Goal: Information Seeking & Learning: Find specific page/section

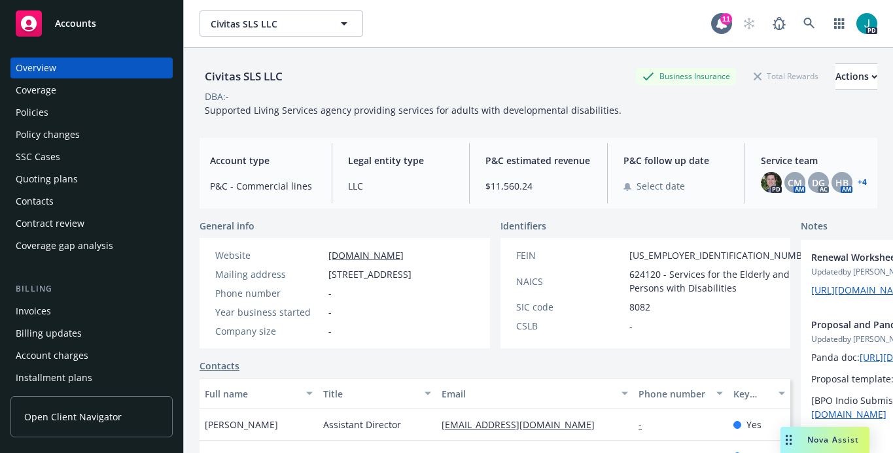
click at [84, 29] on div "Accounts" at bounding box center [92, 23] width 152 height 26
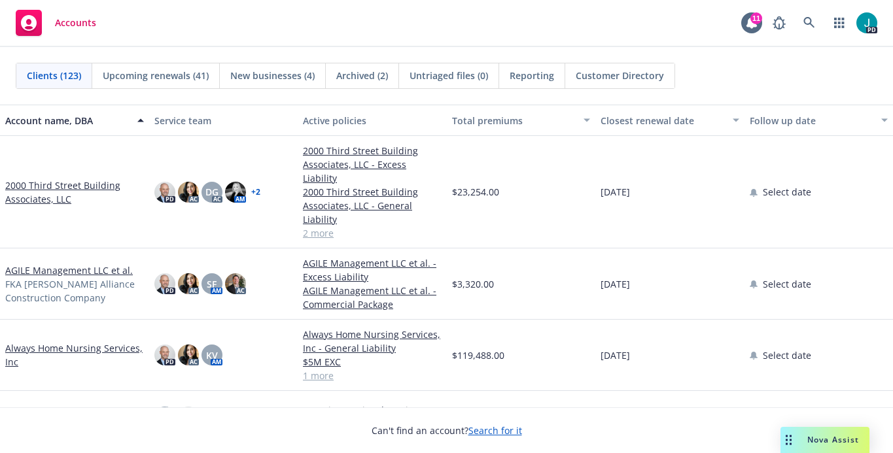
click at [105, 180] on link "2000 Third Street Building Associates, LLC" at bounding box center [74, 192] width 139 height 27
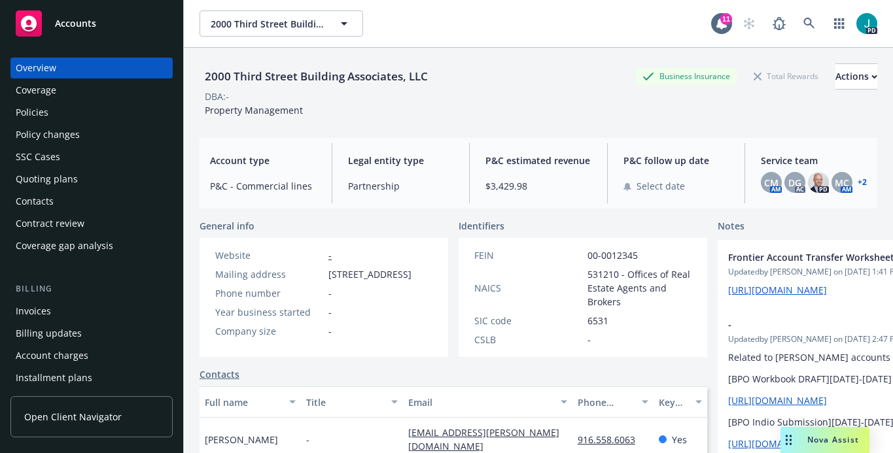
click at [33, 105] on div "Policies" at bounding box center [32, 112] width 33 height 21
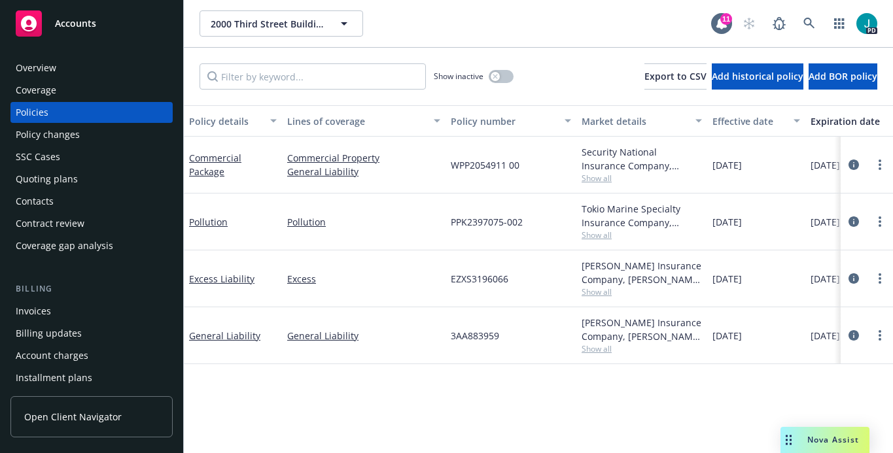
click at [21, 71] on div "Overview" at bounding box center [36, 68] width 41 height 21
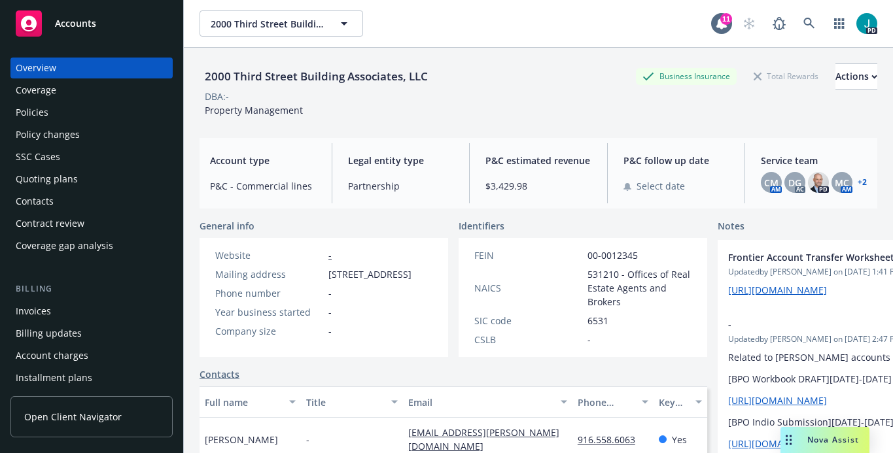
click at [93, 113] on div "Policies" at bounding box center [92, 112] width 152 height 21
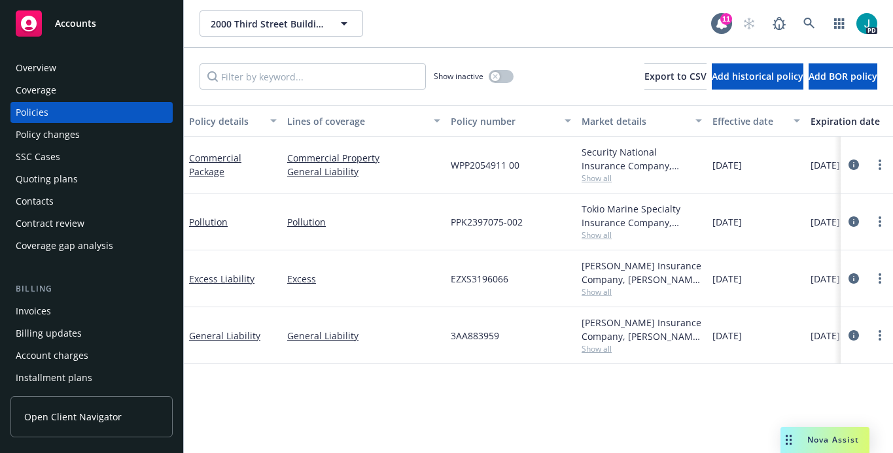
click at [69, 69] on div "Overview" at bounding box center [92, 68] width 152 height 21
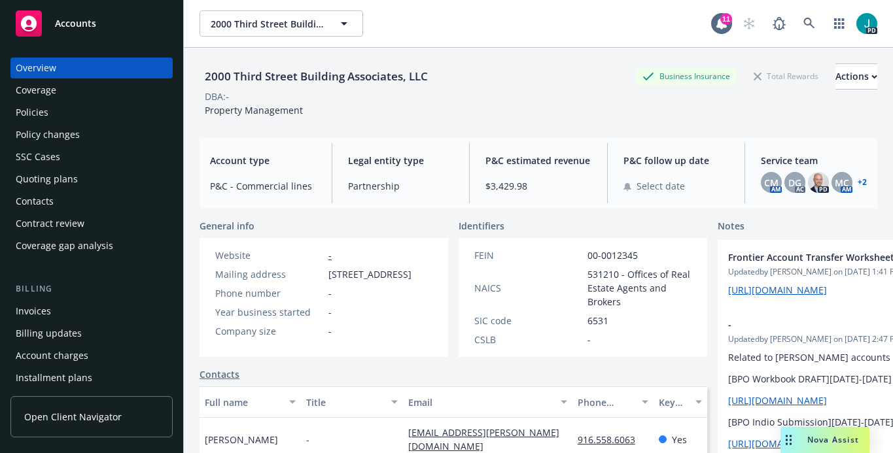
click at [117, 29] on div "Accounts" at bounding box center [92, 23] width 152 height 26
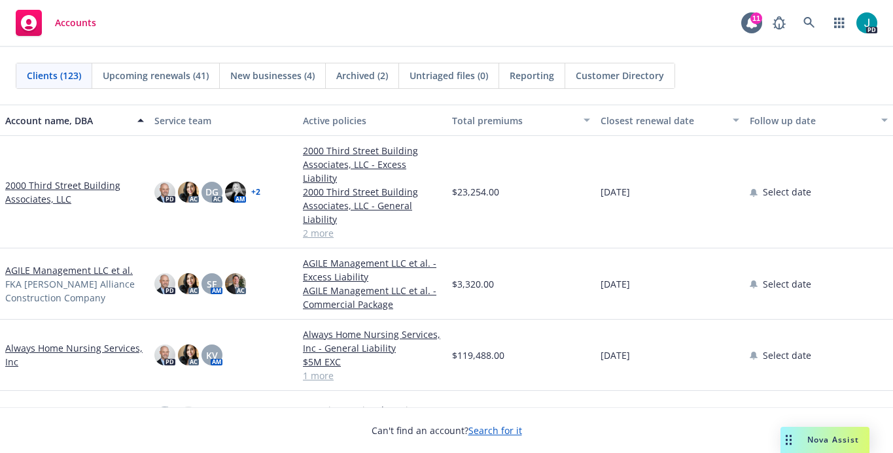
click at [80, 264] on link "AGILE Management LLC et al." at bounding box center [69, 271] width 128 height 14
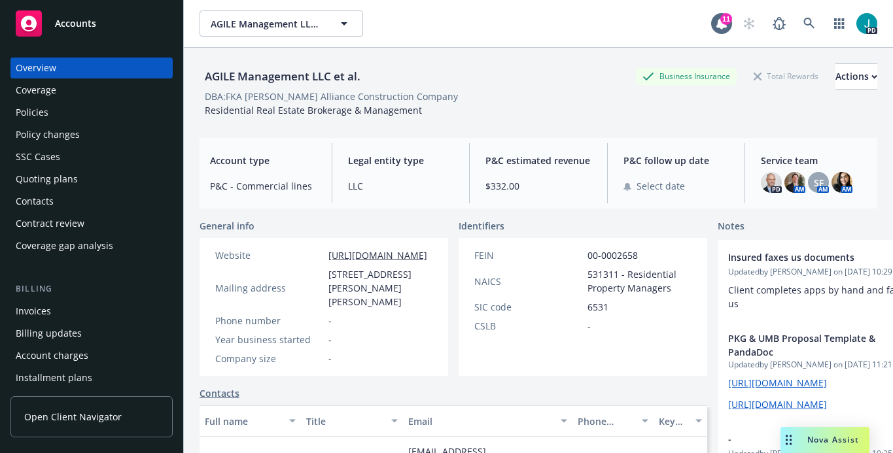
click at [30, 110] on div "Policies" at bounding box center [32, 112] width 33 height 21
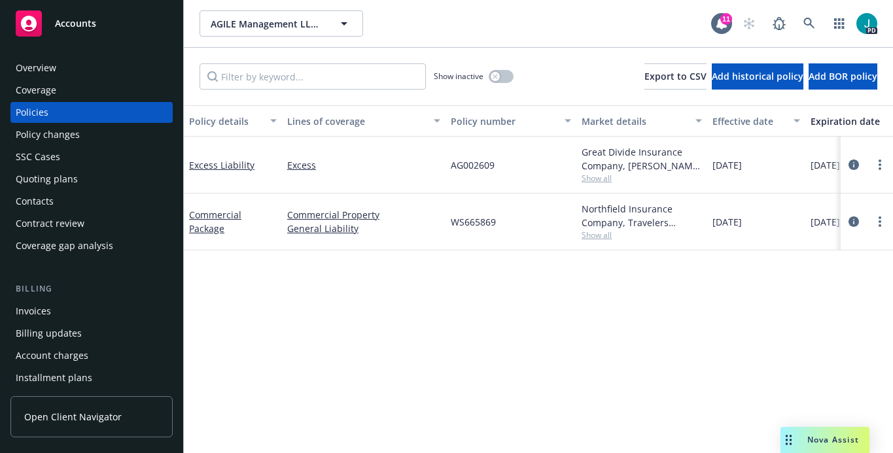
click at [48, 67] on div "Overview" at bounding box center [36, 68] width 41 height 21
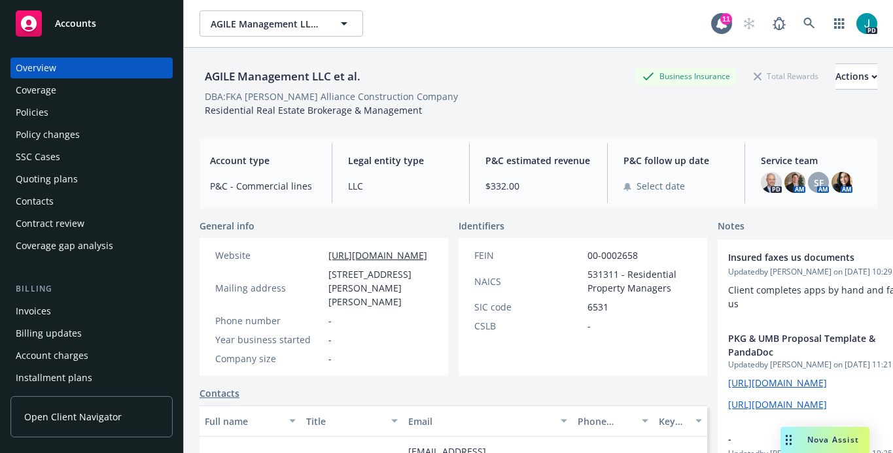
click at [89, 26] on span "Accounts" at bounding box center [75, 23] width 41 height 10
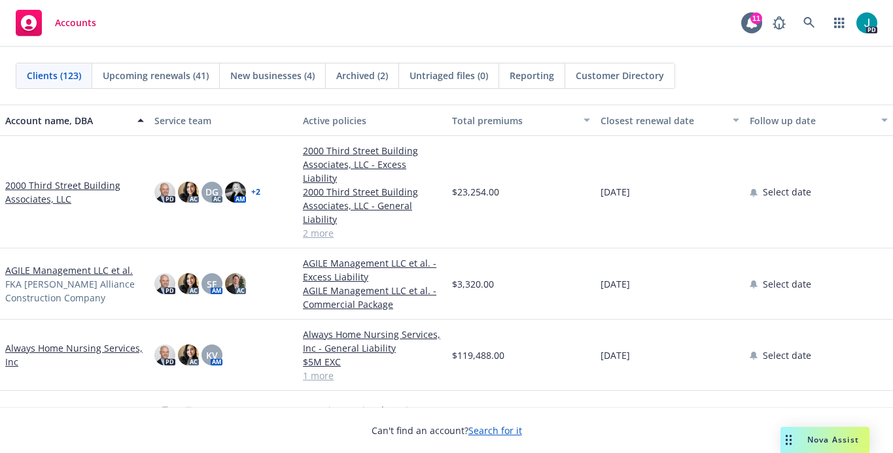
click at [73, 341] on link "Always Home Nursing Services, Inc" at bounding box center [74, 354] width 139 height 27
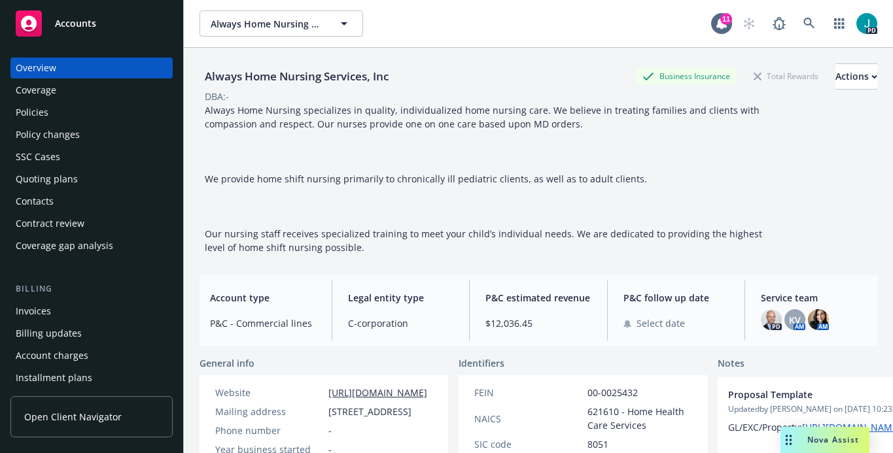
click at [36, 116] on div "Policies" at bounding box center [32, 112] width 33 height 21
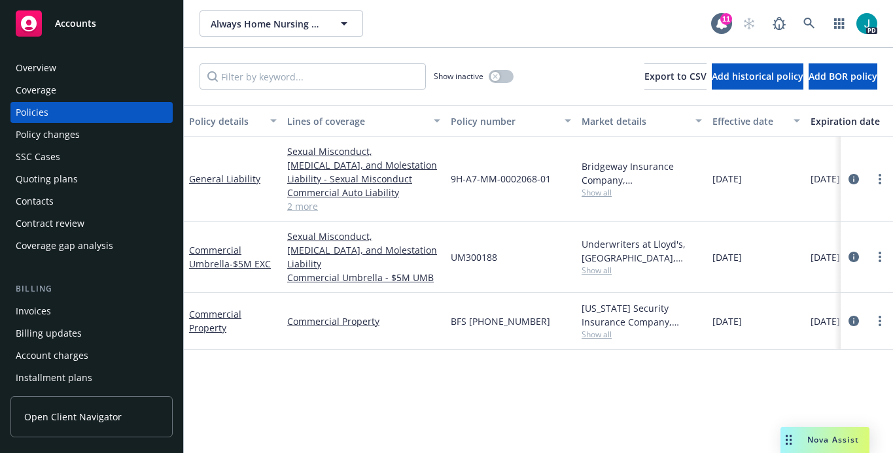
click at [42, 65] on div "Overview" at bounding box center [36, 68] width 41 height 21
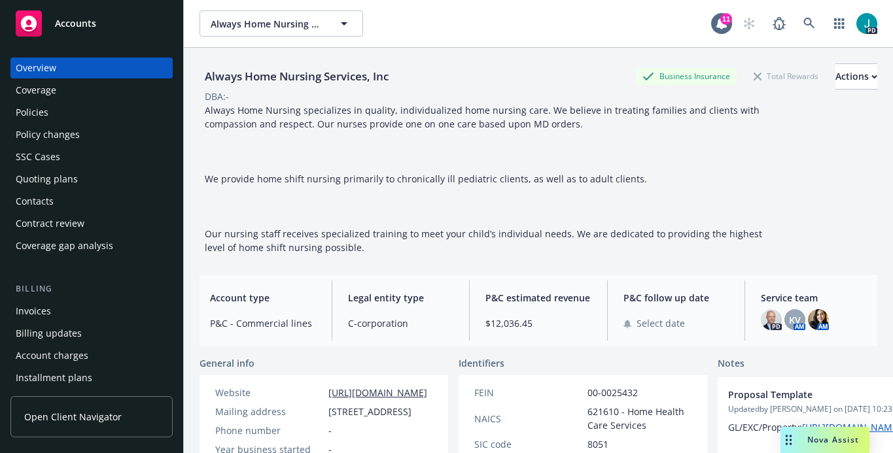
click at [37, 111] on div "Policies" at bounding box center [32, 112] width 33 height 21
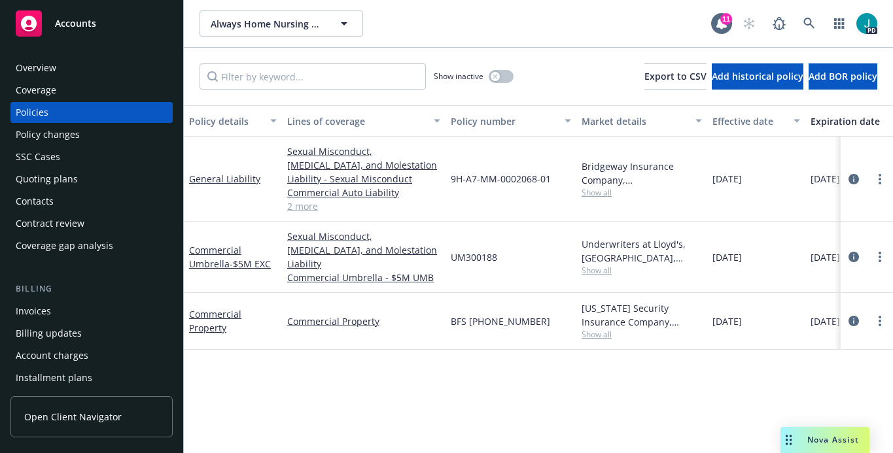
click at [43, 69] on div "Overview" at bounding box center [36, 68] width 41 height 21
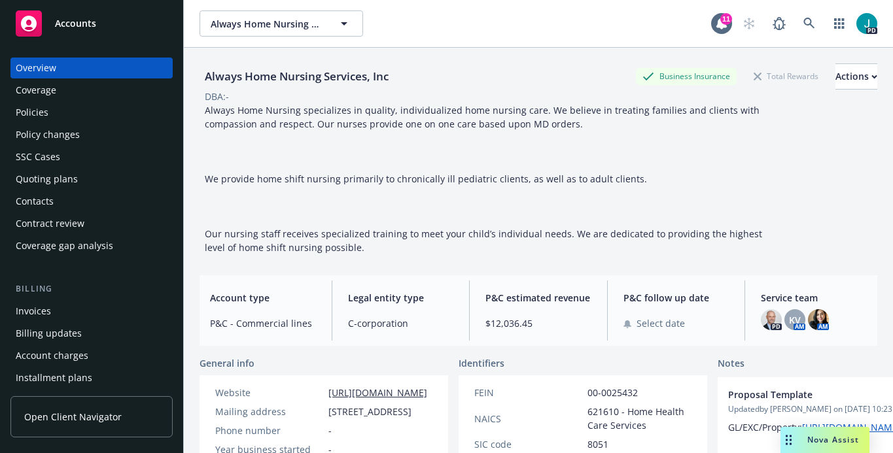
click at [86, 27] on span "Accounts" at bounding box center [75, 23] width 41 height 10
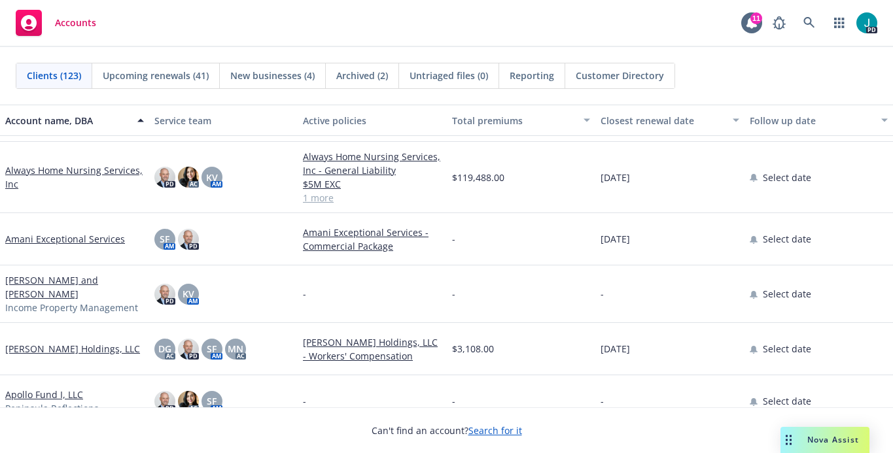
scroll to position [118, 0]
click at [61, 347] on link "[PERSON_NAME] Holdings, LLC" at bounding box center [72, 348] width 135 height 14
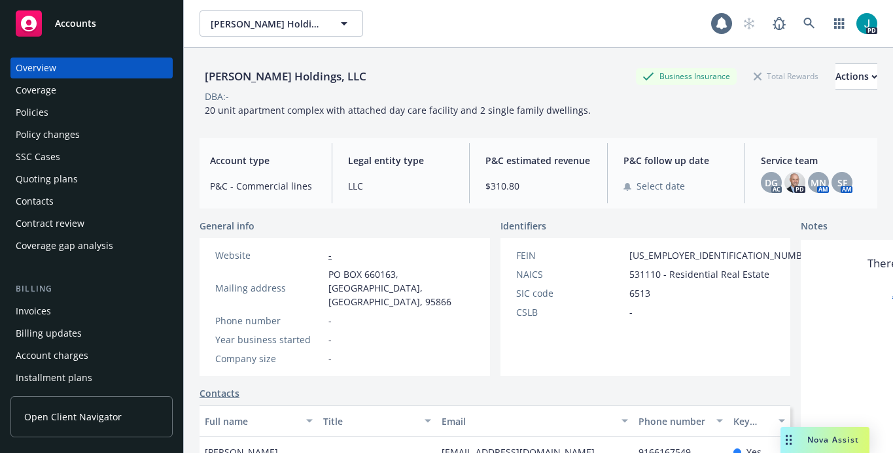
click at [50, 111] on div "Policies" at bounding box center [92, 112] width 152 height 21
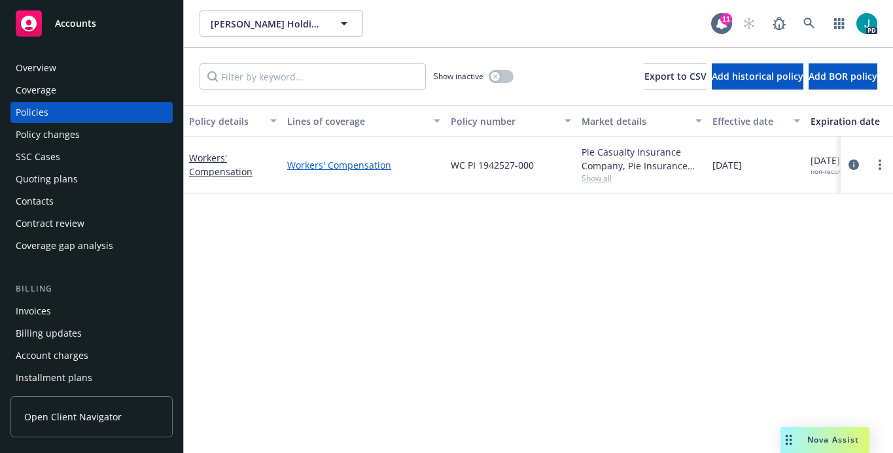
click at [313, 171] on link "Workers' Compensation" at bounding box center [363, 165] width 153 height 14
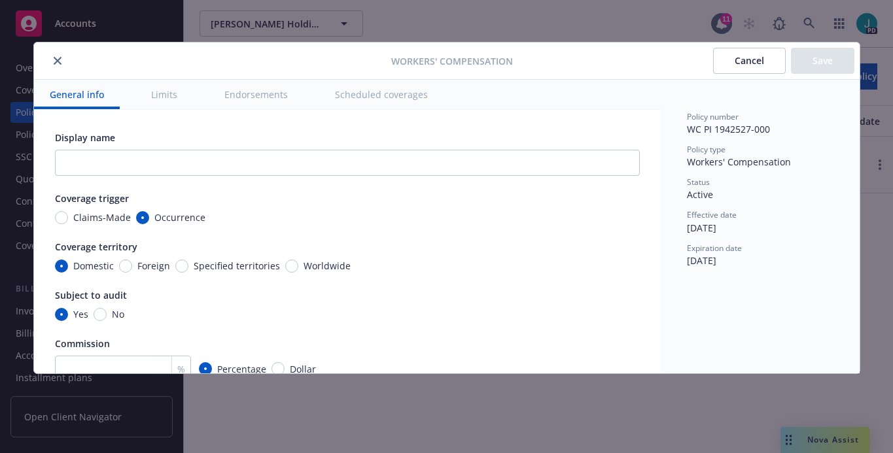
click at [55, 59] on icon "close" at bounding box center [58, 61] width 8 height 8
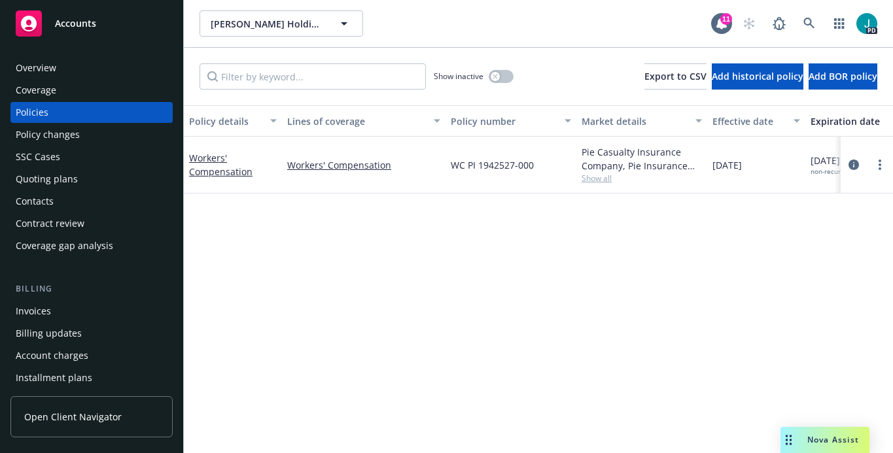
click at [31, 75] on div "Overview" at bounding box center [36, 68] width 41 height 21
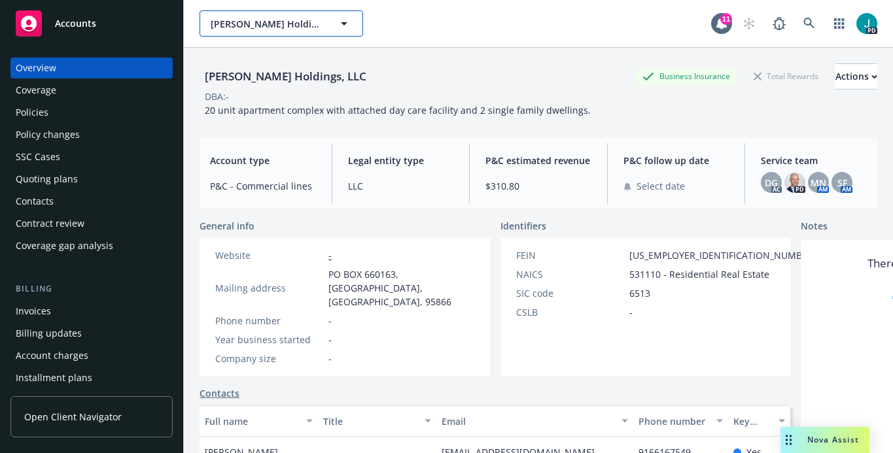
click at [239, 24] on span "[PERSON_NAME] Holdings, LLC" at bounding box center [267, 24] width 113 height 14
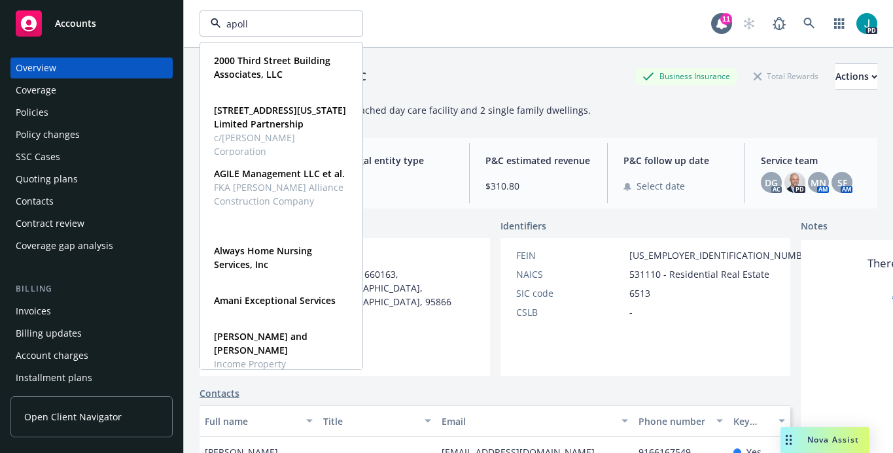
type input "apollo"
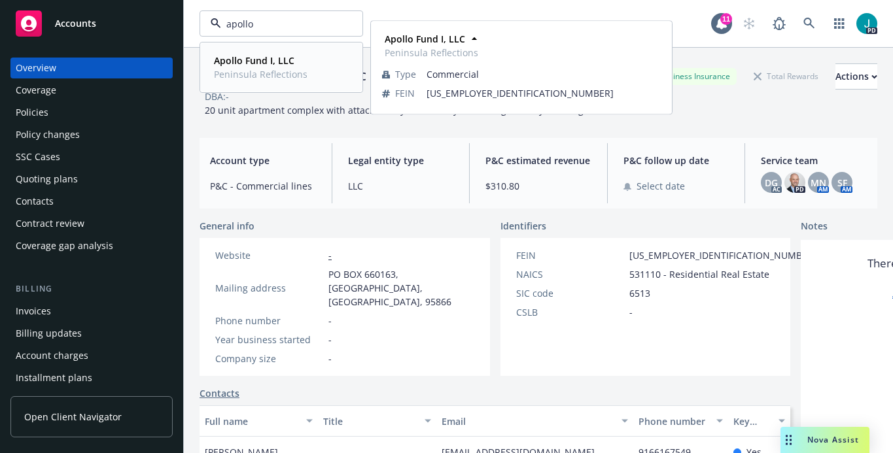
click at [249, 61] on strong "Apollo Fund I, LLC" at bounding box center [254, 60] width 80 height 12
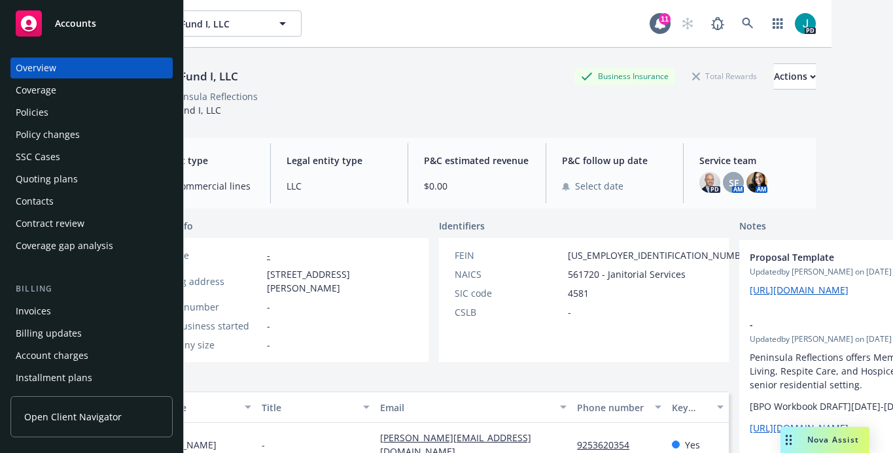
scroll to position [0, 78]
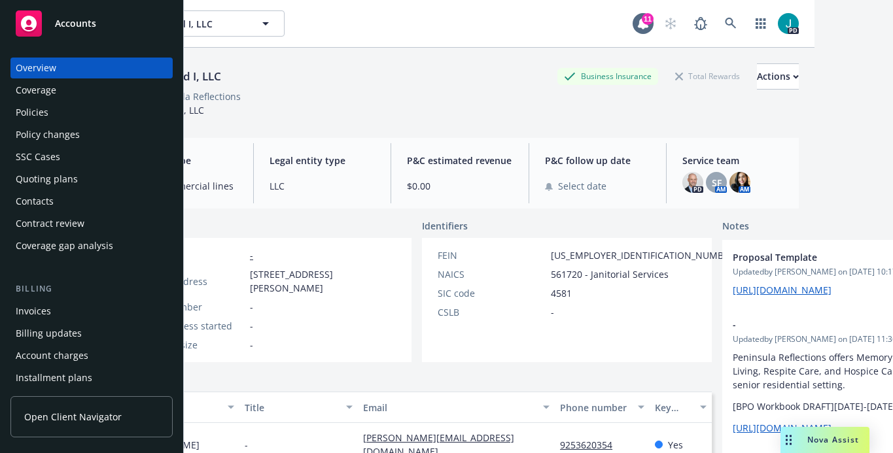
click at [58, 114] on div "Policies" at bounding box center [92, 112] width 152 height 21
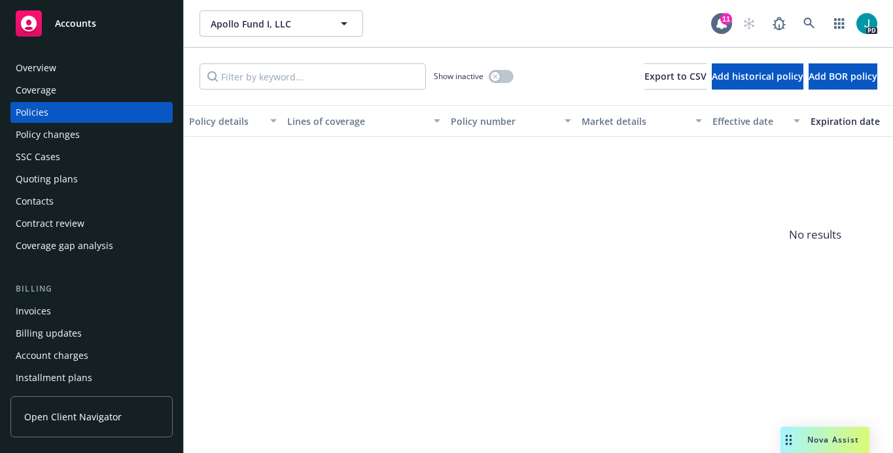
click at [58, 72] on div "Overview" at bounding box center [92, 68] width 152 height 21
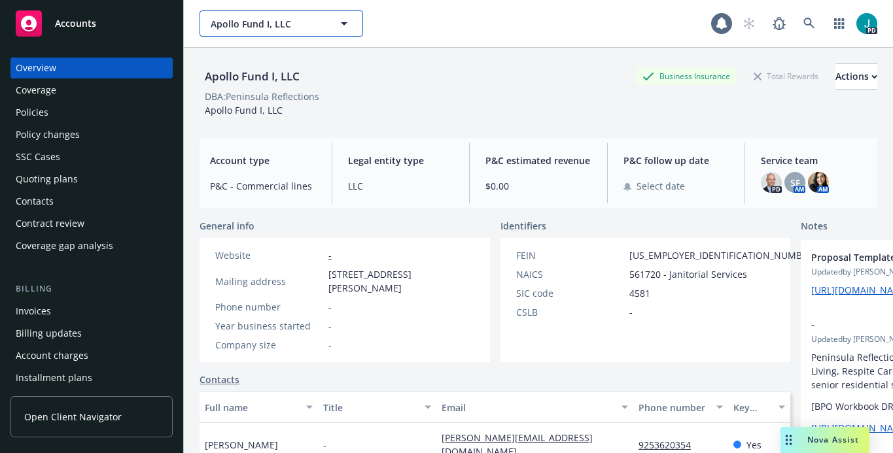
click at [217, 28] on span "Apollo Fund I, LLC" at bounding box center [267, 24] width 113 height 14
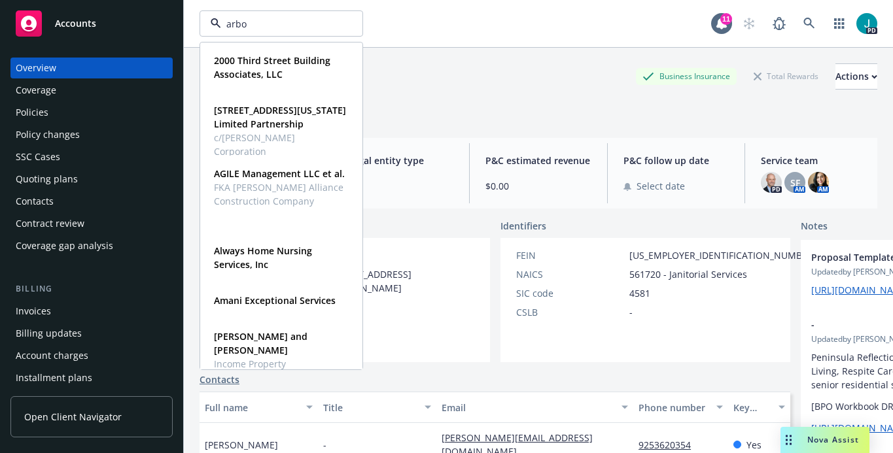
type input "arbor"
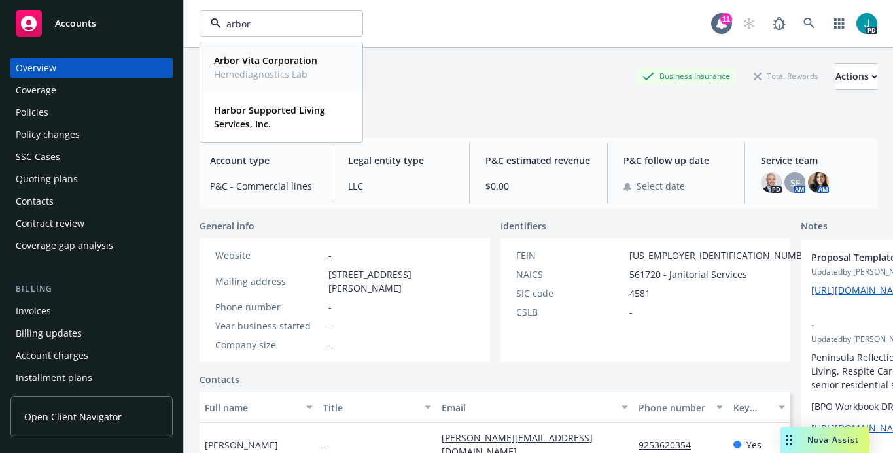
click at [284, 77] on span "Hemediagnostics Lab" at bounding box center [265, 74] width 103 height 14
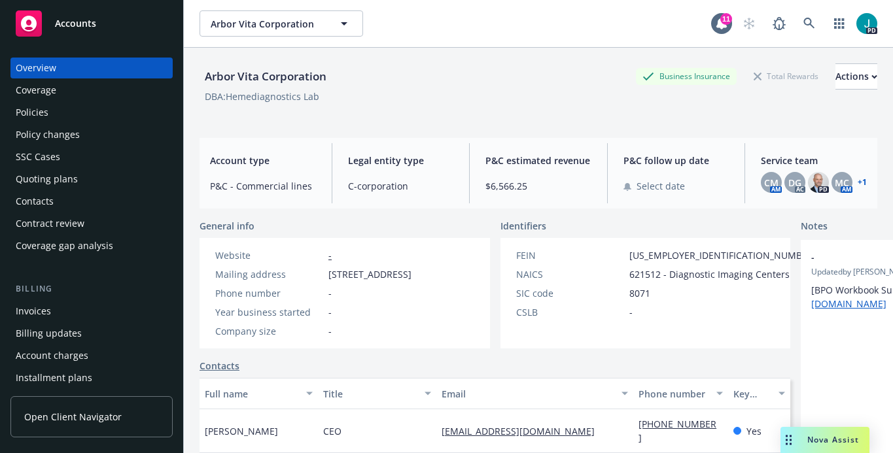
click at [85, 114] on div "Policies" at bounding box center [92, 112] width 152 height 21
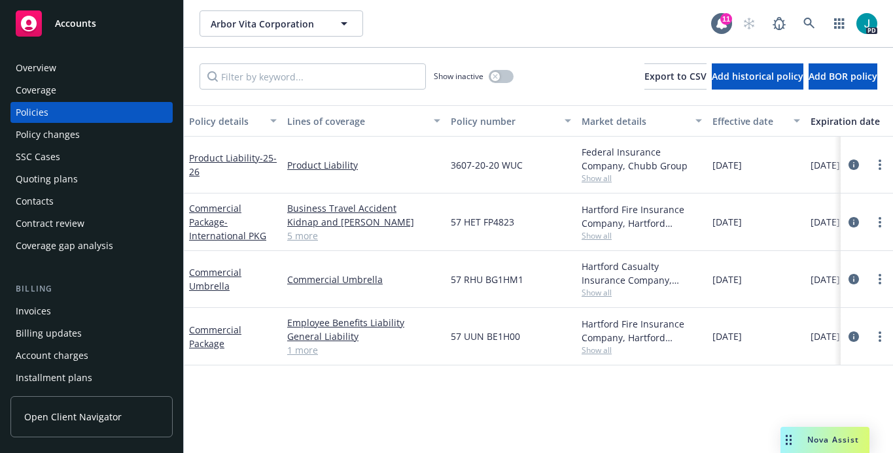
click at [86, 74] on div "Overview" at bounding box center [92, 68] width 152 height 21
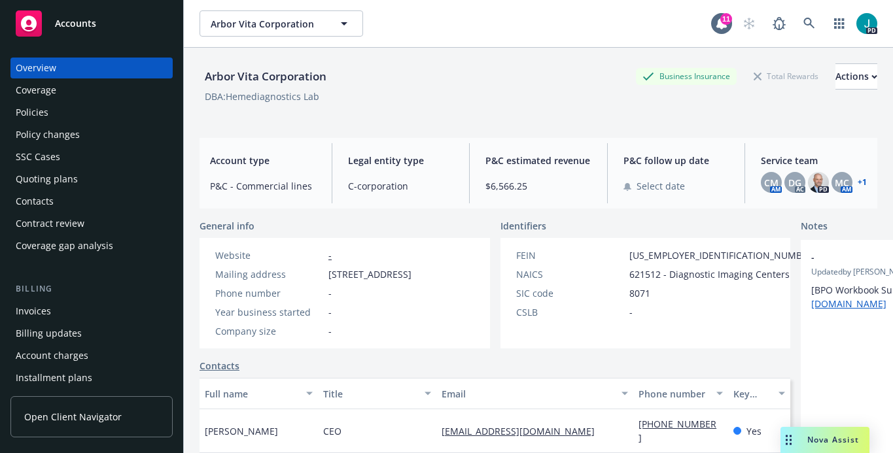
click at [44, 115] on div "Policies" at bounding box center [32, 112] width 33 height 21
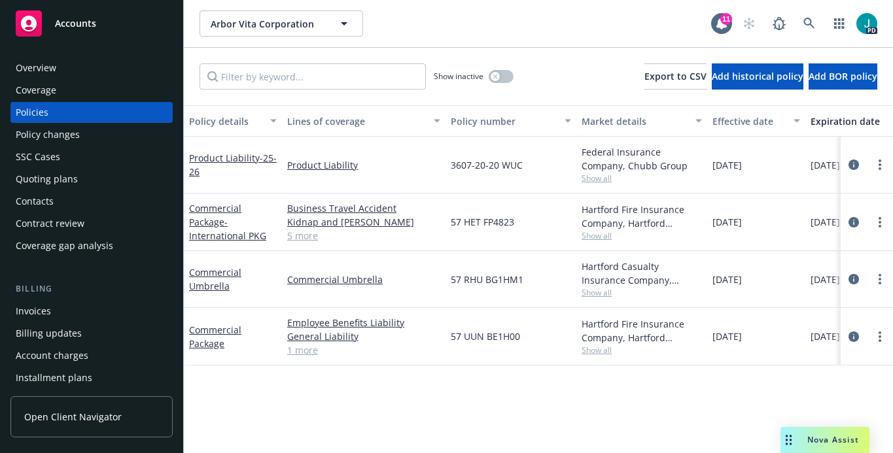
click at [46, 88] on div "Coverage" at bounding box center [36, 90] width 41 height 21
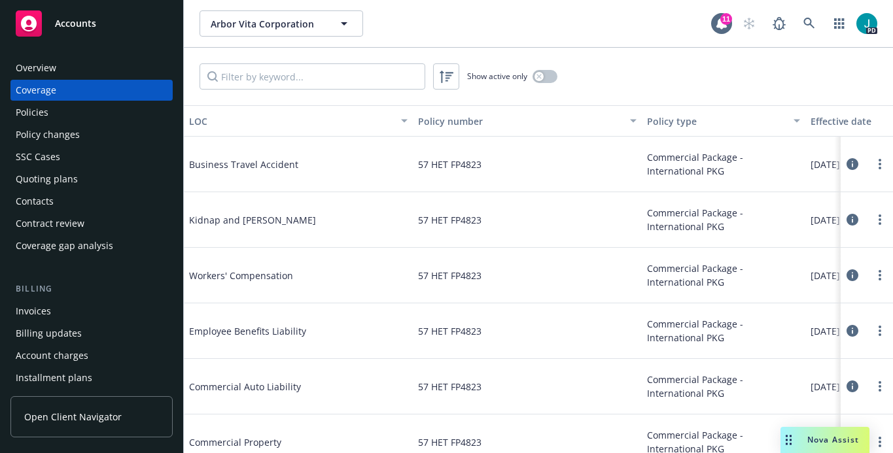
click at [51, 108] on div "Policies" at bounding box center [92, 112] width 152 height 21
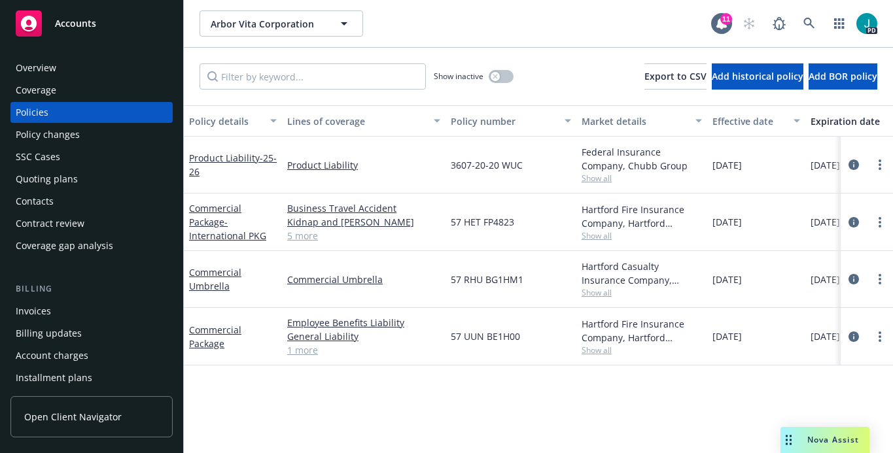
click at [71, 68] on div "Overview" at bounding box center [92, 68] width 152 height 21
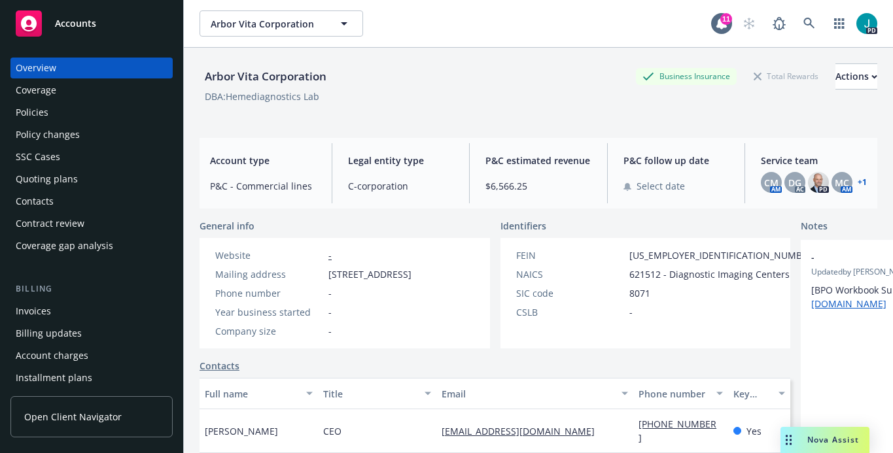
click at [50, 105] on div "Policies" at bounding box center [92, 112] width 152 height 21
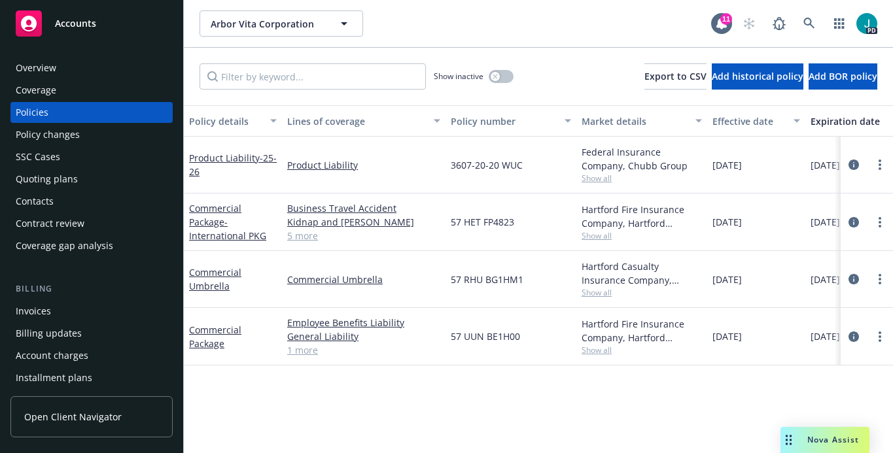
click at [78, 69] on div "Overview" at bounding box center [92, 68] width 152 height 21
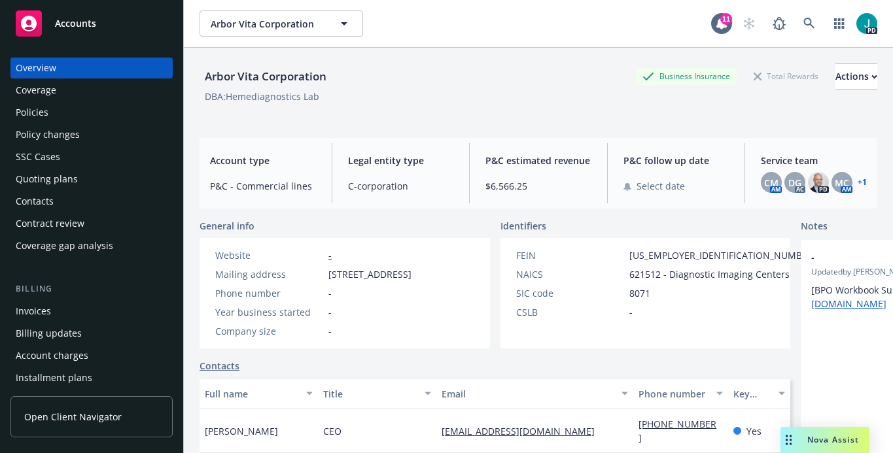
click at [80, 18] on span "Accounts" at bounding box center [75, 23] width 41 height 10
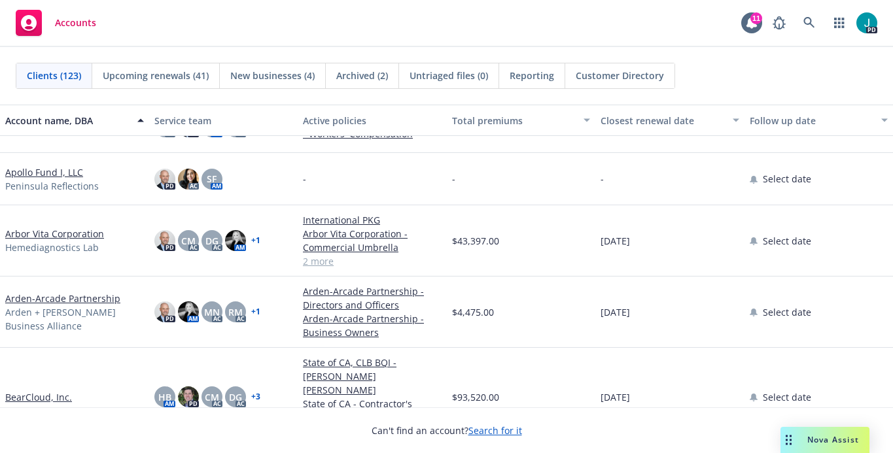
scroll to position [302, 0]
click at [58, 300] on link "Arden-Arcade Partnership" at bounding box center [62, 299] width 115 height 14
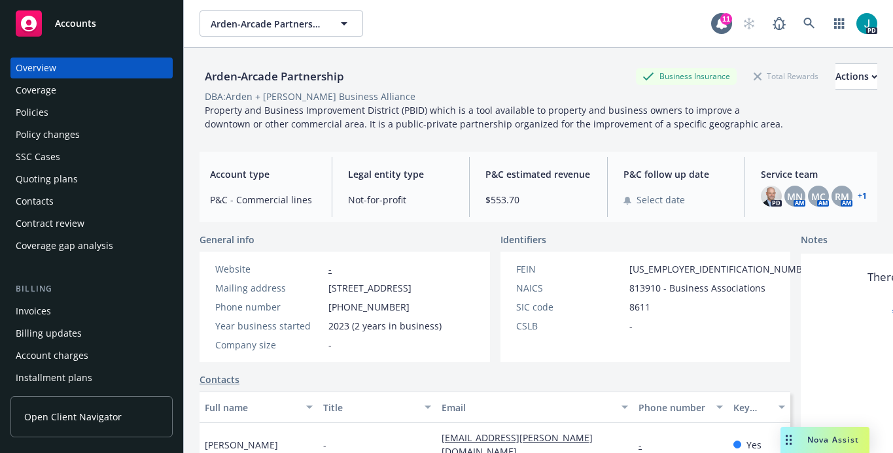
click at [73, 108] on div "Policies" at bounding box center [92, 112] width 152 height 21
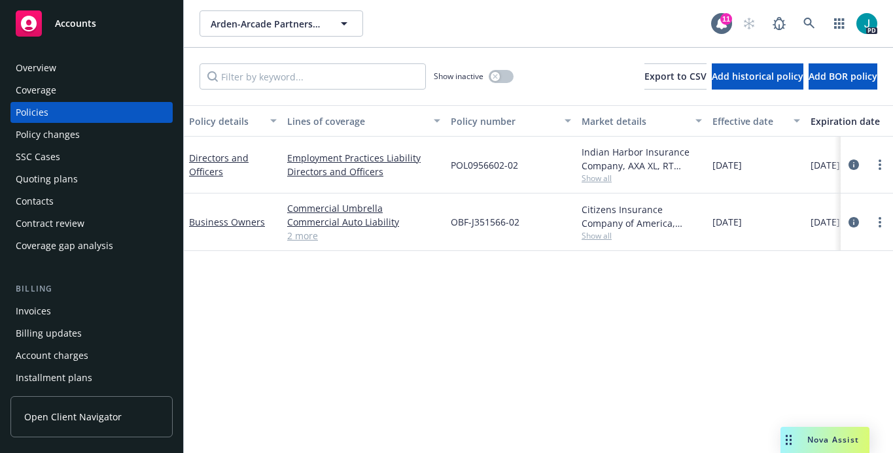
click at [54, 65] on div "Overview" at bounding box center [36, 68] width 41 height 21
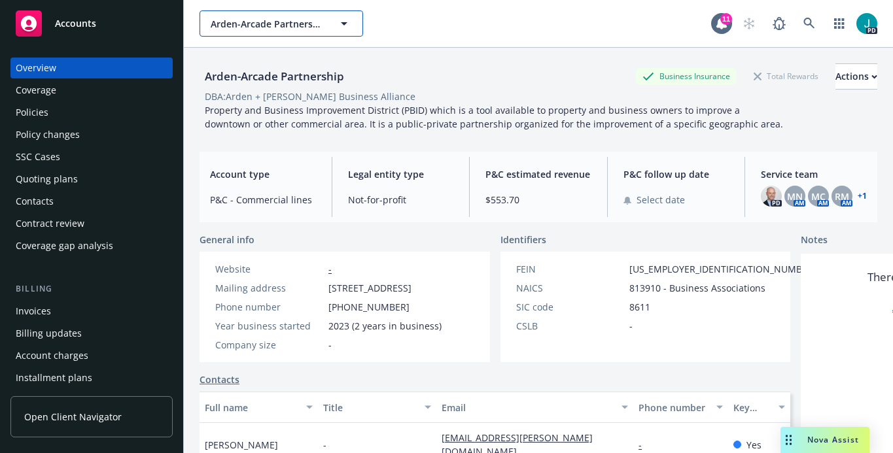
click at [224, 25] on span "Arden-Arcade Partnership" at bounding box center [267, 24] width 113 height 14
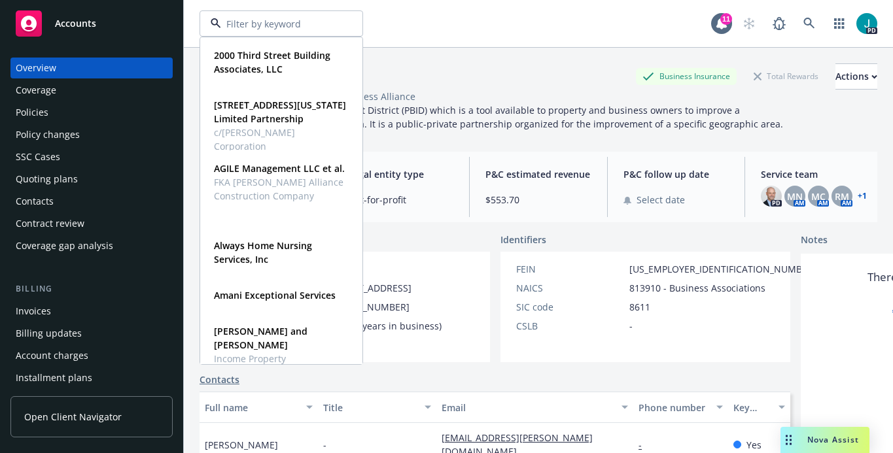
click at [224, 25] on input at bounding box center [278, 24] width 115 height 14
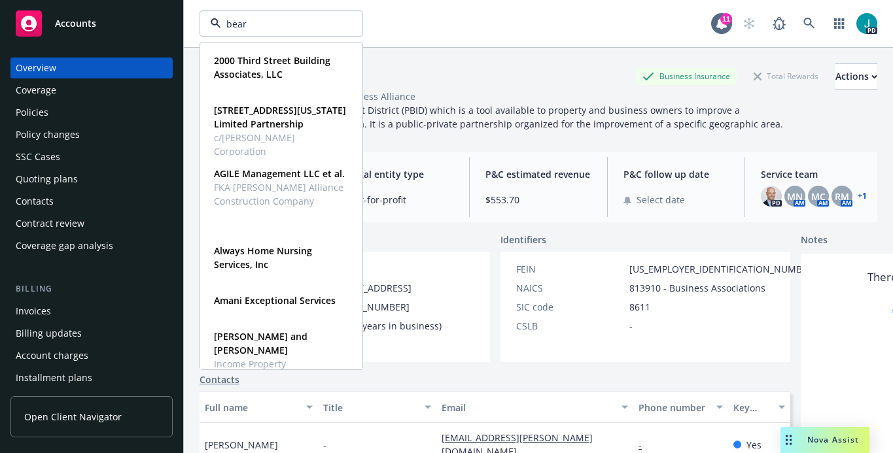
type input "bearc"
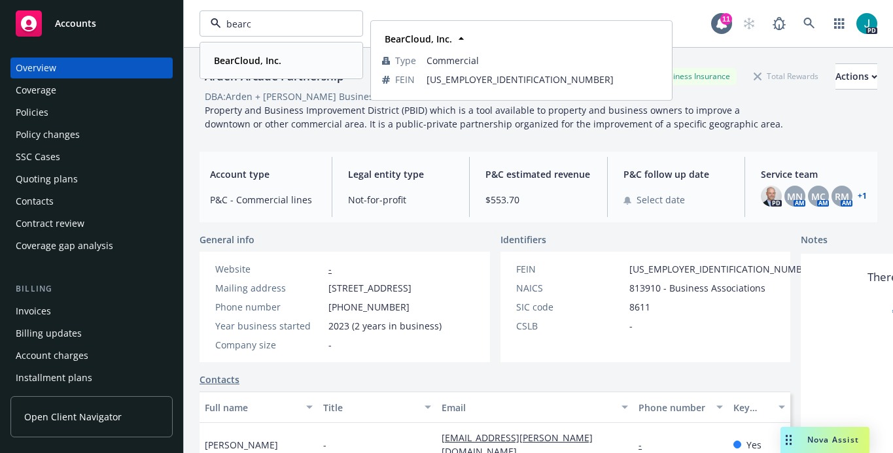
click at [224, 61] on strong "BearCloud, Inc." at bounding box center [247, 60] width 67 height 12
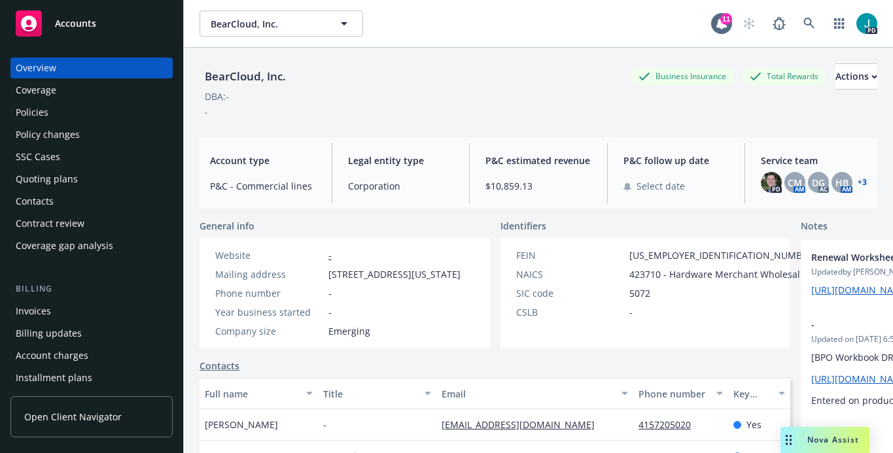
click at [54, 116] on div "Policies" at bounding box center [92, 112] width 152 height 21
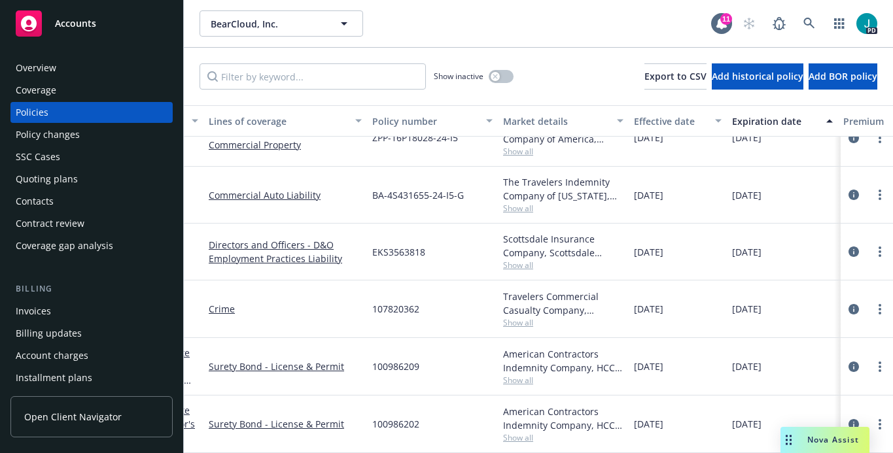
scroll to position [0, 78]
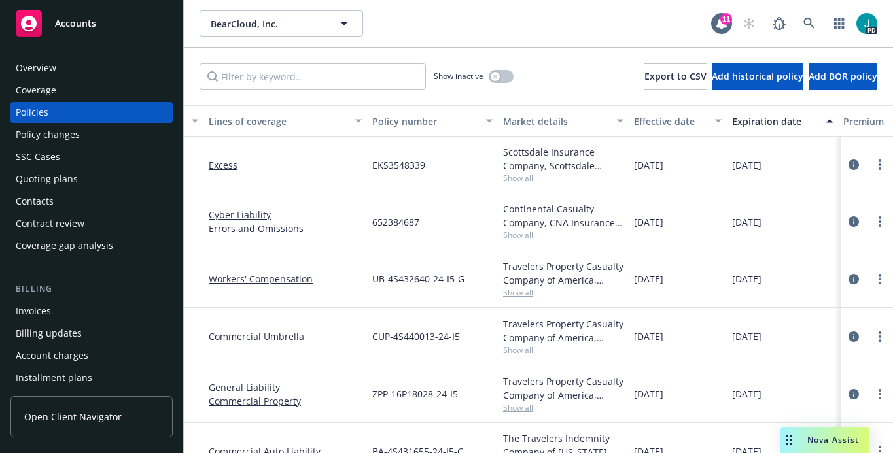
click at [26, 66] on div "Overview" at bounding box center [36, 68] width 41 height 21
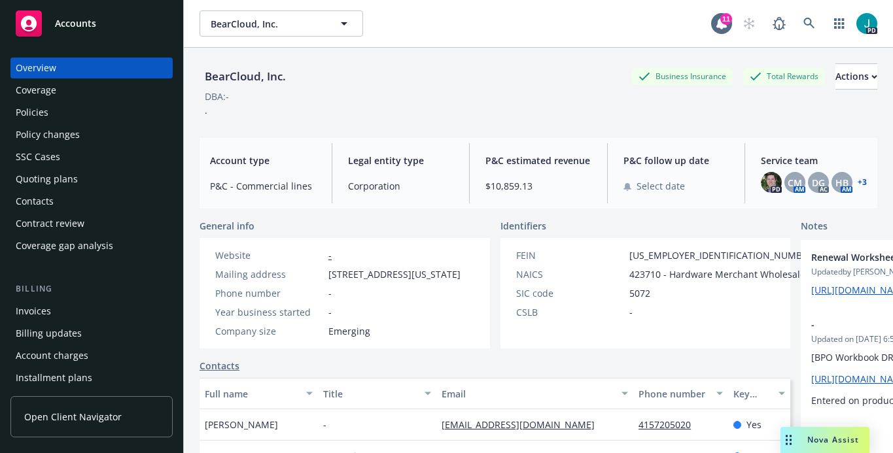
click at [72, 107] on div "Policies" at bounding box center [92, 112] width 152 height 21
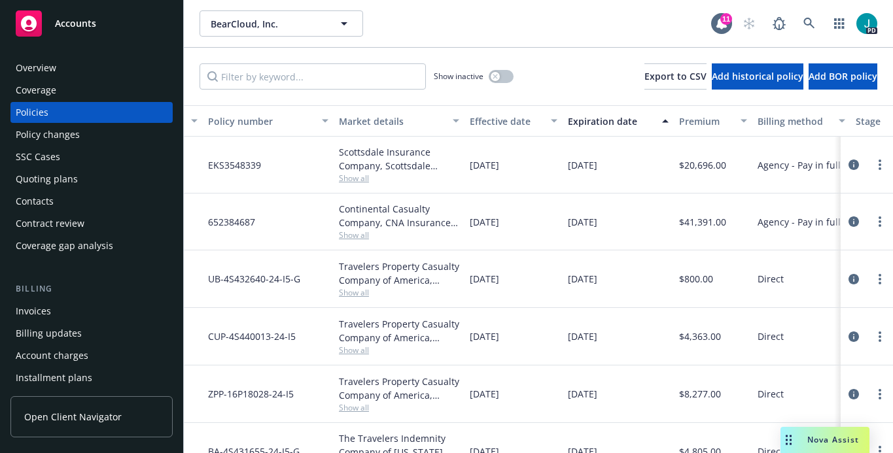
scroll to position [0, 203]
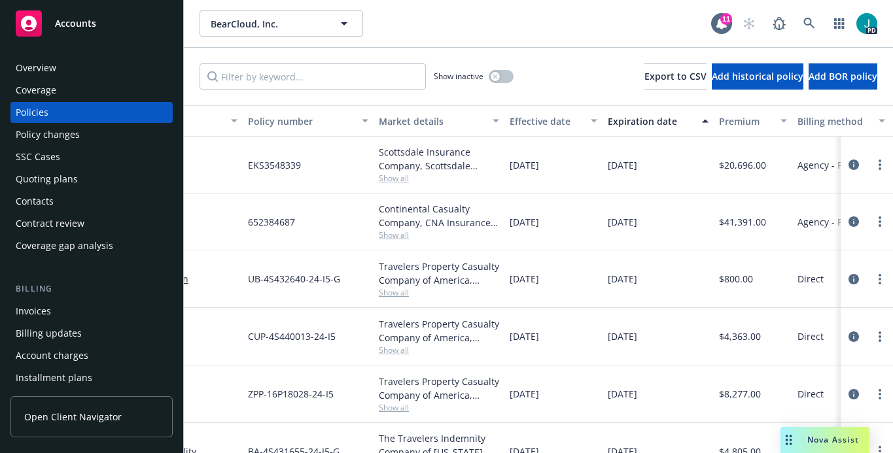
click at [73, 69] on div "Overview" at bounding box center [92, 68] width 152 height 21
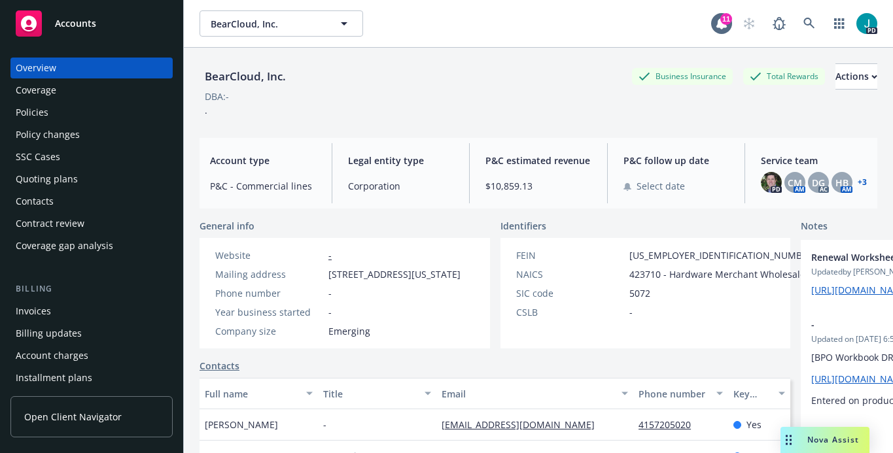
click at [48, 111] on div "Policies" at bounding box center [92, 112] width 152 height 21
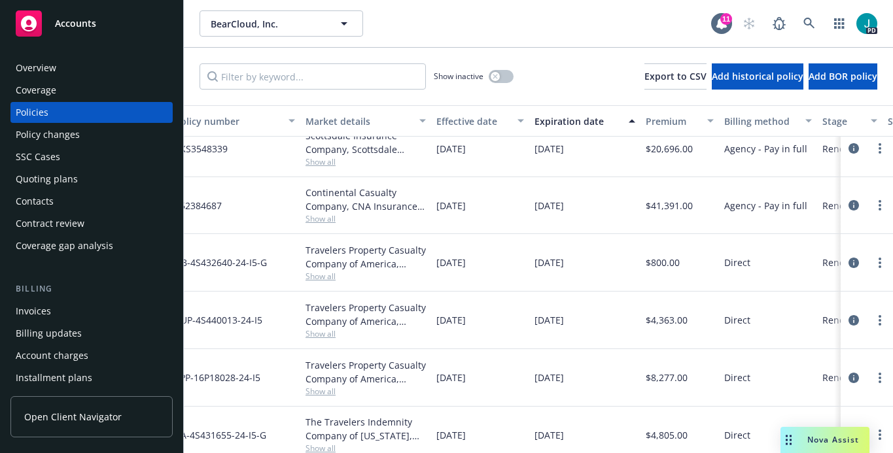
scroll to position [0, 276]
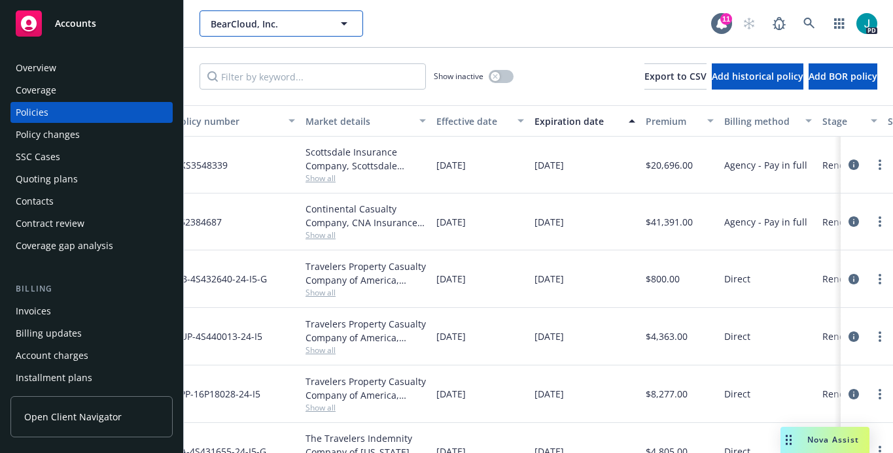
click at [230, 21] on span "BearCloud, Inc." at bounding box center [267, 24] width 113 height 14
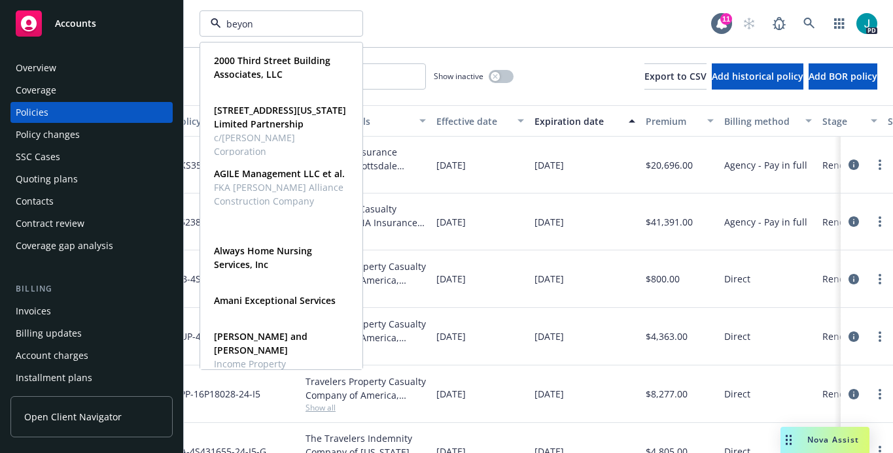
type input "beyond"
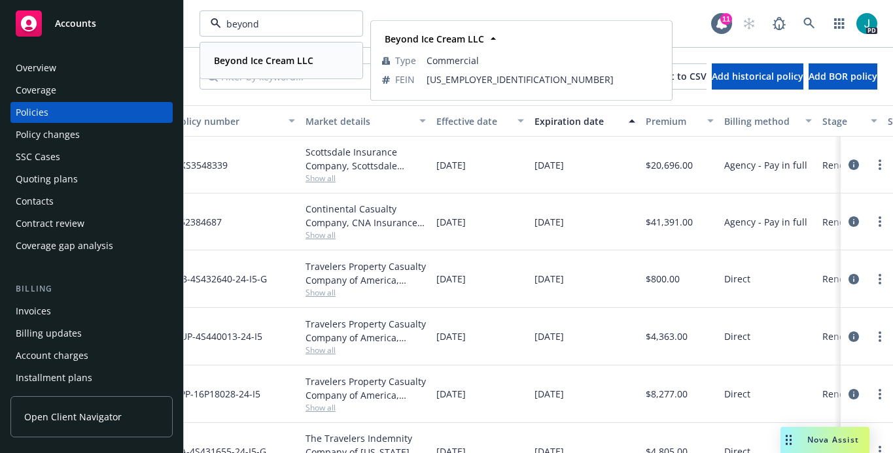
click at [226, 64] on strong "Beyond Ice Cream LLC" at bounding box center [263, 60] width 99 height 12
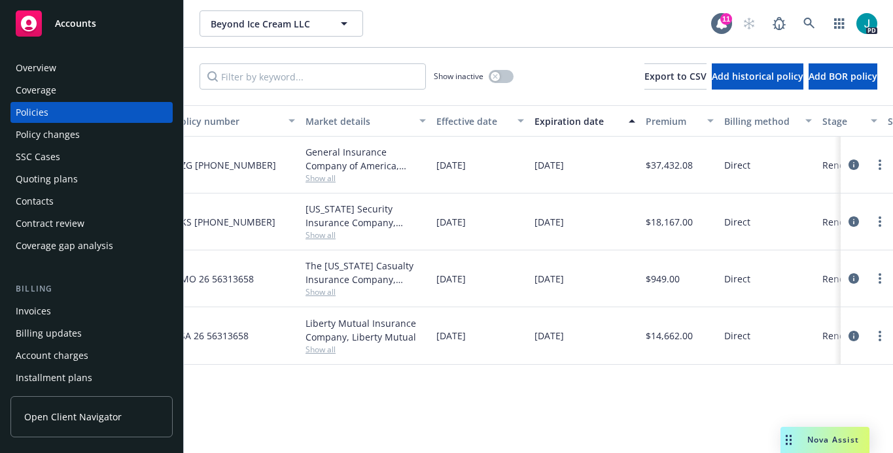
click at [32, 71] on div "Overview" at bounding box center [36, 68] width 41 height 21
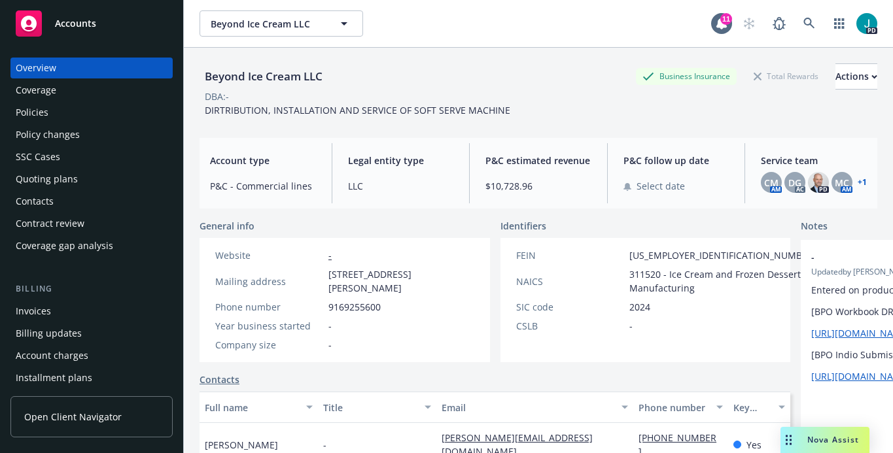
click at [44, 111] on div "Policies" at bounding box center [32, 112] width 33 height 21
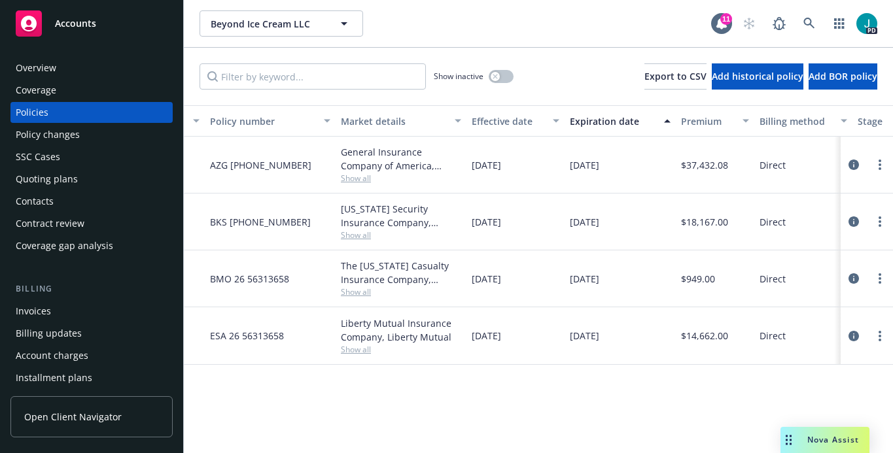
scroll to position [0, 247]
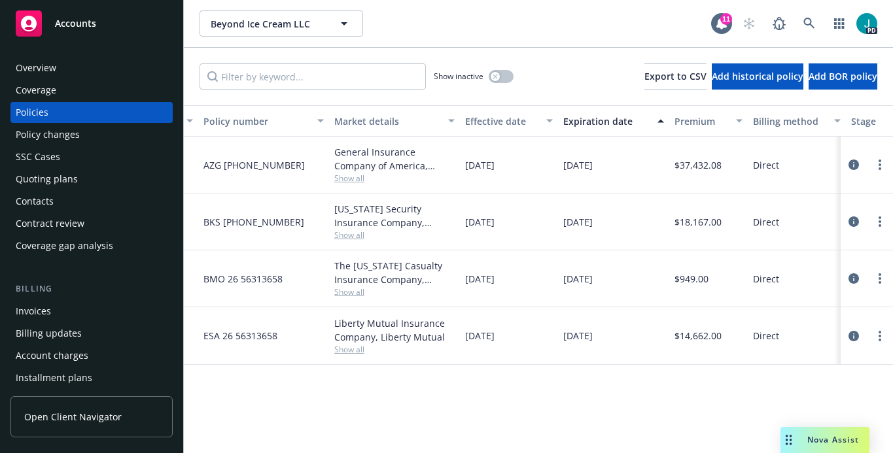
click at [52, 73] on div "Overview" at bounding box center [36, 68] width 41 height 21
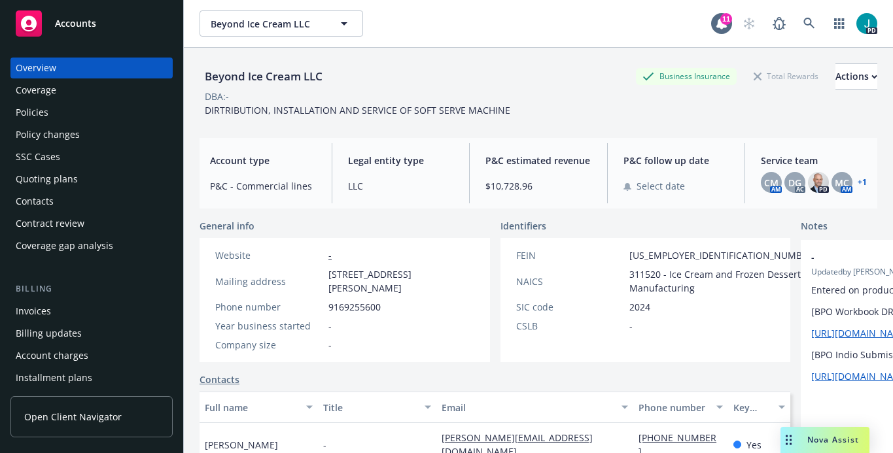
click at [84, 26] on span "Accounts" at bounding box center [75, 23] width 41 height 10
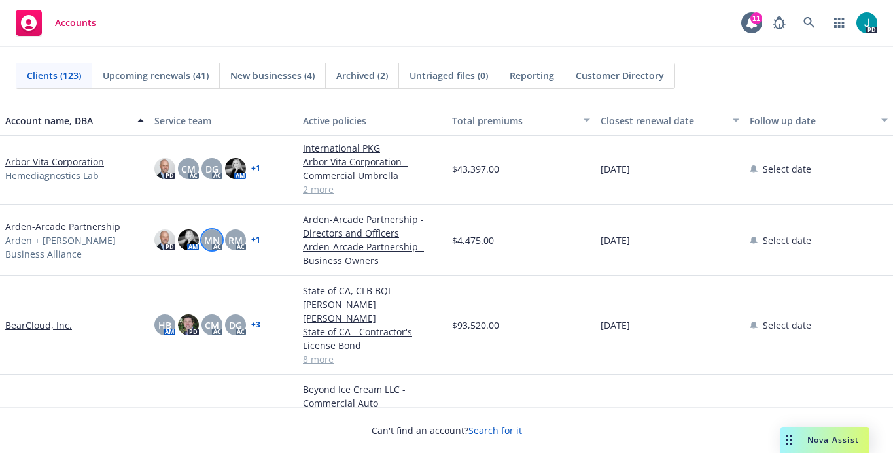
scroll to position [379, 0]
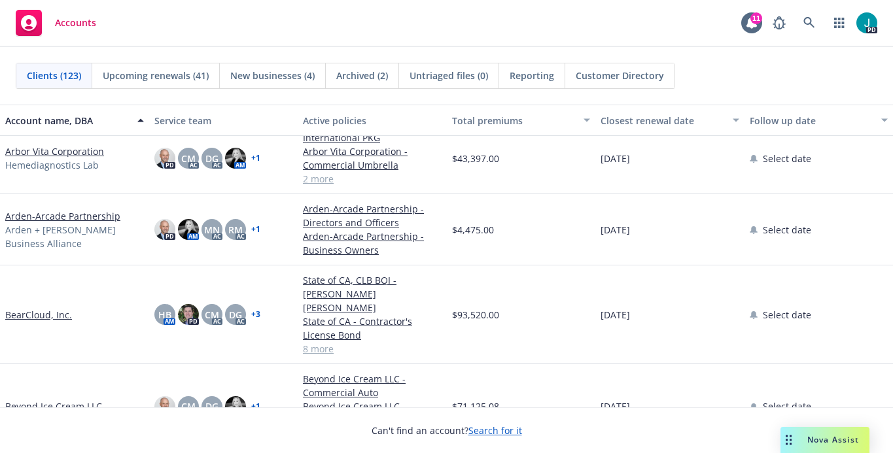
click at [50, 311] on link "BearCloud, Inc." at bounding box center [38, 315] width 67 height 14
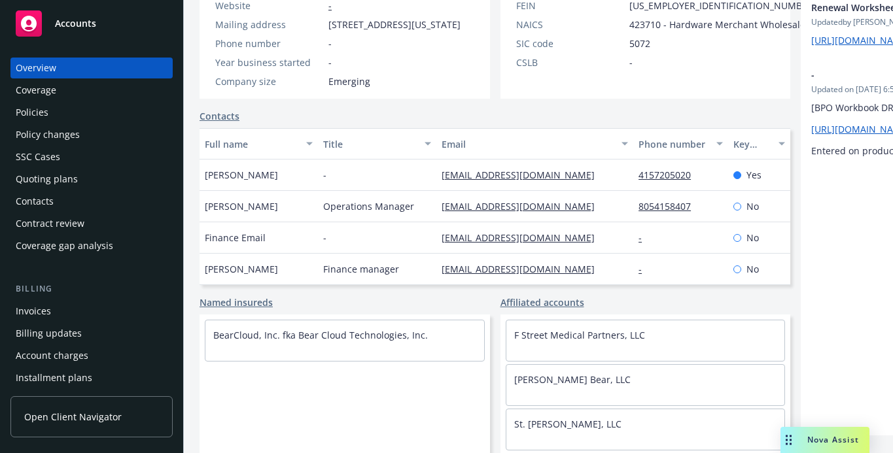
scroll to position [10, 0]
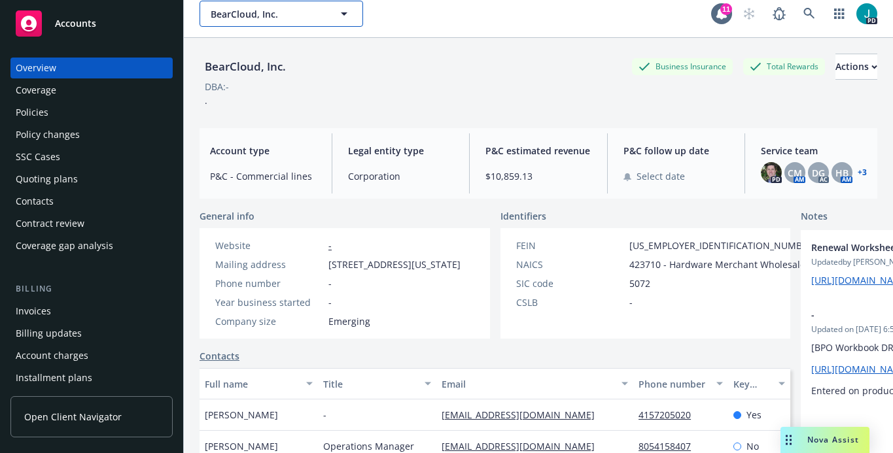
click at [256, 13] on span "BearCloud, Inc." at bounding box center [267, 14] width 113 height 14
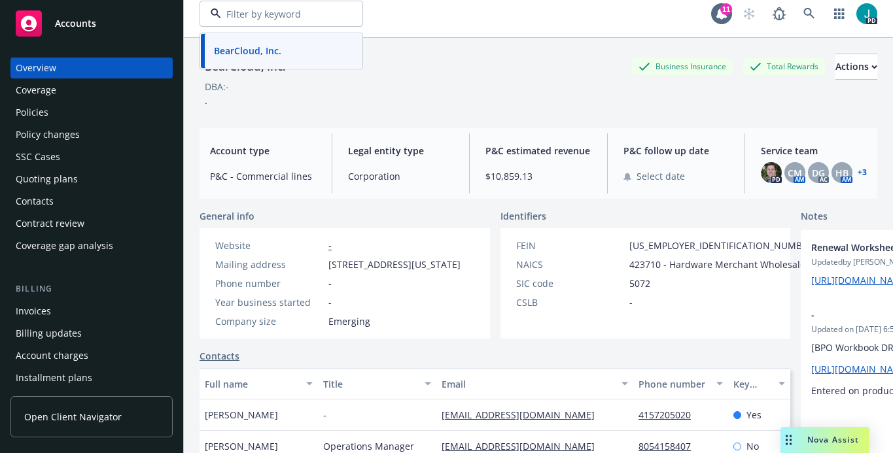
click at [256, 13] on input at bounding box center [278, 14] width 115 height 14
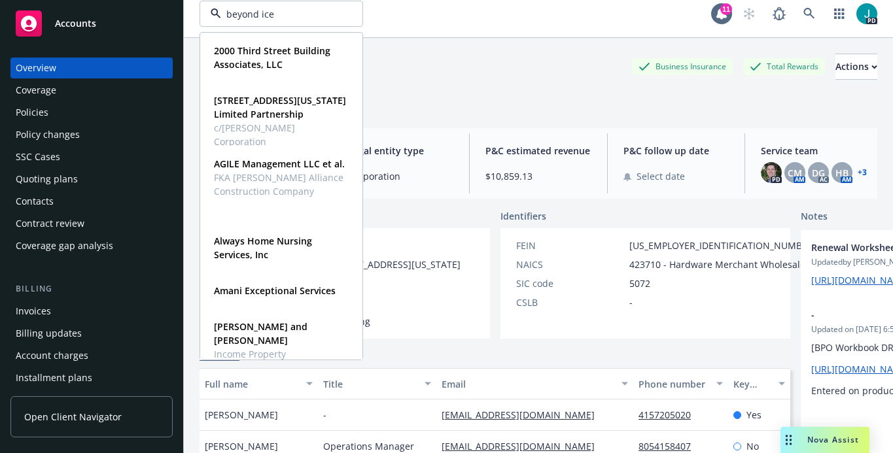
type input "beyond ice"
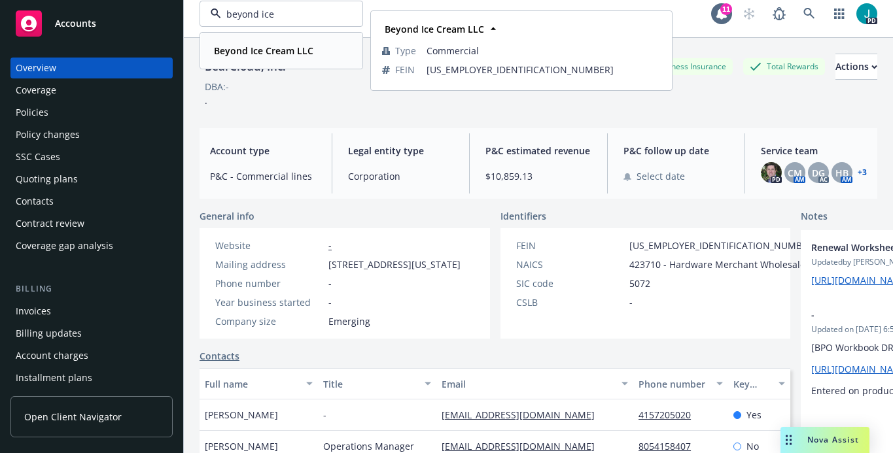
click at [251, 54] on strong "Beyond Ice Cream LLC" at bounding box center [263, 50] width 99 height 12
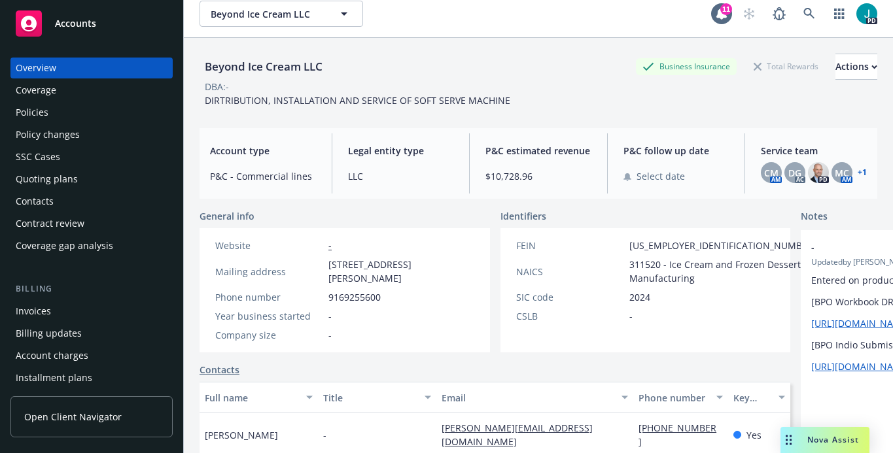
click at [59, 112] on div "Policies" at bounding box center [92, 112] width 152 height 21
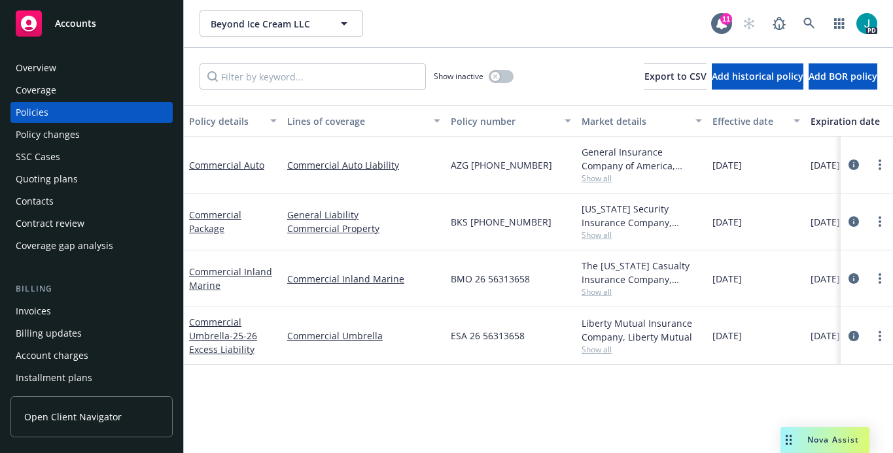
click at [60, 112] on div "Policies" at bounding box center [92, 112] width 152 height 21
click at [80, 65] on div "Overview" at bounding box center [92, 68] width 152 height 21
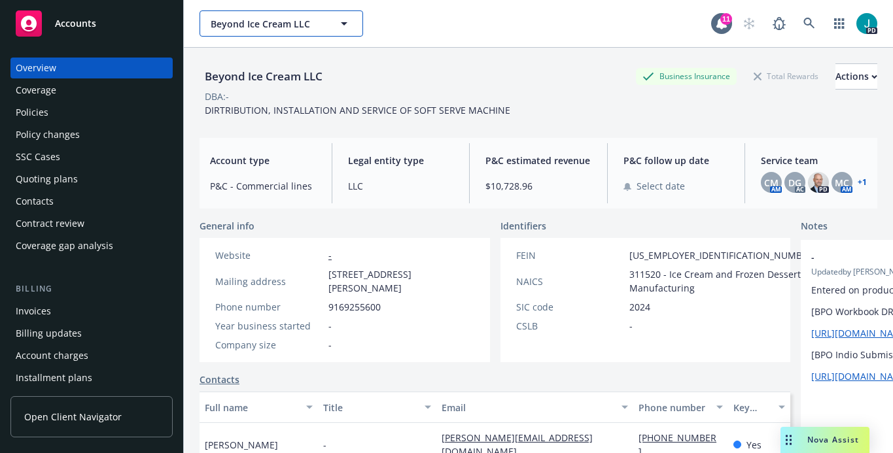
click at [237, 27] on span "Beyond Ice Cream LLC" at bounding box center [267, 24] width 113 height 14
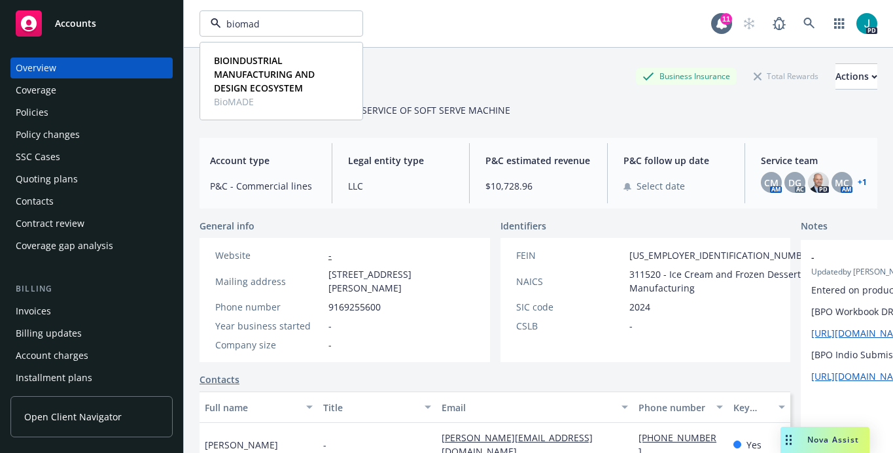
type input "biomade"
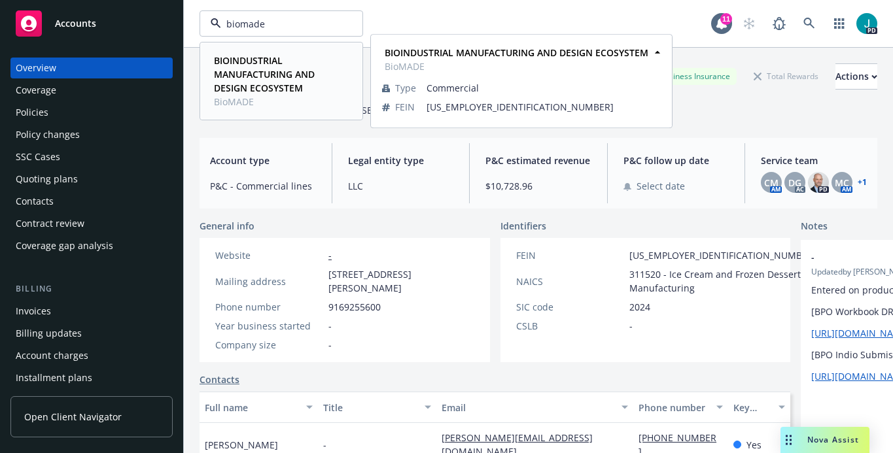
click at [246, 91] on strong "BIOINDUSTRIAL MANUFACTURING AND DESIGN ECOSYSTEM" at bounding box center [264, 74] width 101 height 40
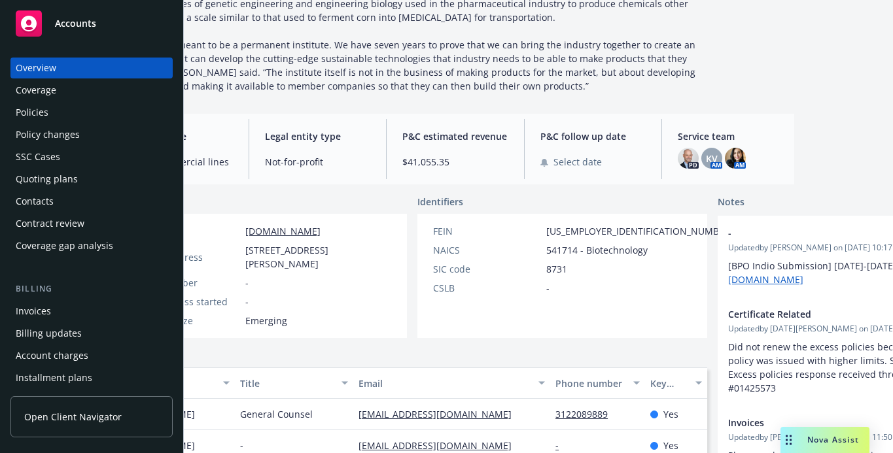
scroll to position [0, 83]
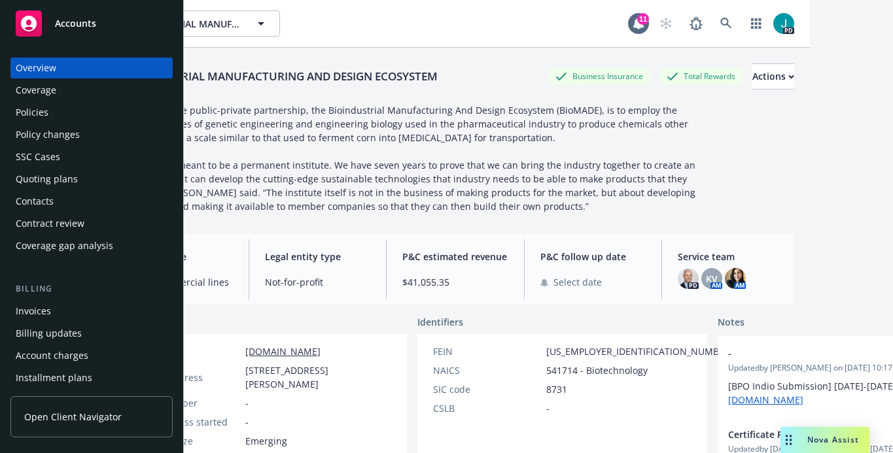
click at [35, 116] on div "Policies" at bounding box center [32, 112] width 33 height 21
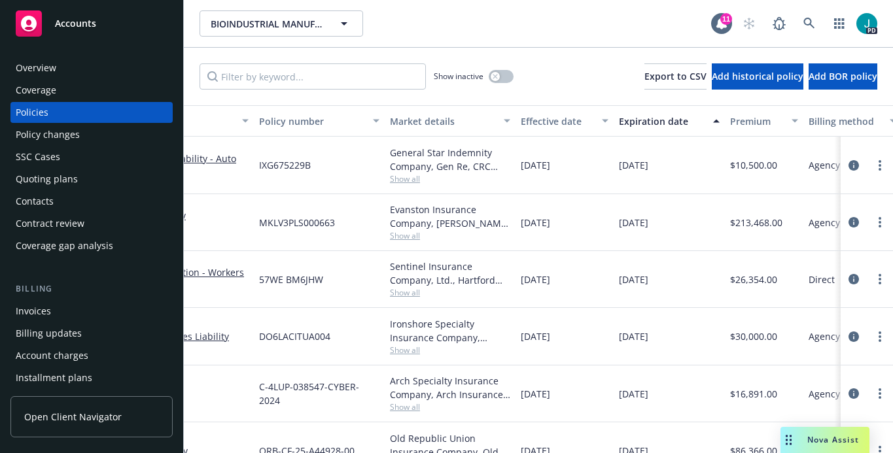
scroll to position [0, 191]
click at [77, 68] on div "Overview" at bounding box center [92, 68] width 152 height 21
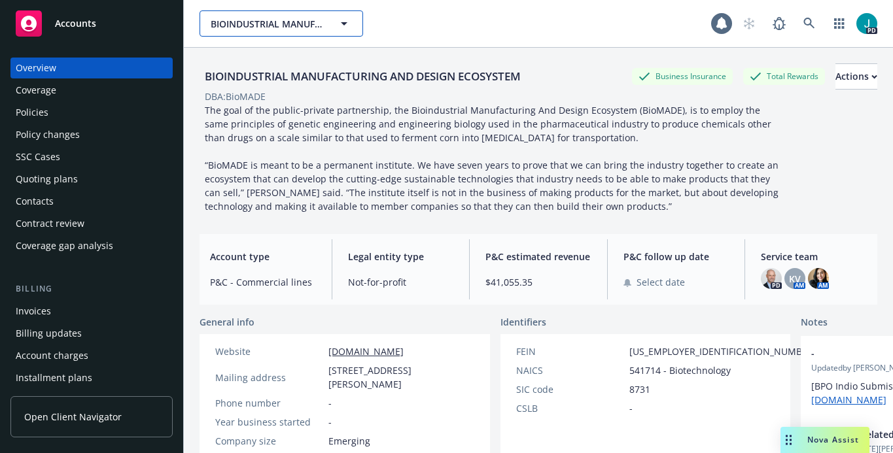
click at [232, 21] on span "BIOINDUSTRIAL MANUFACTURING AND DESIGN ECOSYSTEM" at bounding box center [267, 24] width 113 height 14
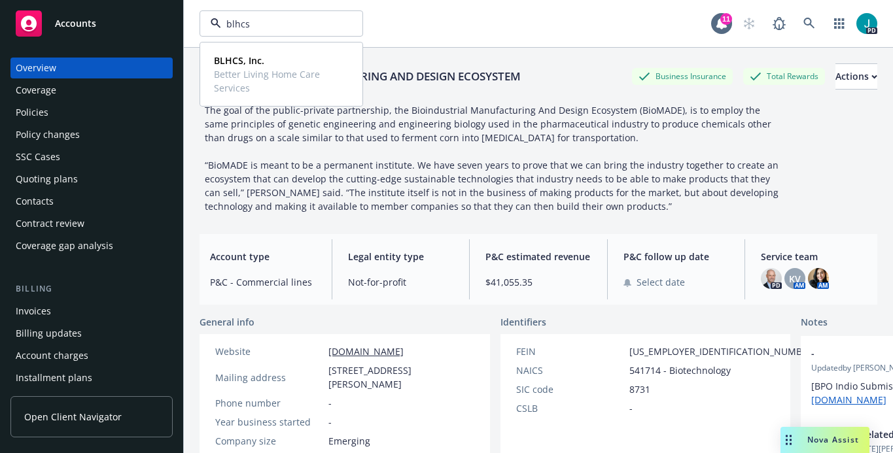
type input "blhcs"
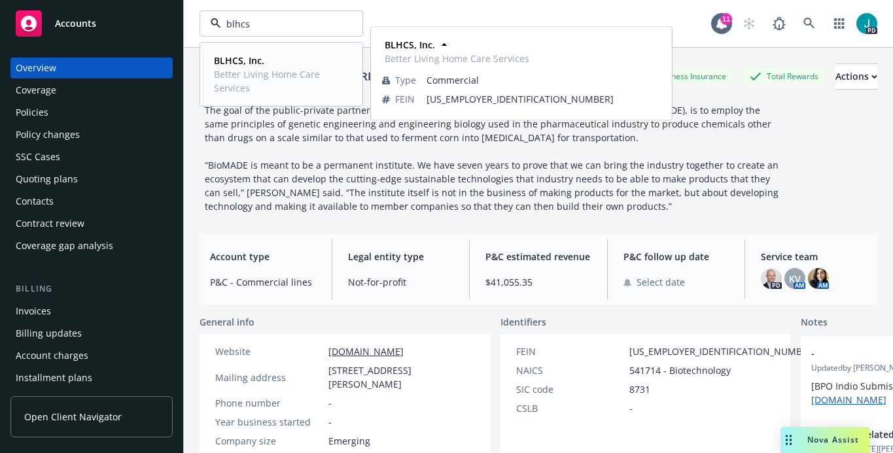
click at [223, 56] on strong "BLHCS, Inc." at bounding box center [239, 60] width 50 height 12
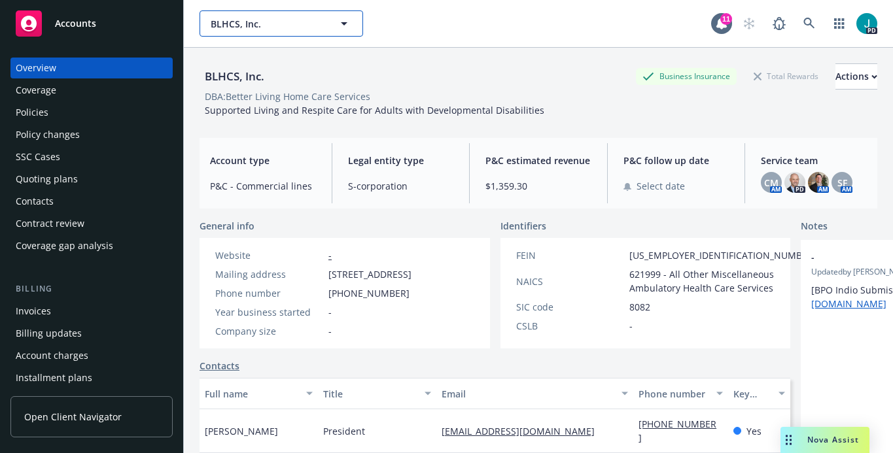
click at [229, 23] on span "BLHCS, Inc." at bounding box center [267, 24] width 113 height 14
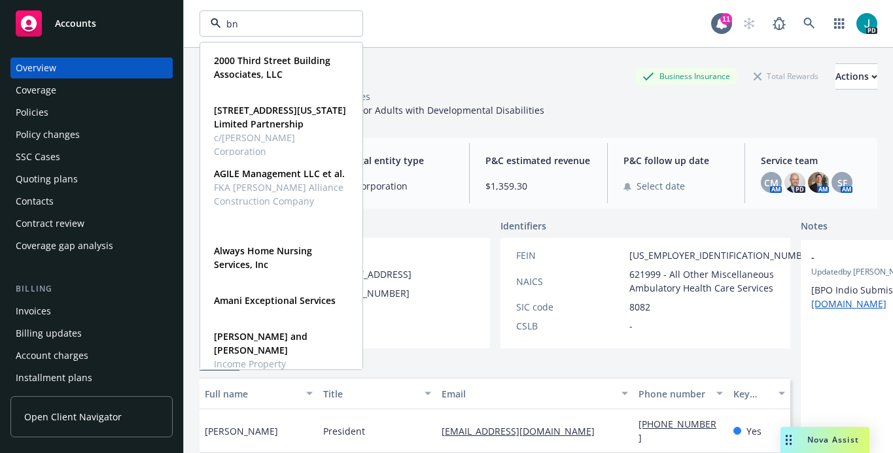
type input "bnh"
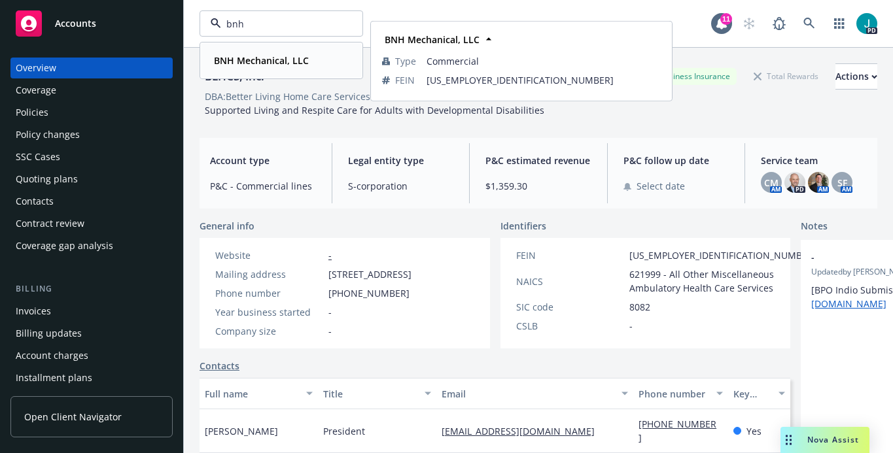
click at [233, 56] on strong "BNH Mechanical, LLC" at bounding box center [261, 60] width 95 height 12
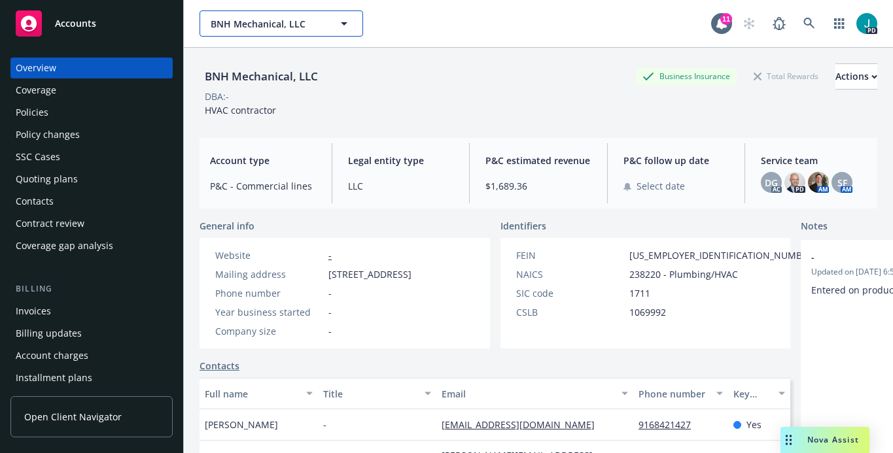
click at [252, 24] on span "BNH Mechanical, LLC" at bounding box center [267, 24] width 113 height 14
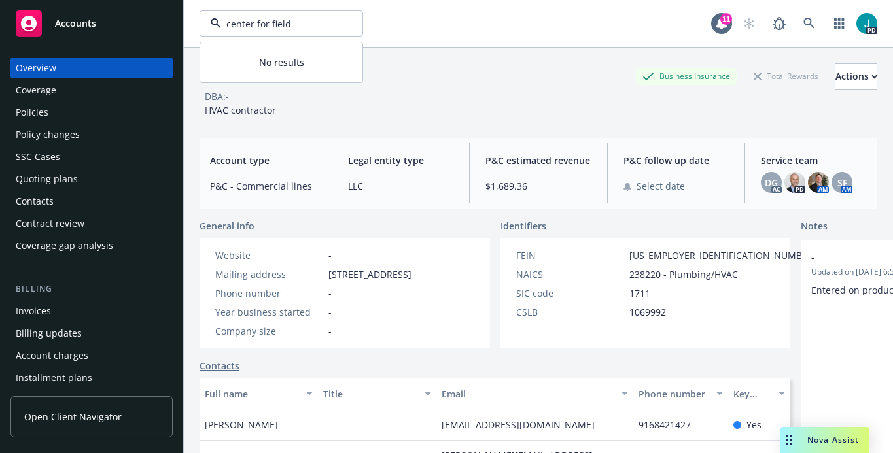
type input "center for field"
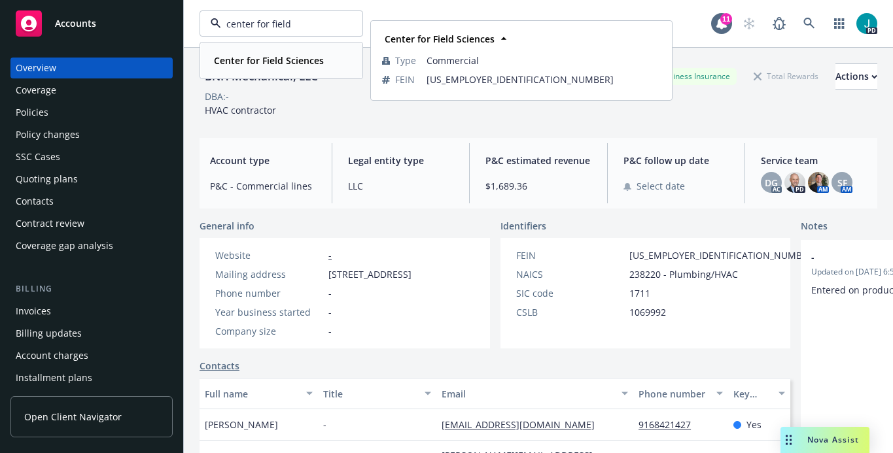
click at [290, 62] on strong "Center for Field Sciences" at bounding box center [269, 60] width 110 height 12
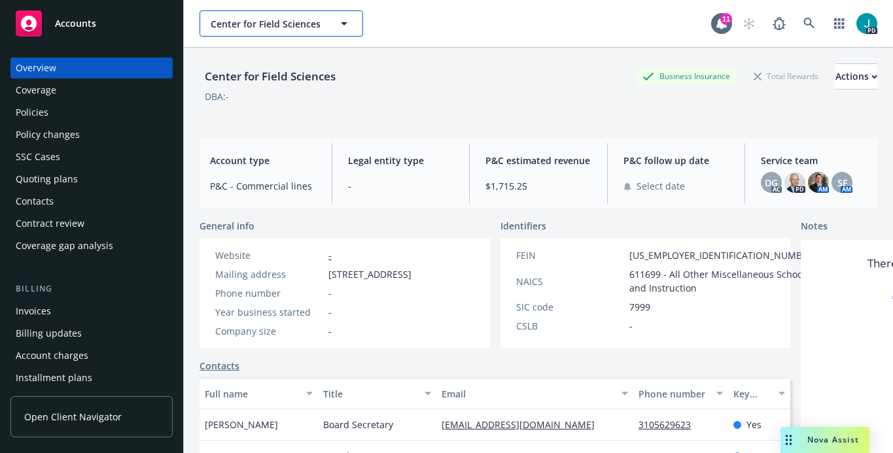
click at [233, 24] on span "Center for Field Sciences" at bounding box center [267, 24] width 113 height 14
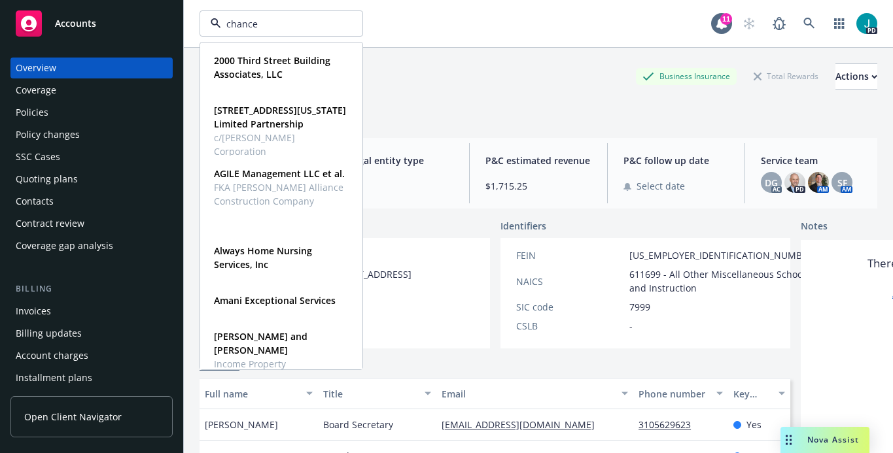
type input "chance"
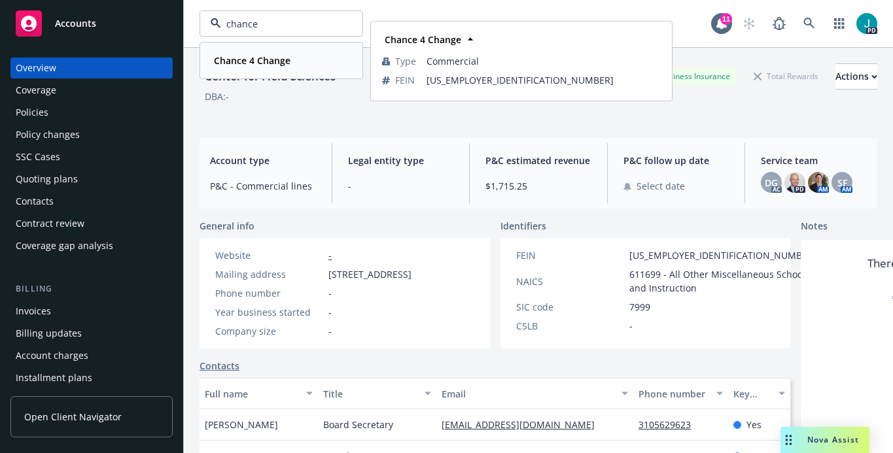
click at [237, 56] on strong "Chance 4 Change" at bounding box center [252, 60] width 77 height 12
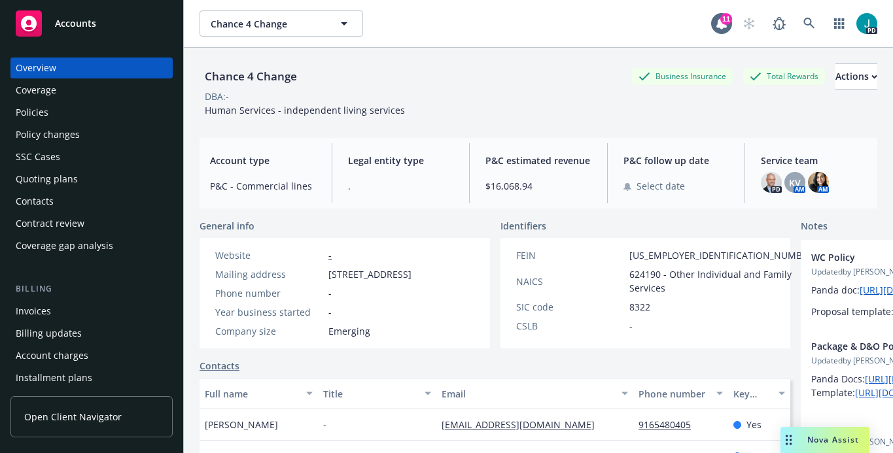
click at [69, 116] on div "Policies" at bounding box center [92, 112] width 152 height 21
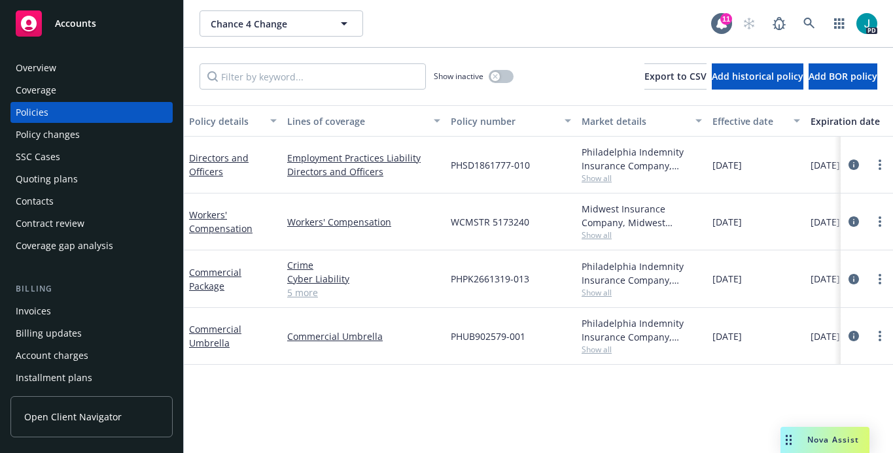
click at [54, 75] on div "Overview" at bounding box center [36, 68] width 41 height 21
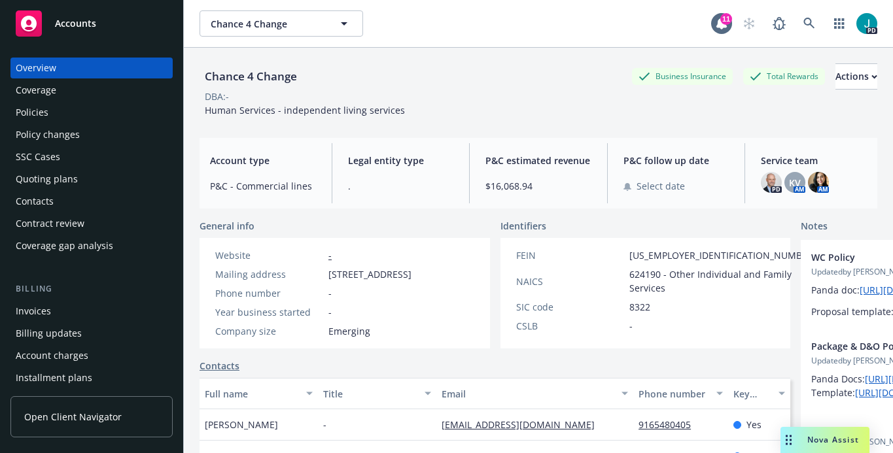
click at [46, 115] on div "Policies" at bounding box center [32, 112] width 33 height 21
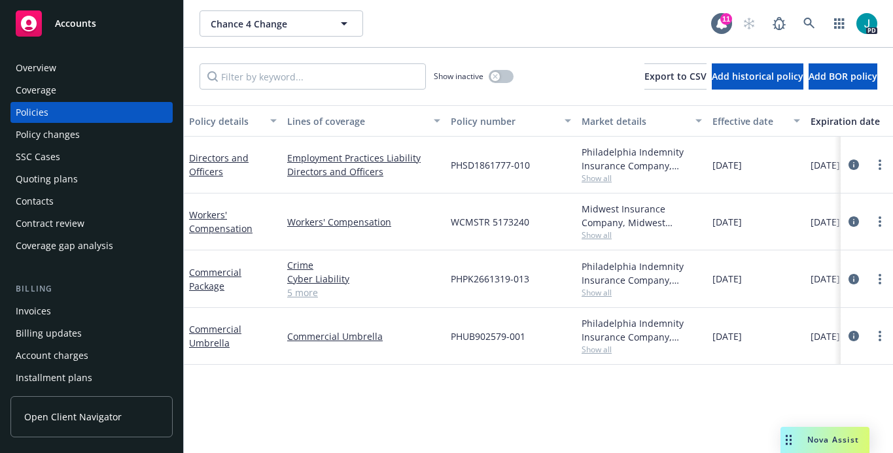
click at [69, 66] on div "Overview" at bounding box center [92, 68] width 152 height 21
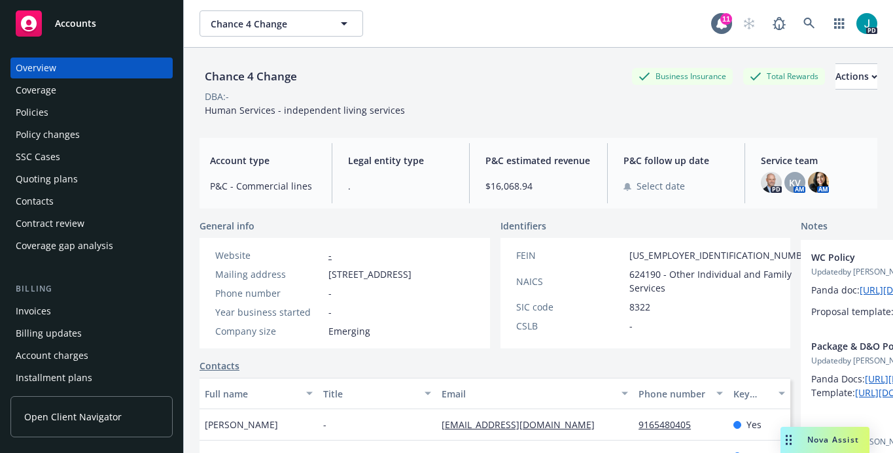
click at [69, 108] on div "Policies" at bounding box center [92, 112] width 152 height 21
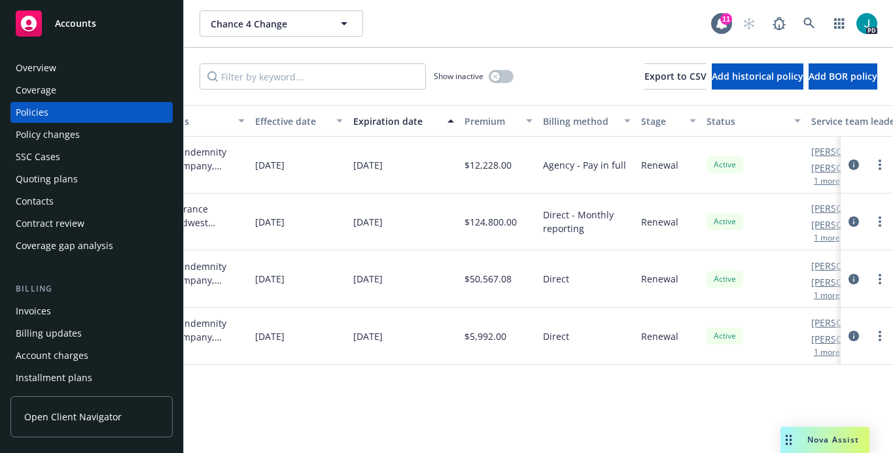
scroll to position [0, 553]
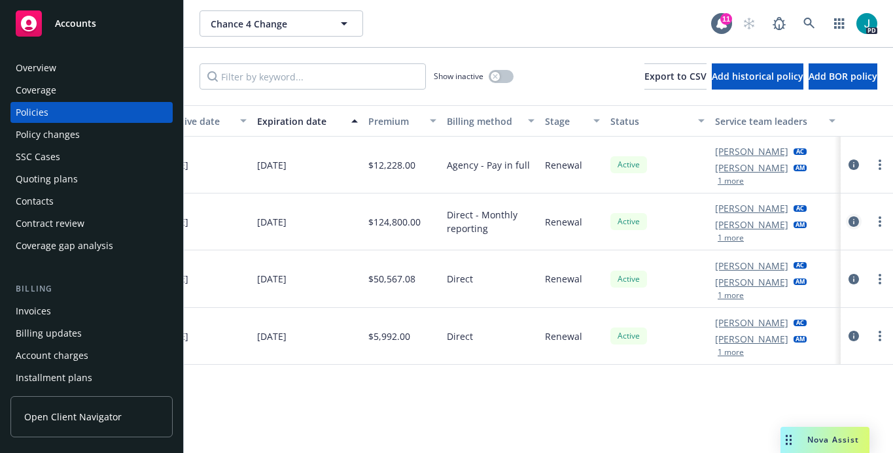
click at [852, 220] on icon "circleInformation" at bounding box center [853, 221] width 10 height 10
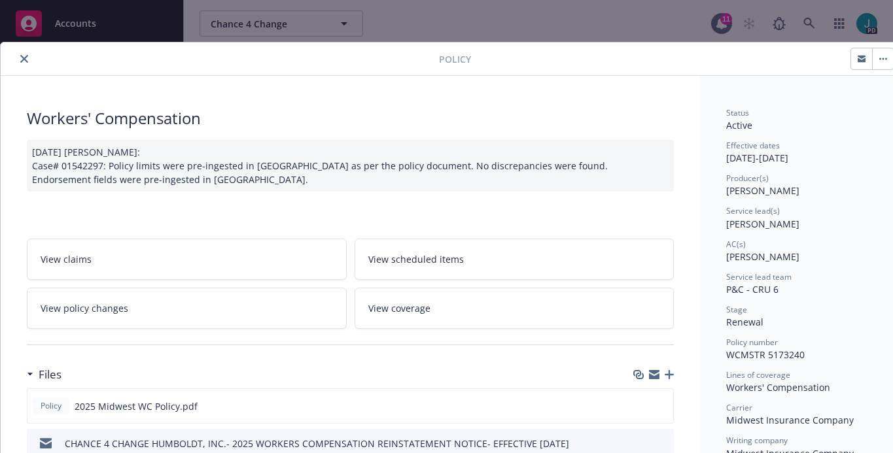
click at [25, 57] on icon "close" at bounding box center [24, 59] width 8 height 8
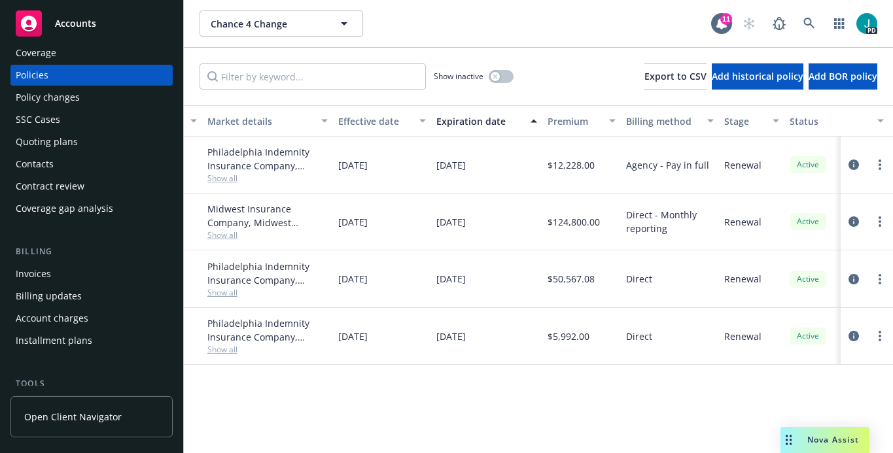
scroll to position [99, 0]
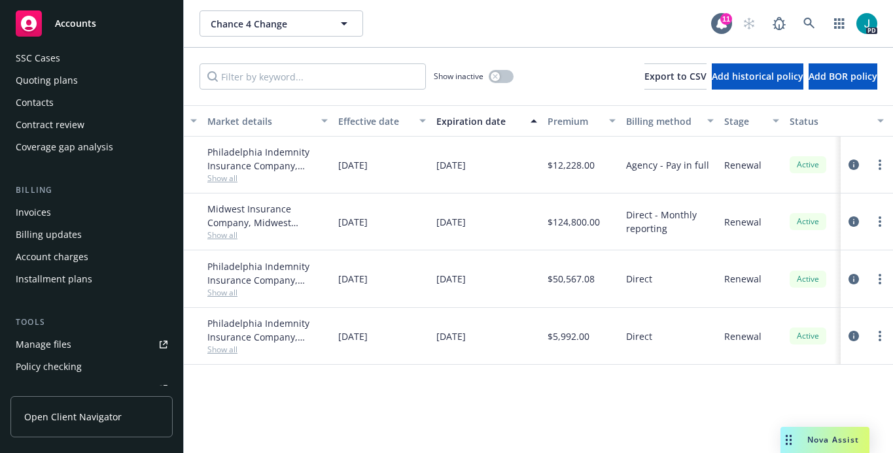
click at [71, 345] on link "Manage files" at bounding box center [91, 344] width 162 height 21
click at [853, 223] on icon "circleInformation" at bounding box center [853, 221] width 10 height 10
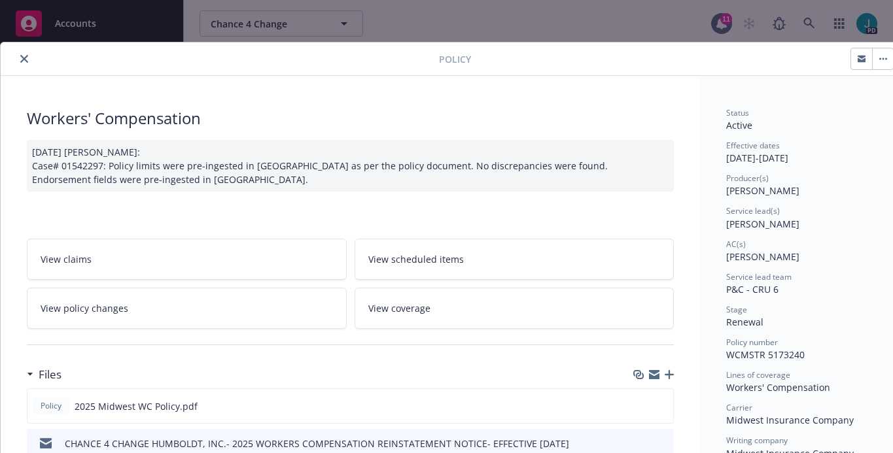
click at [21, 58] on icon "close" at bounding box center [24, 59] width 8 height 8
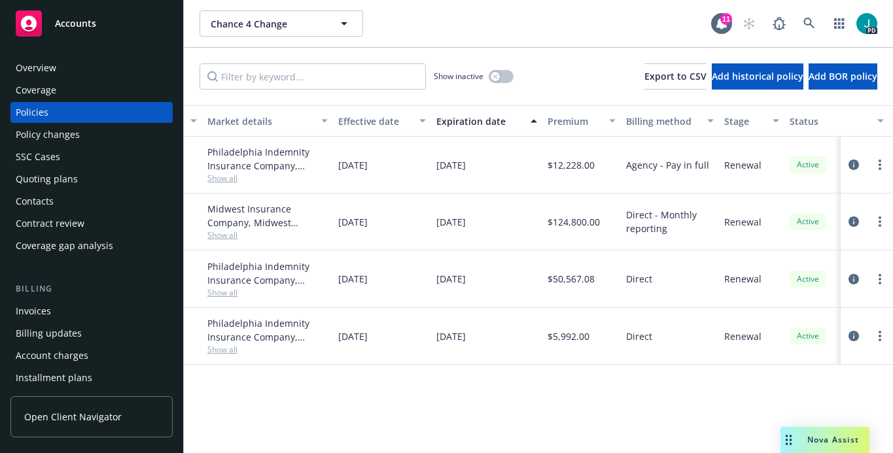
click at [73, 71] on div "Overview" at bounding box center [92, 68] width 152 height 21
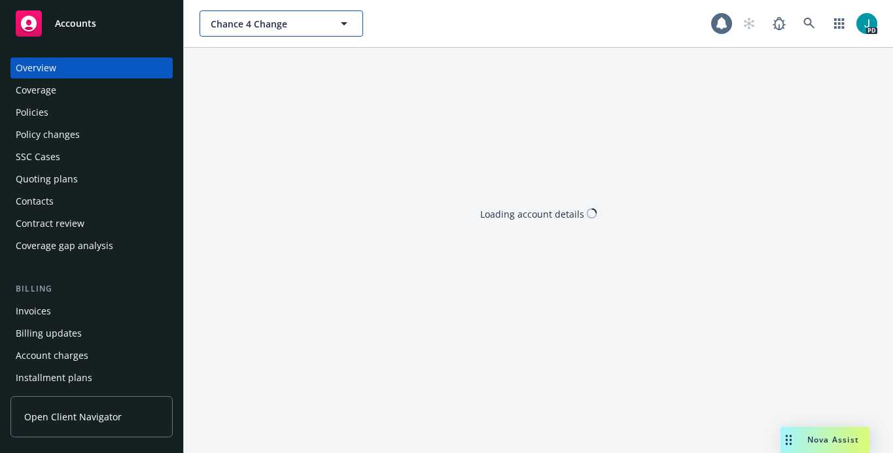
click at [253, 20] on span "Chance 4 Change" at bounding box center [267, 24] width 113 height 14
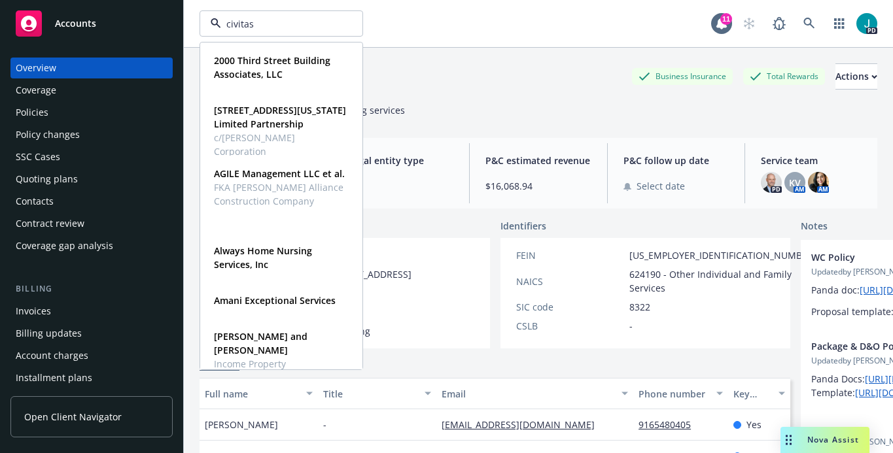
type input "civitas"
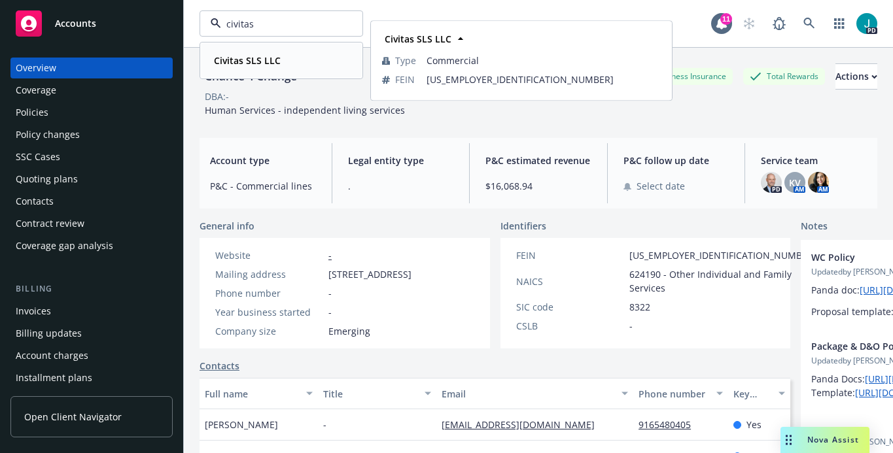
click at [222, 61] on strong "Civitas SLS LLC" at bounding box center [247, 60] width 67 height 12
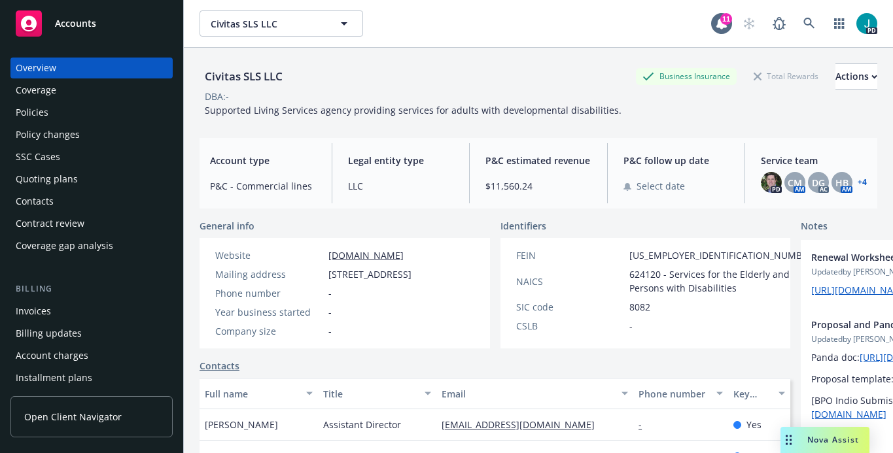
click at [59, 117] on div "Policies" at bounding box center [92, 112] width 152 height 21
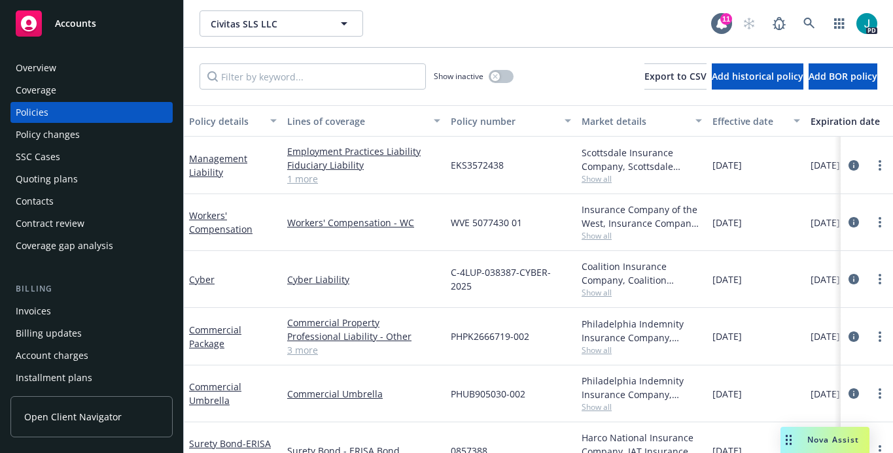
click at [102, 76] on div "Overview" at bounding box center [92, 68] width 152 height 21
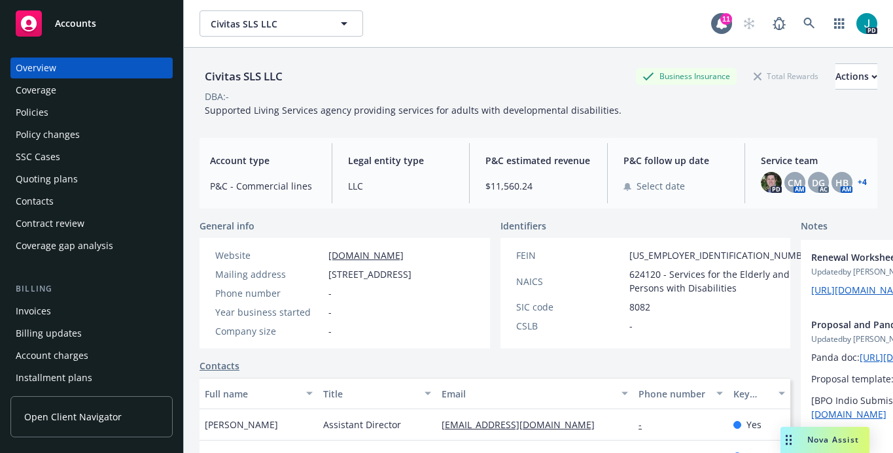
click at [38, 109] on div "Policies" at bounding box center [32, 112] width 33 height 21
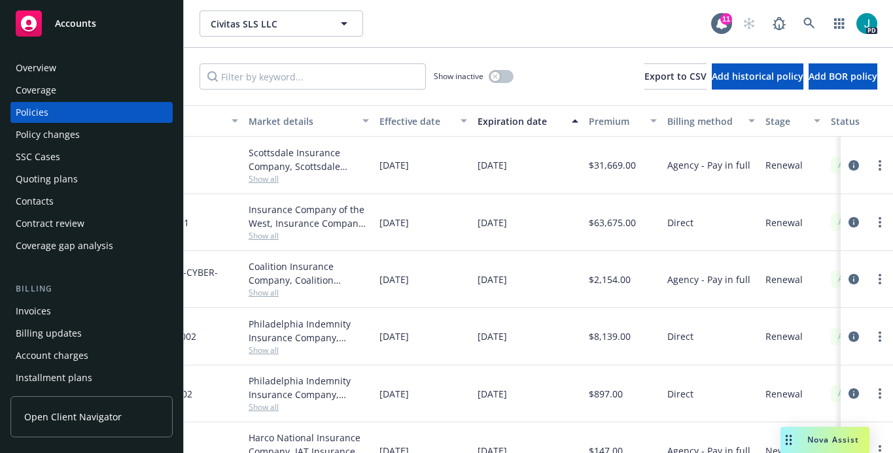
scroll to position [0, 338]
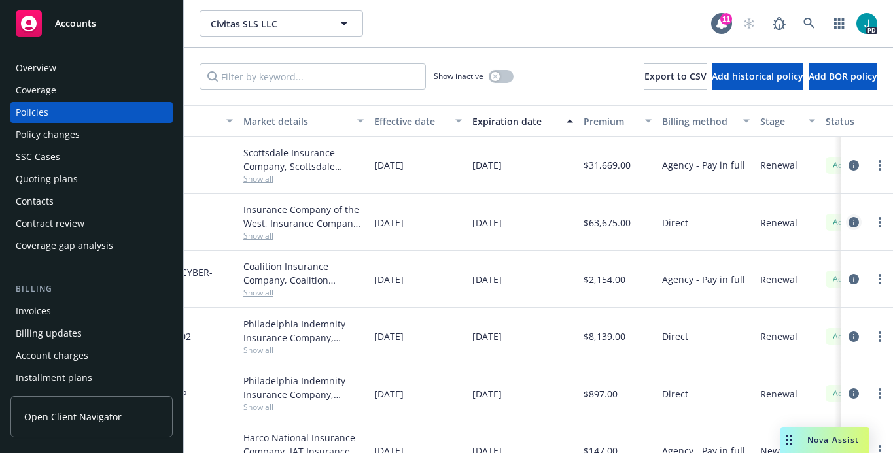
click at [848, 222] on icon "circleInformation" at bounding box center [853, 222] width 10 height 10
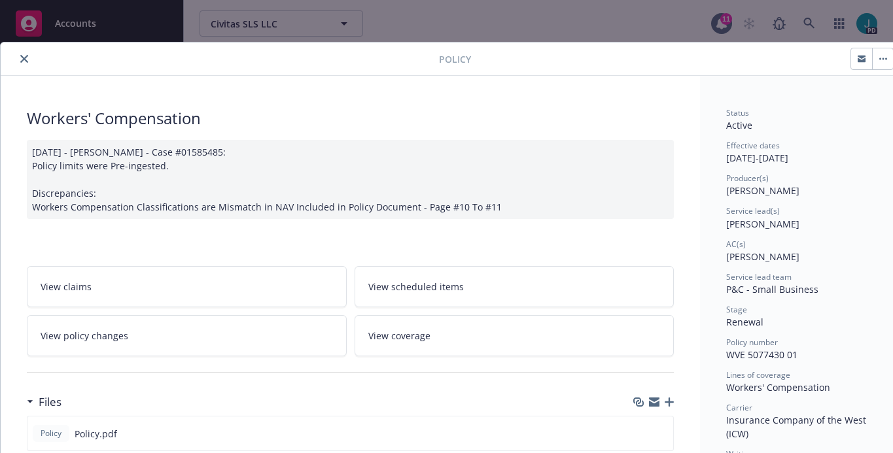
click at [26, 58] on icon "close" at bounding box center [24, 59] width 8 height 8
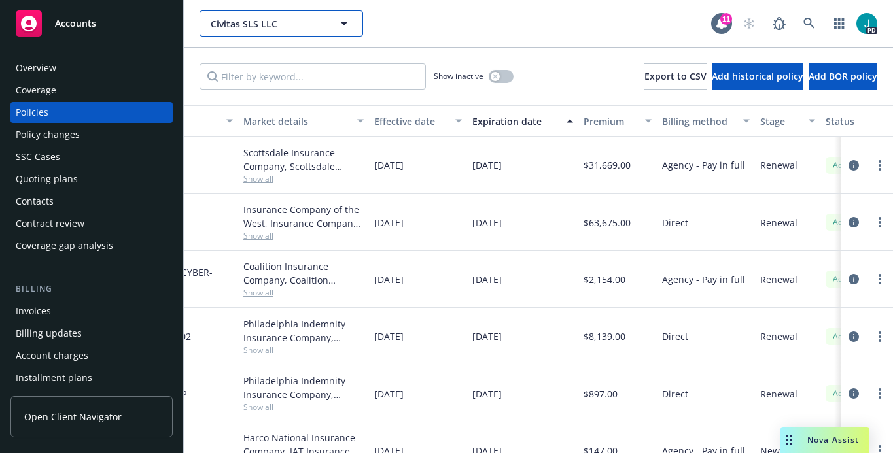
click at [263, 25] on span "Civitas SLS LLC" at bounding box center [267, 24] width 113 height 14
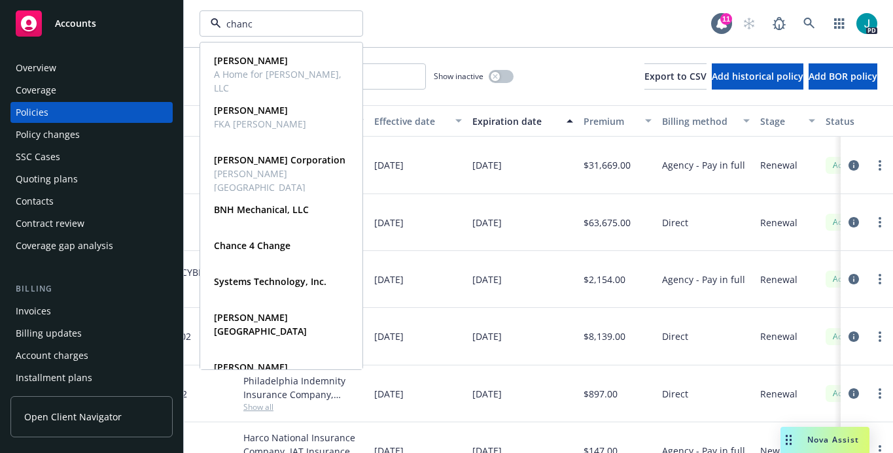
type input "chance"
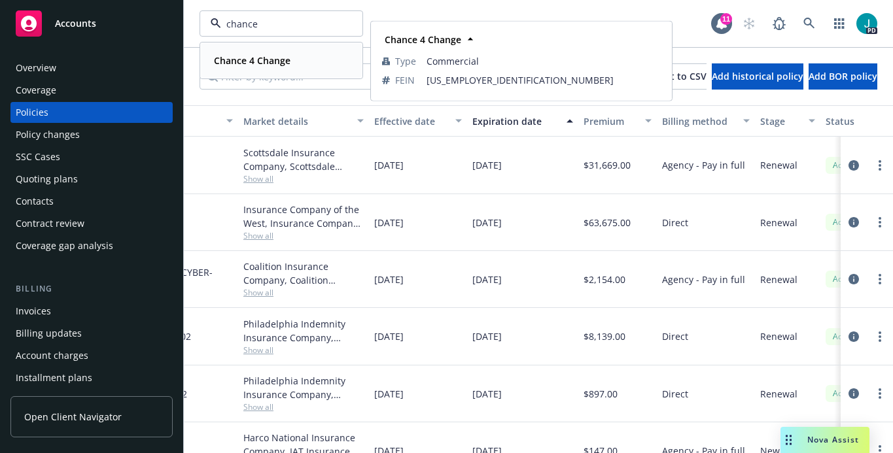
click at [260, 50] on div "Chance 4 Change Type Commercial FEIN [US_EMPLOYER_IDENTIFICATION_NUMBER]" at bounding box center [281, 60] width 161 height 35
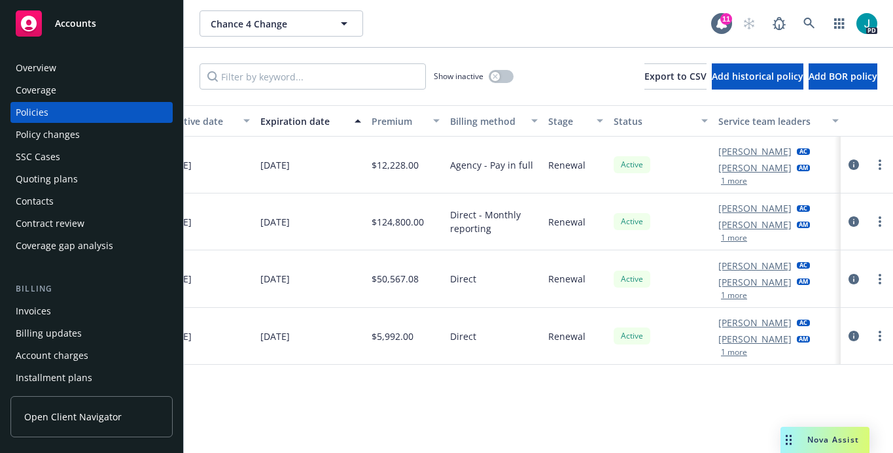
scroll to position [0, 553]
click at [856, 217] on icon "circleInformation" at bounding box center [853, 221] width 10 height 10
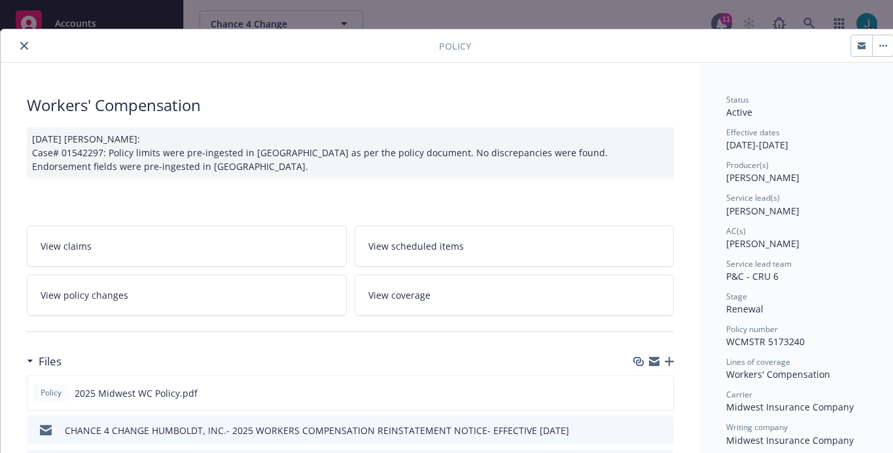
scroll to position [26, 0]
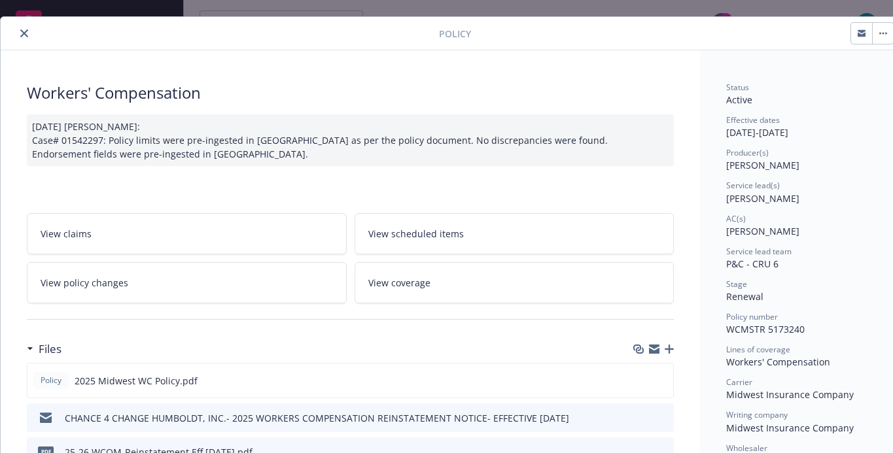
drag, startPoint x: 728, startPoint y: 39, endPoint x: 677, endPoint y: 51, distance: 52.5
click at [879, 32] on icon "button" at bounding box center [883, 33] width 8 height 3
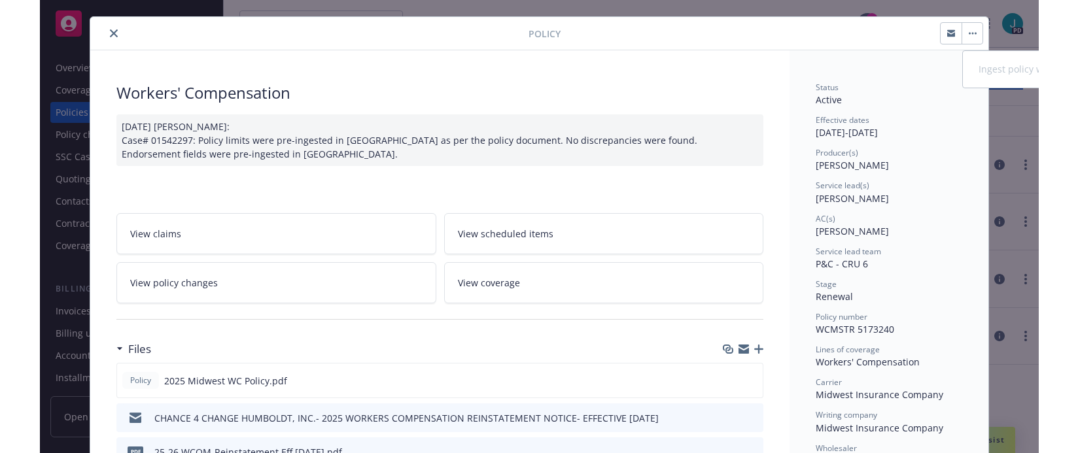
scroll to position [0, 368]
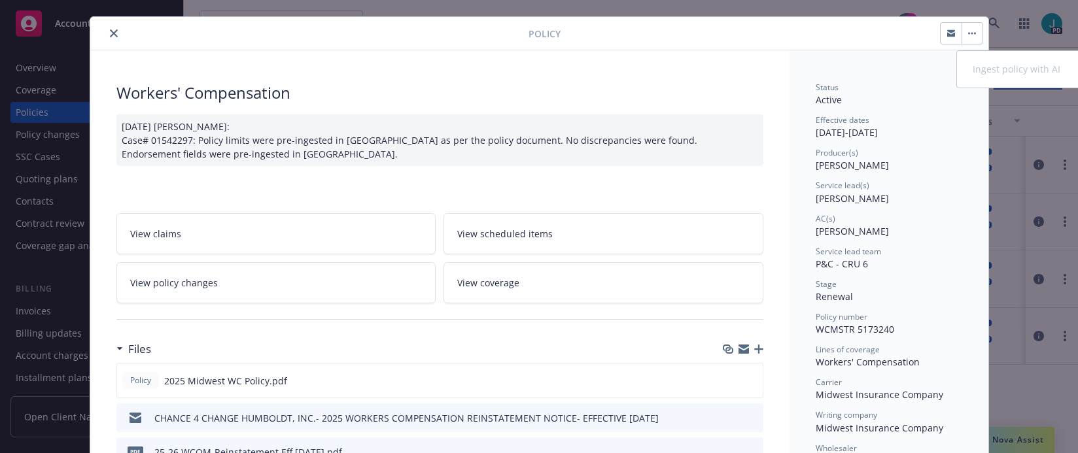
click at [892, 35] on button "Ingest policy with AI" at bounding box center [971, 33] width 21 height 21
click at [892, 34] on icon "button" at bounding box center [972, 33] width 8 height 3
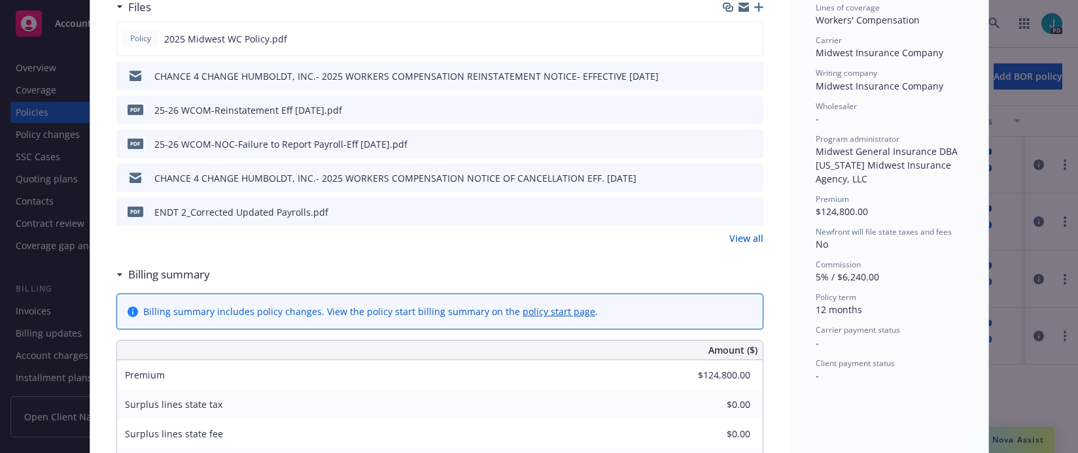
scroll to position [369, 0]
click at [818, 275] on span "5% / $6,240.00" at bounding box center [846, 275] width 63 height 12
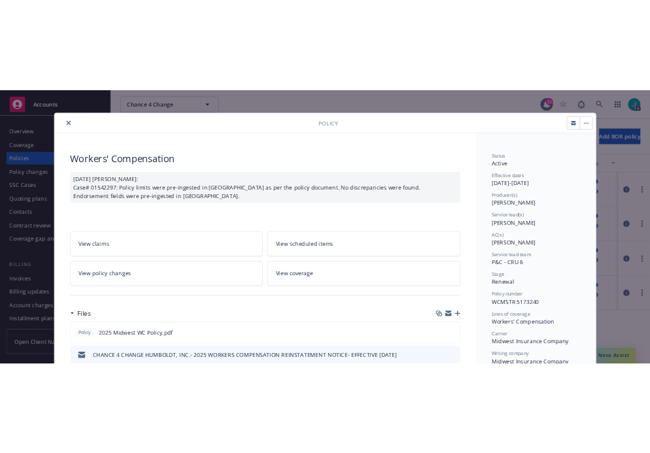
scroll to position [0, 0]
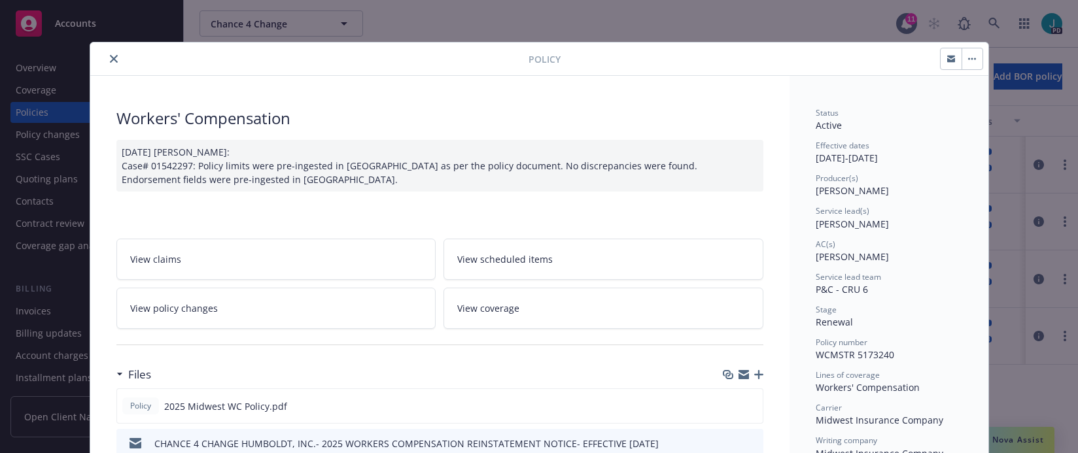
click at [104, 67] on div "Policy" at bounding box center [539, 59] width 898 height 33
click at [111, 59] on icon "close" at bounding box center [114, 59] width 8 height 8
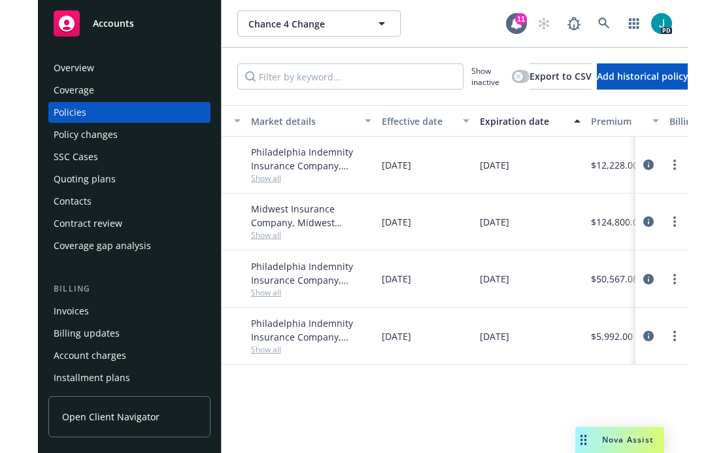
scroll to position [0, 368]
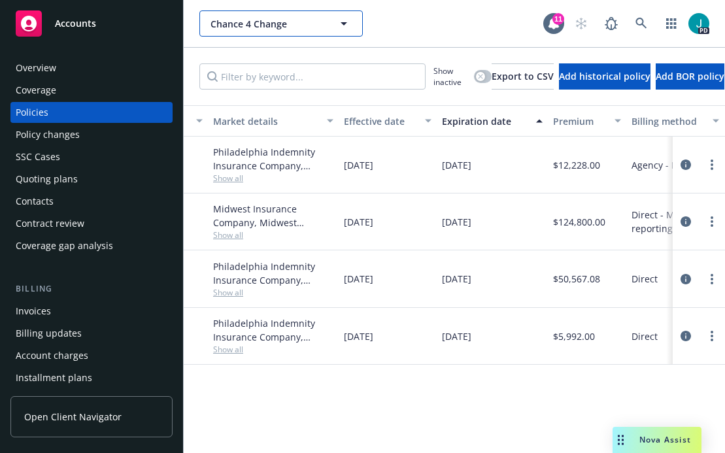
click at [249, 24] on span "Chance 4 Change" at bounding box center [267, 24] width 113 height 14
click at [0, 0] on input at bounding box center [0, 0] width 0 height 0
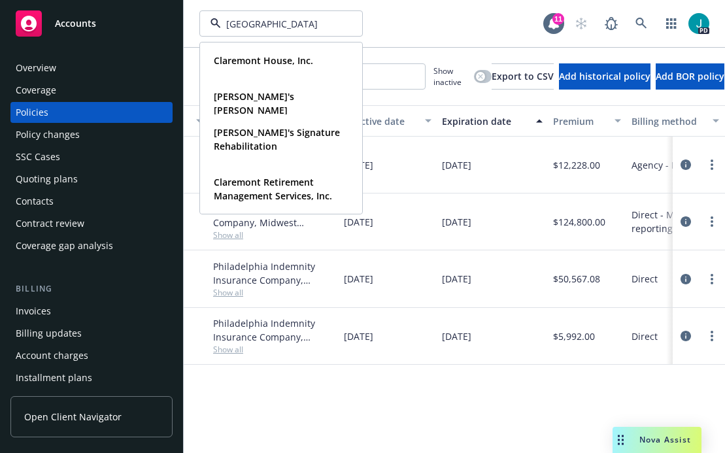
type input "[GEOGRAPHIC_DATA]"
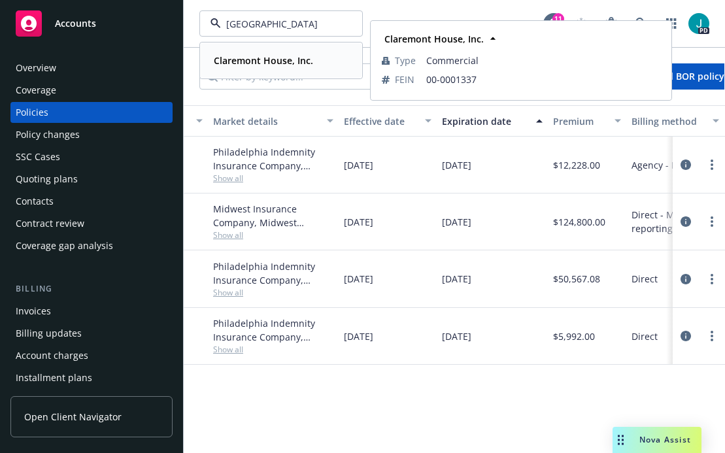
click at [285, 56] on strong "Claremont House, Inc." at bounding box center [263, 60] width 99 height 12
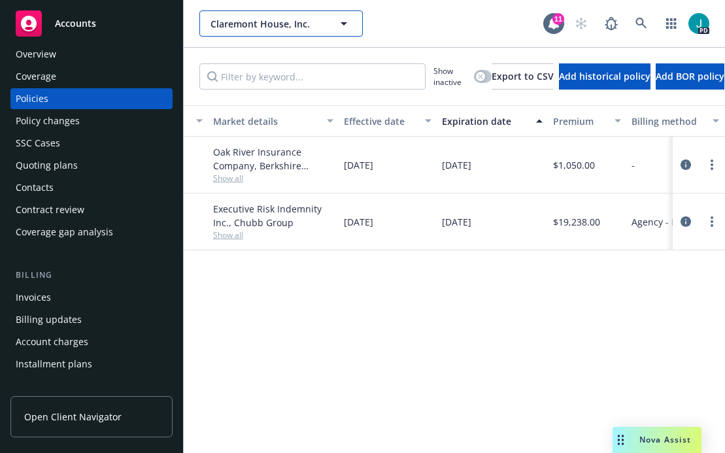
click at [255, 26] on span "Claremont House, Inc." at bounding box center [267, 24] width 113 height 14
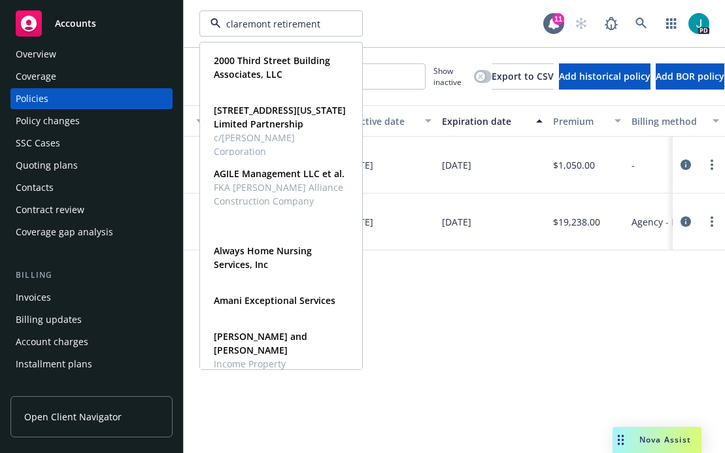
type input "claremont retirement"
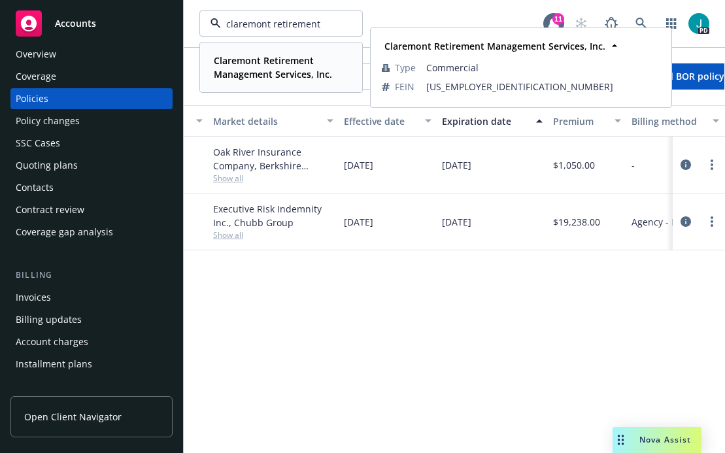
click at [258, 74] on strong "Claremont Retirement Management Services, Inc." at bounding box center [273, 67] width 118 height 26
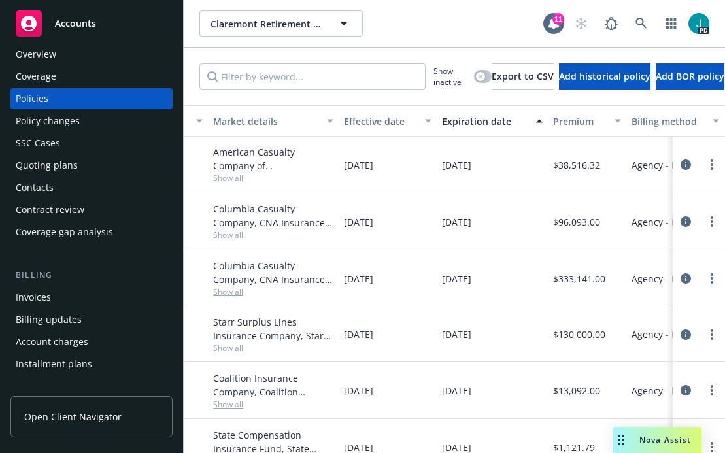
click at [76, 57] on div "Overview" at bounding box center [92, 54] width 152 height 21
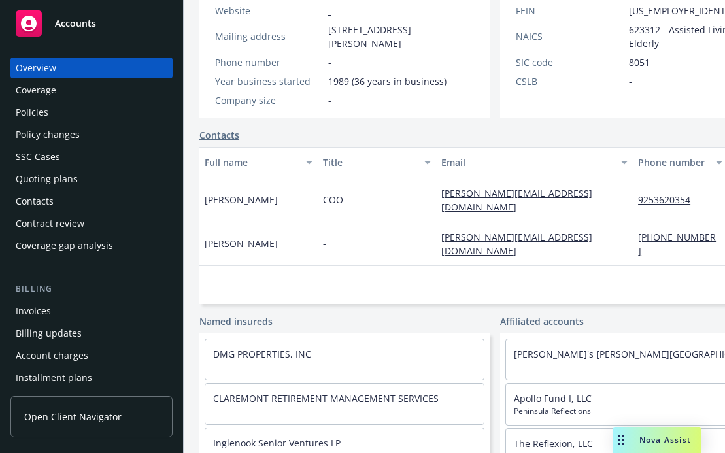
scroll to position [307, 0]
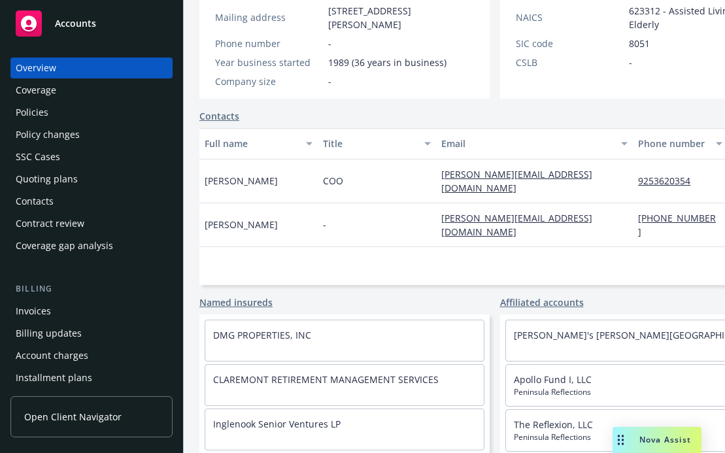
click at [24, 105] on div "Policies" at bounding box center [32, 112] width 33 height 21
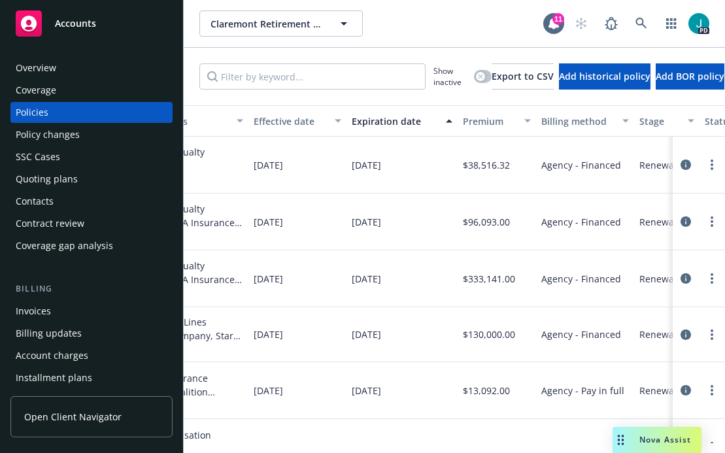
scroll to position [0, 730]
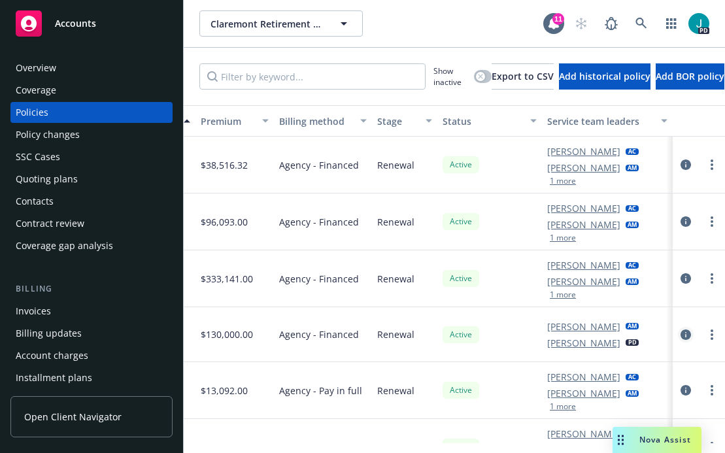
click at [681, 335] on icon "circleInformation" at bounding box center [686, 335] width 10 height 10
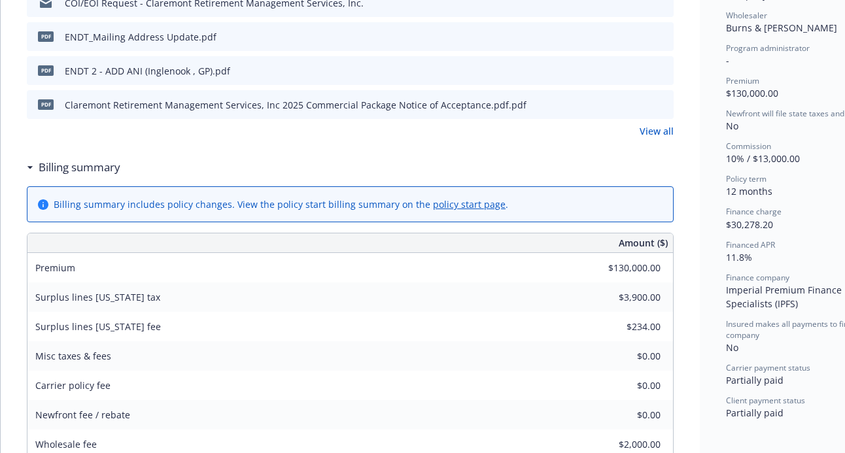
scroll to position [179, 0]
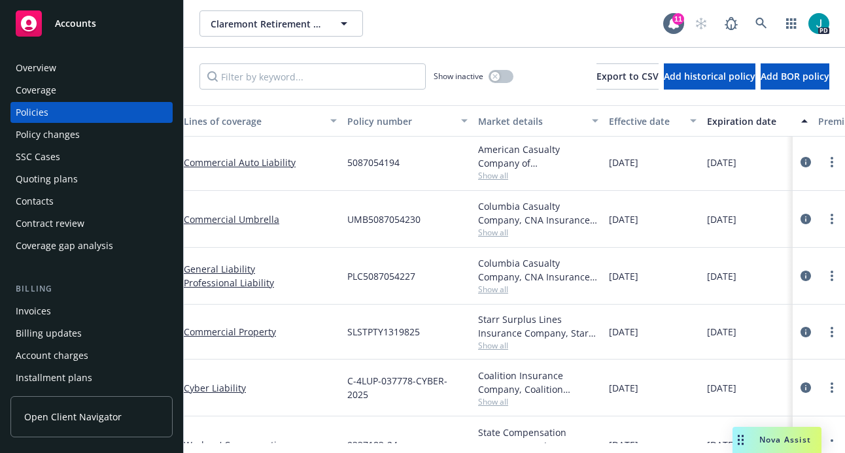
scroll to position [3, 214]
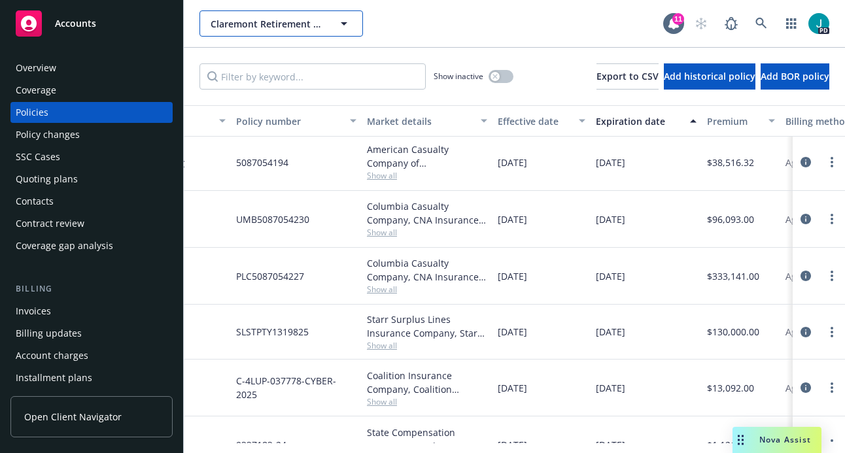
click at [270, 26] on span "Claremont Retirement Management Services, Inc." at bounding box center [267, 24] width 113 height 14
click at [0, 0] on input at bounding box center [0, 0] width 0 height 0
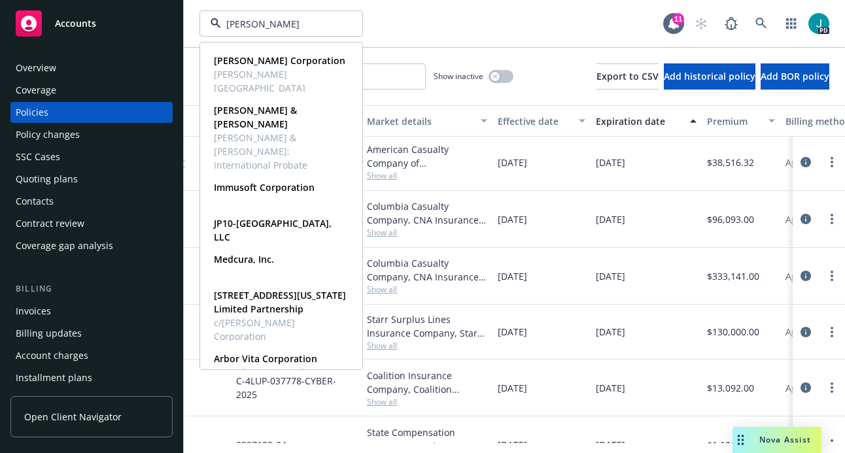
type input "[PERSON_NAME]"
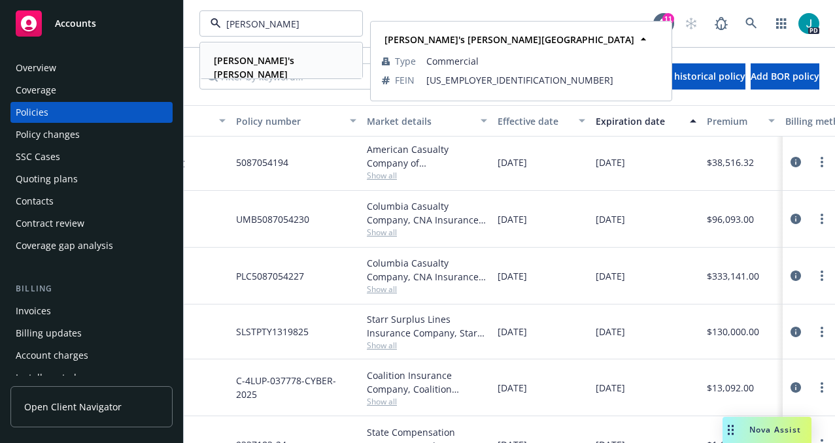
click at [249, 57] on strong "[PERSON_NAME]'s [PERSON_NAME][GEOGRAPHIC_DATA]" at bounding box center [260, 74] width 93 height 40
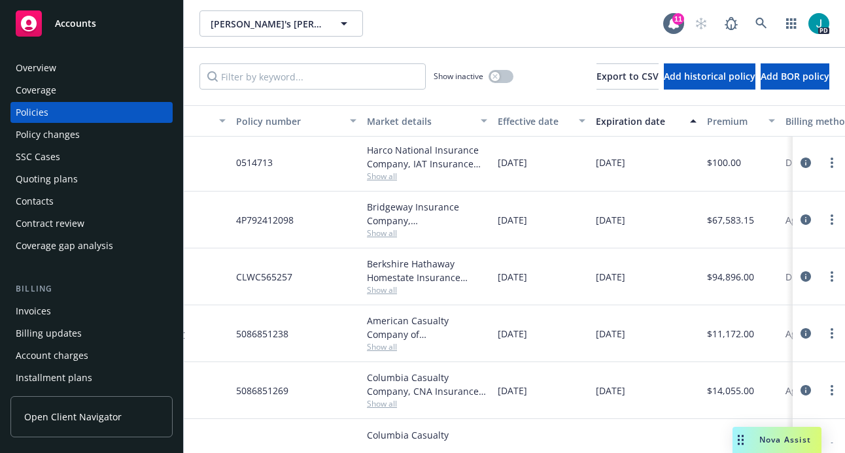
click at [56, 69] on div "Overview" at bounding box center [92, 68] width 152 height 21
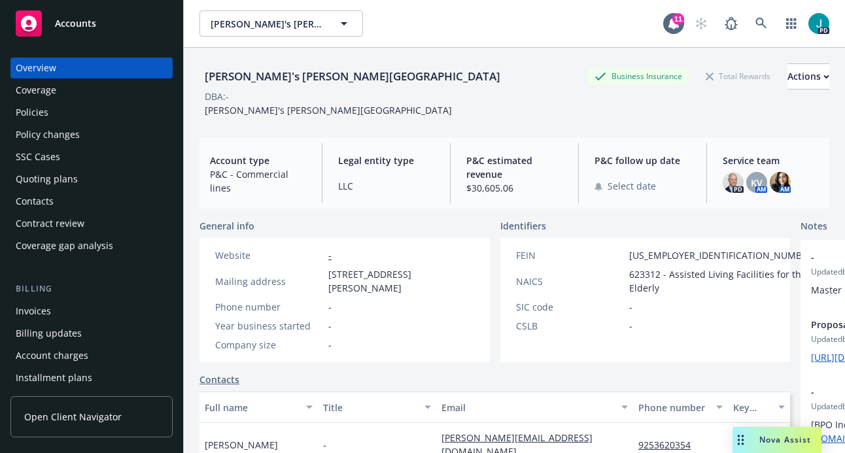
click at [83, 114] on div "Policies" at bounding box center [92, 112] width 152 height 21
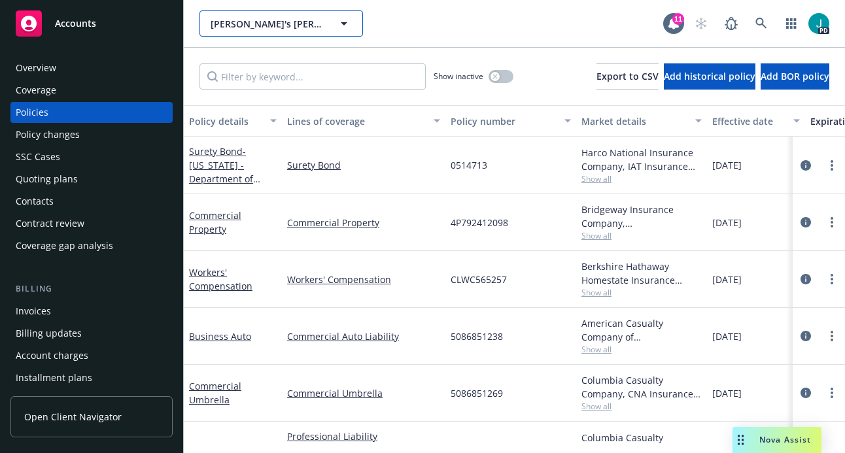
click at [264, 24] on span "[PERSON_NAME]'s [PERSON_NAME][GEOGRAPHIC_DATA]" at bounding box center [267, 24] width 113 height 14
type input "connections"
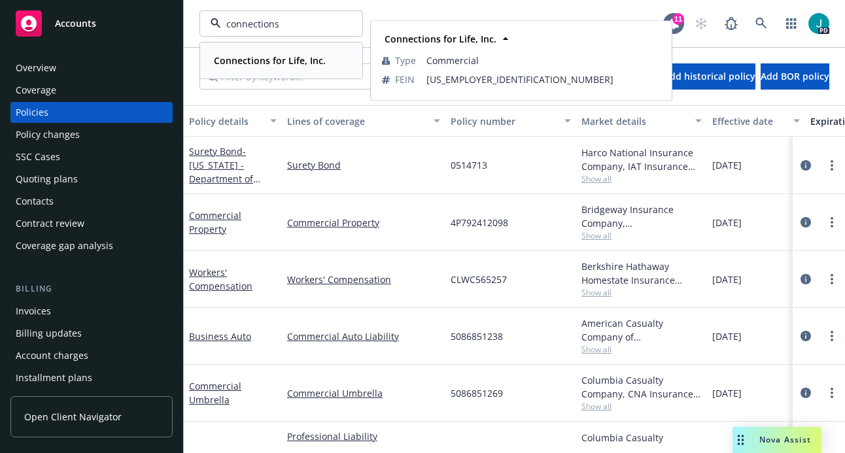
click at [241, 60] on strong "Connections for Life, Inc." at bounding box center [270, 60] width 112 height 12
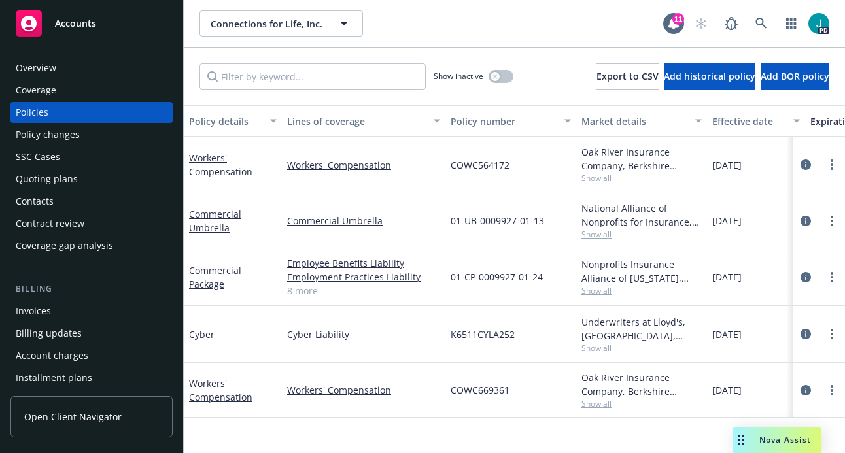
click at [92, 70] on div "Overview" at bounding box center [92, 68] width 152 height 21
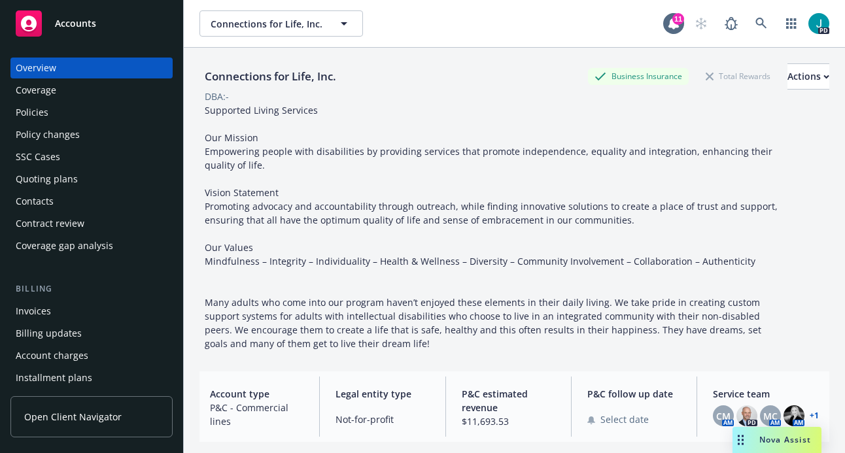
click at [46, 117] on div "Policies" at bounding box center [32, 112] width 33 height 21
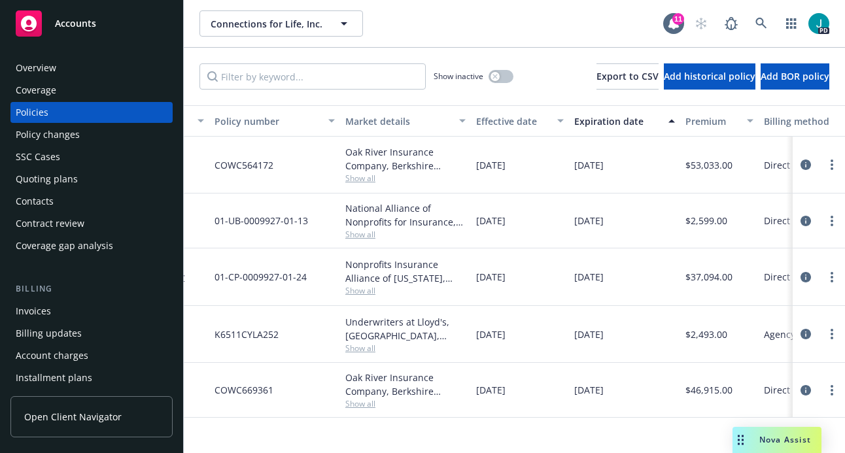
scroll to position [0, 269]
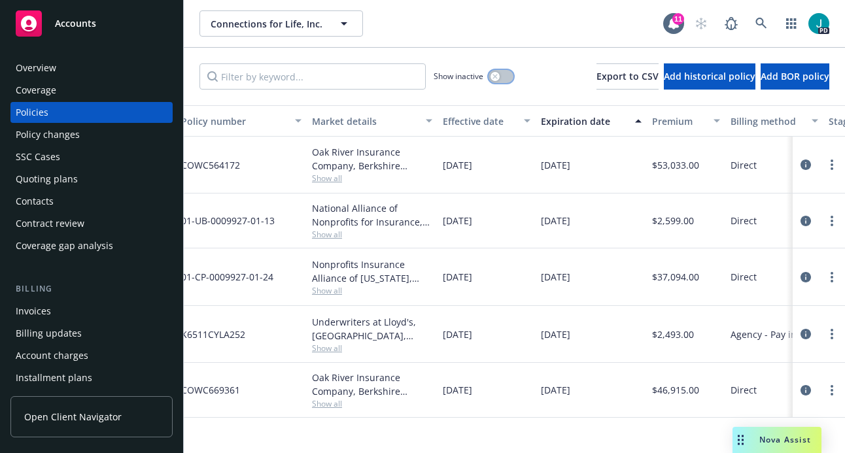
click at [492, 78] on icon "button" at bounding box center [494, 76] width 5 height 5
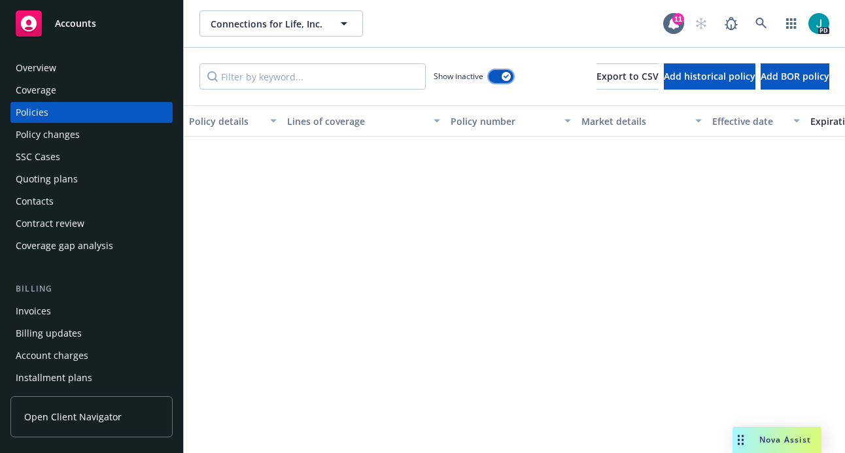
scroll to position [1457, 0]
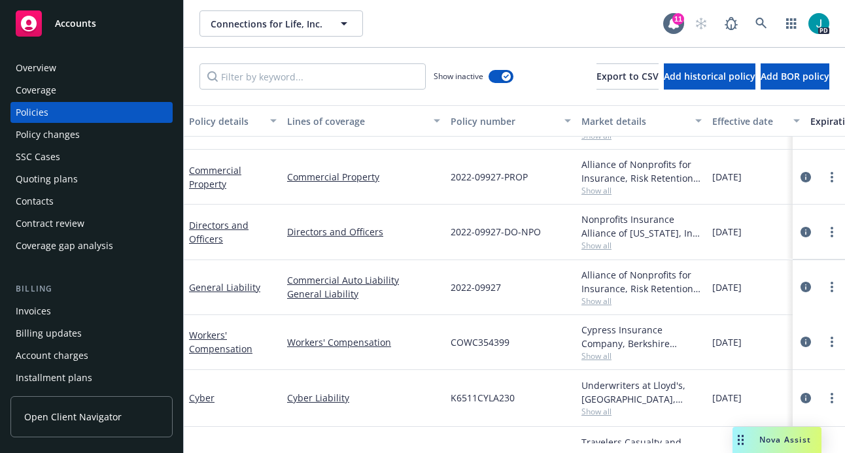
click at [77, 70] on div "Overview" at bounding box center [92, 68] width 152 height 21
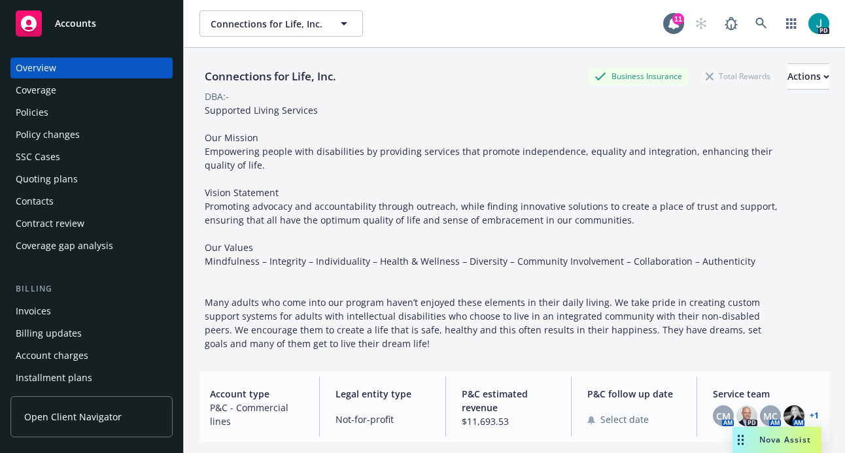
click at [71, 109] on div "Policies" at bounding box center [92, 112] width 152 height 21
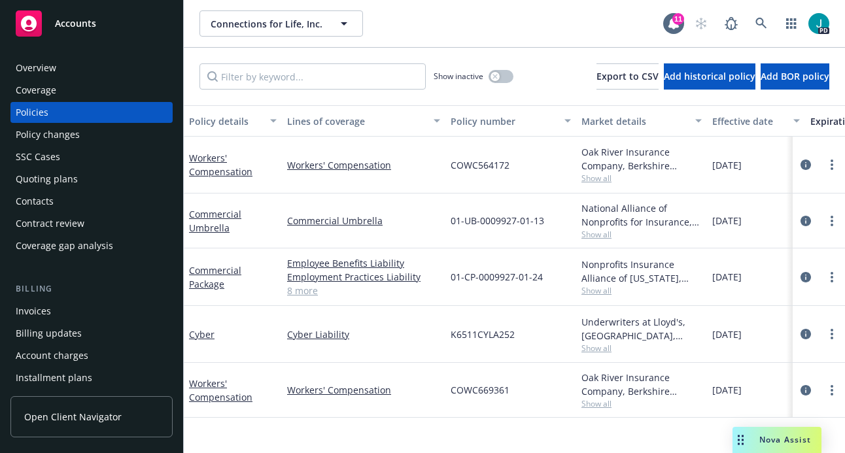
scroll to position [0, 14]
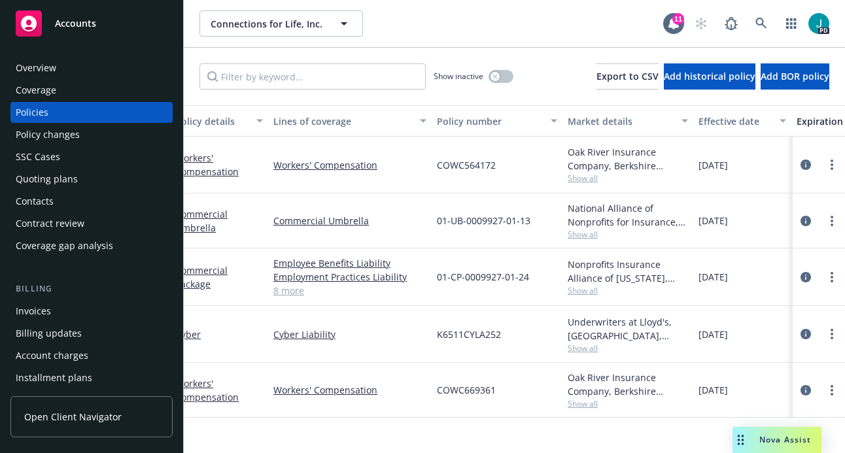
drag, startPoint x: 448, startPoint y: 434, endPoint x: 454, endPoint y: 436, distance: 6.8
click at [454, 436] on div "Policy details Lines of coverage Policy number Market details Effective date Ex…" at bounding box center [514, 274] width 661 height 338
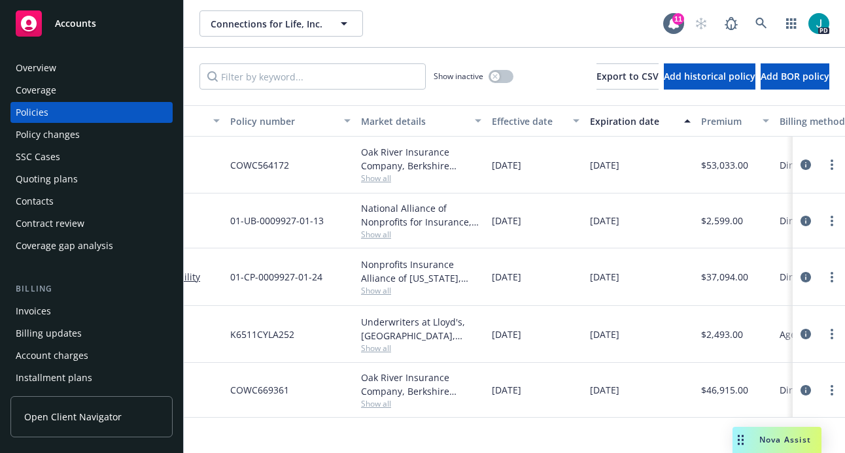
scroll to position [0, 227]
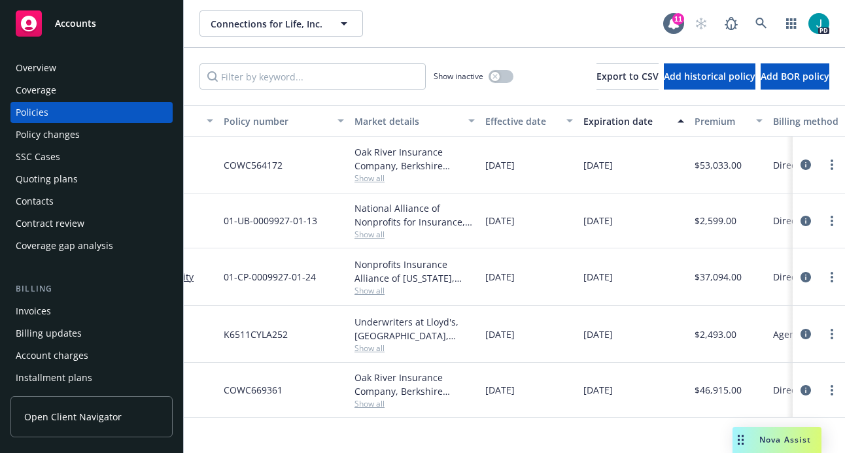
click at [84, 71] on div "Overview" at bounding box center [92, 68] width 152 height 21
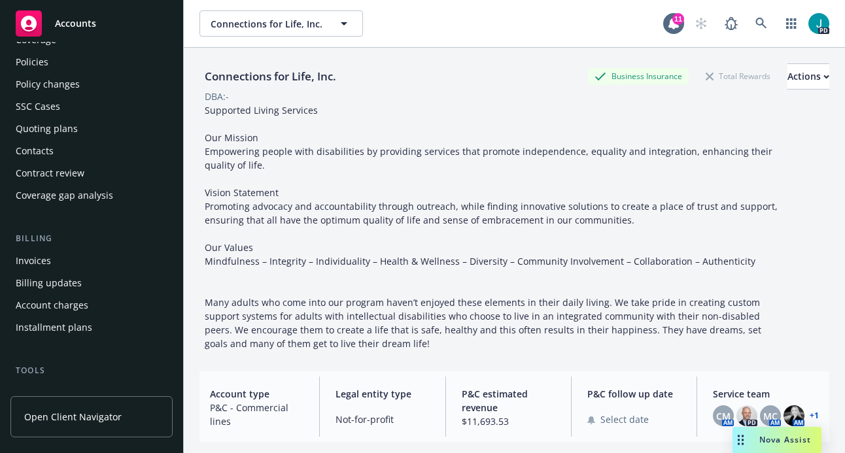
scroll to position [115, 0]
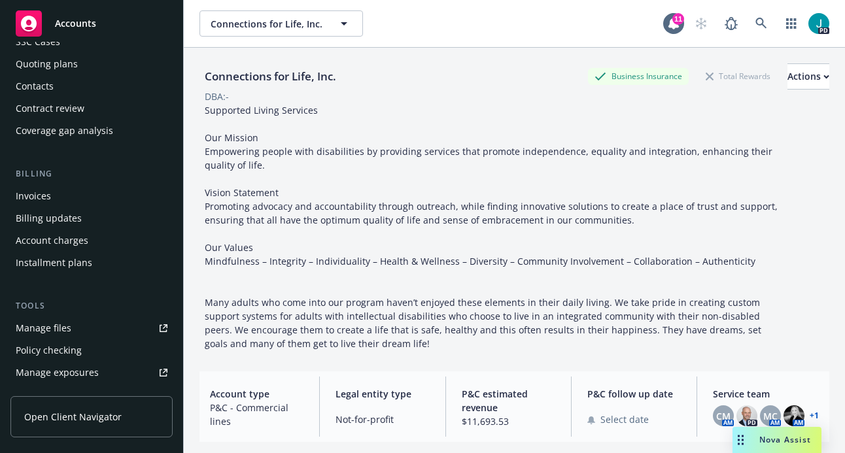
click at [77, 327] on link "Manage files" at bounding box center [91, 328] width 162 height 21
click at [78, 196] on div "Invoices" at bounding box center [92, 196] width 152 height 21
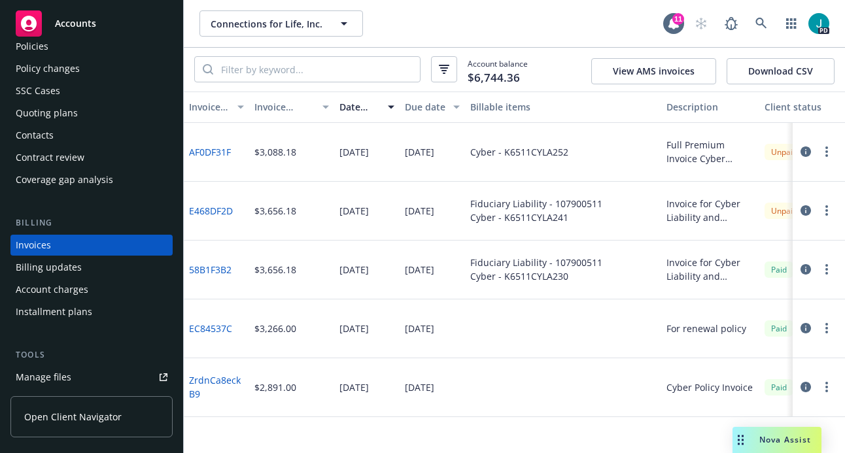
scroll to position [66, 0]
click at [80, 375] on link "Manage files" at bounding box center [91, 377] width 162 height 21
click at [59, 46] on div "Policies" at bounding box center [92, 46] width 152 height 21
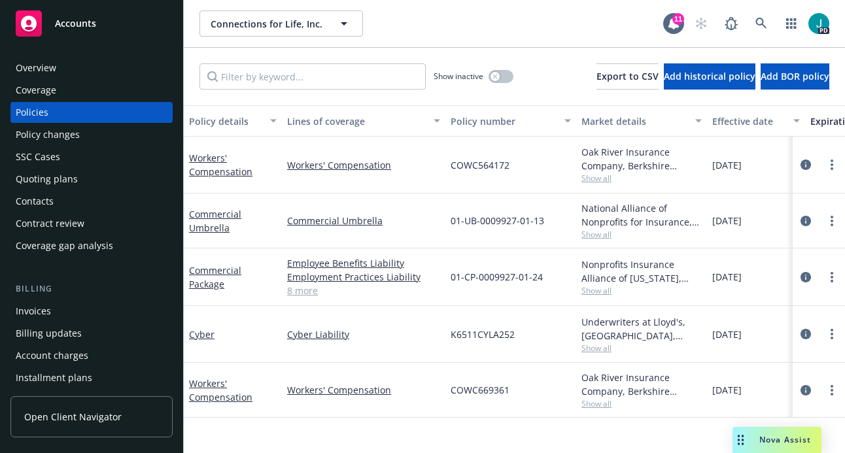
click at [71, 63] on div "Overview" at bounding box center [92, 68] width 152 height 21
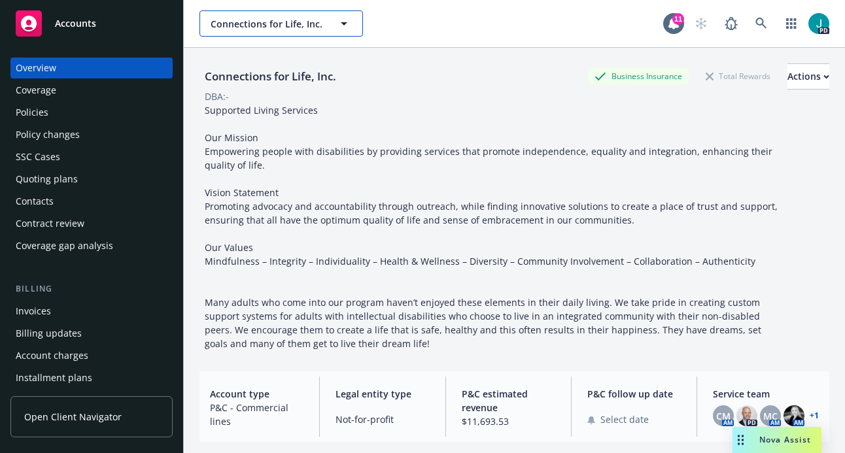
click at [283, 27] on span "Connections for Life, Inc." at bounding box center [267, 24] width 113 height 14
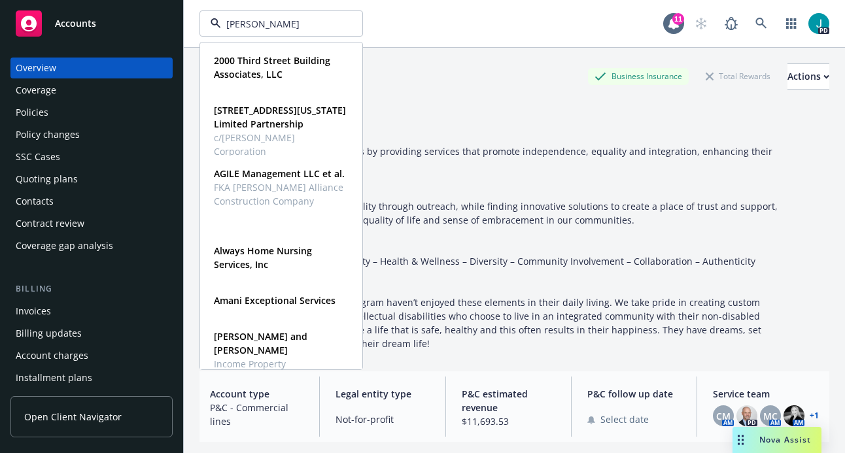
type input "[PERSON_NAME] c"
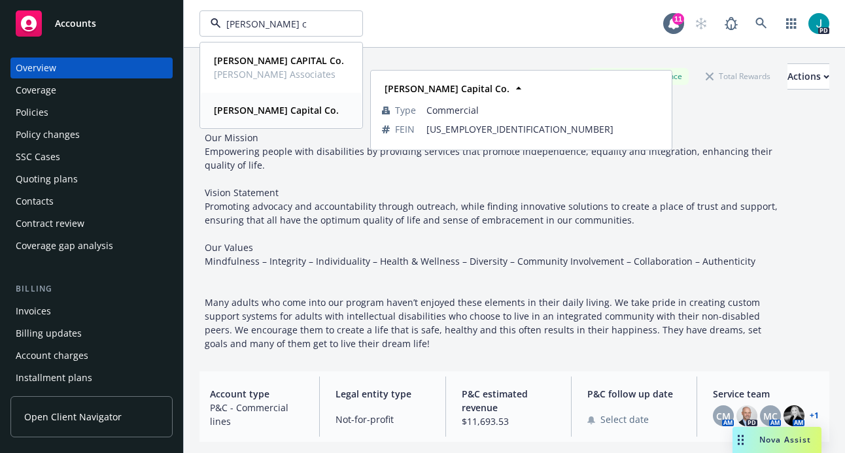
click at [277, 108] on strong "[PERSON_NAME] Capital Co." at bounding box center [276, 110] width 125 height 12
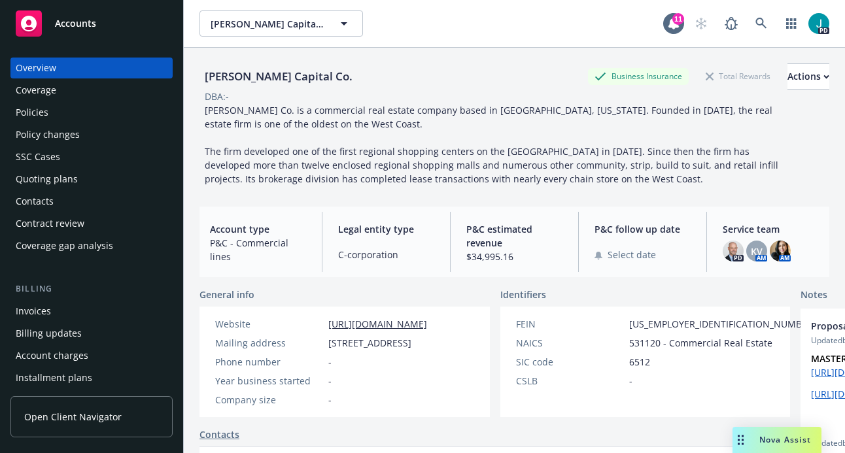
click at [59, 114] on div "Policies" at bounding box center [92, 112] width 152 height 21
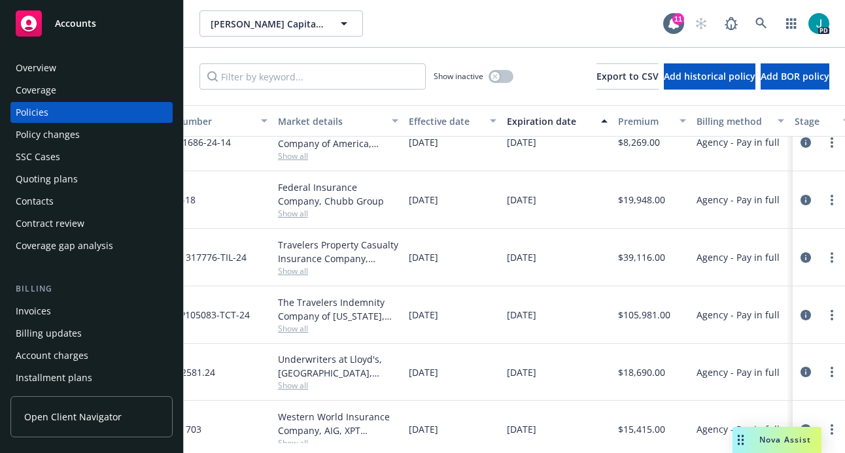
scroll to position [0, 303]
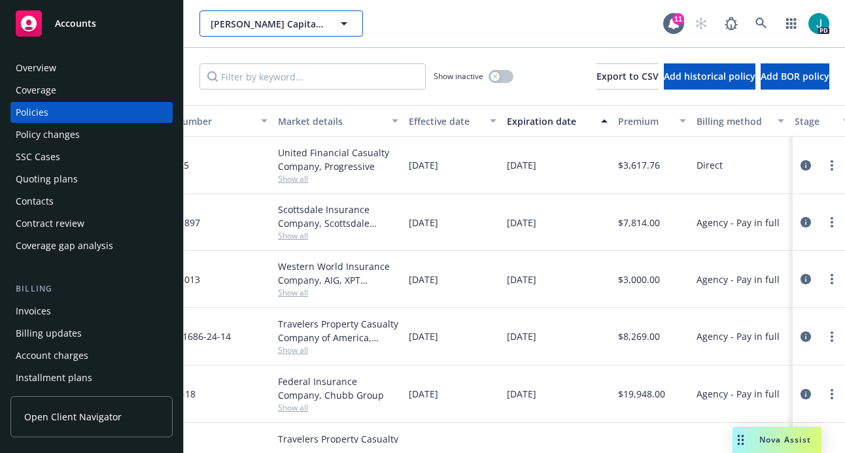
click at [269, 20] on span "[PERSON_NAME] Capital Co." at bounding box center [267, 24] width 113 height 14
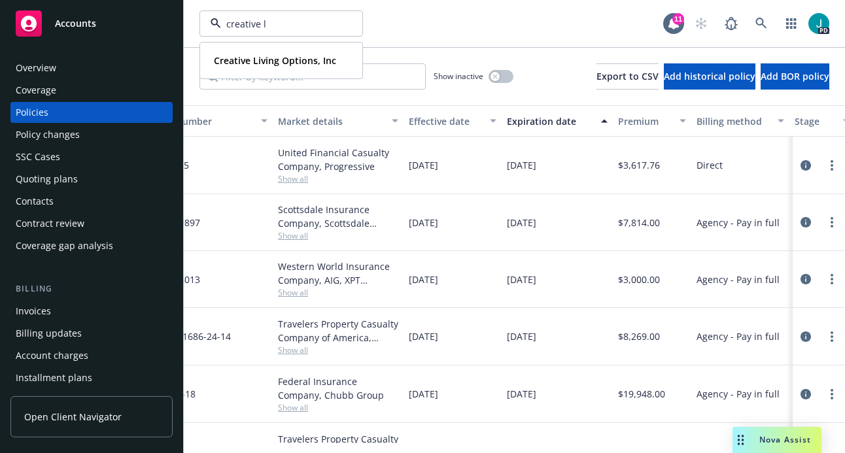
type input "creative li"
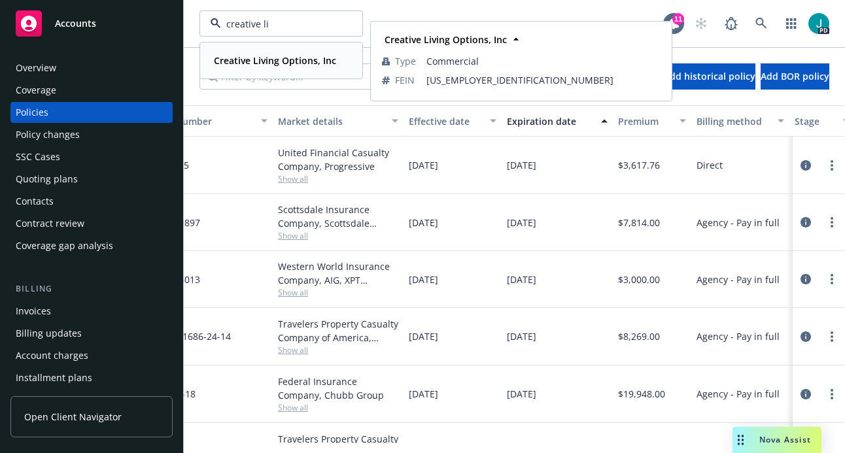
click at [268, 62] on strong "Creative Living Options, Inc" at bounding box center [275, 60] width 122 height 12
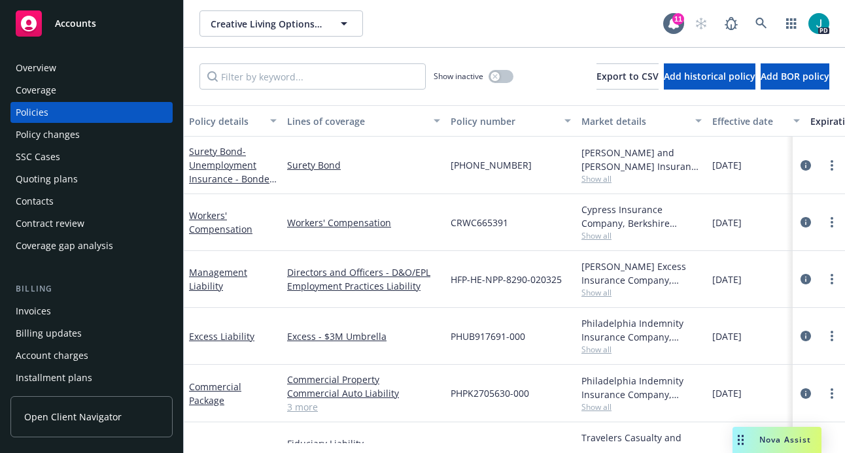
click at [37, 67] on div "Overview" at bounding box center [36, 68] width 41 height 21
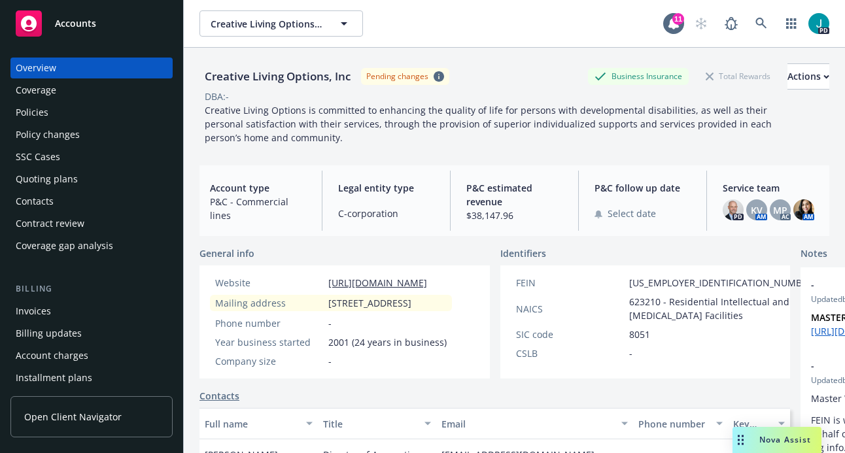
click at [50, 114] on div "Policies" at bounding box center [92, 112] width 152 height 21
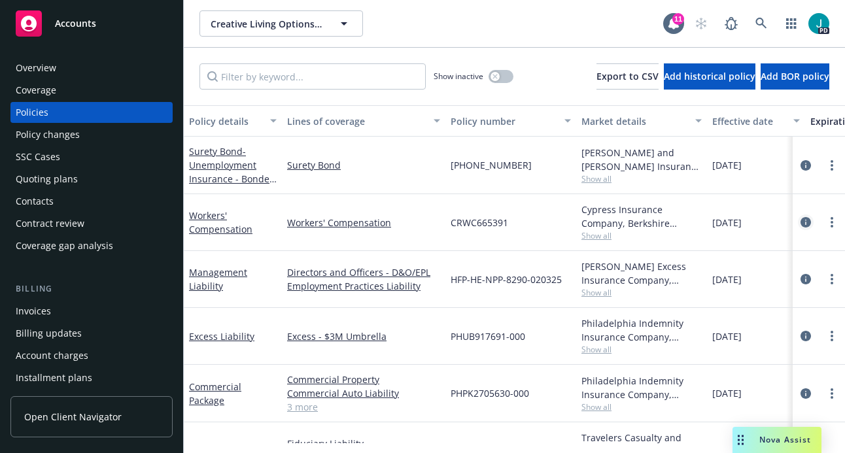
click at [800, 221] on icon "circleInformation" at bounding box center [805, 222] width 10 height 10
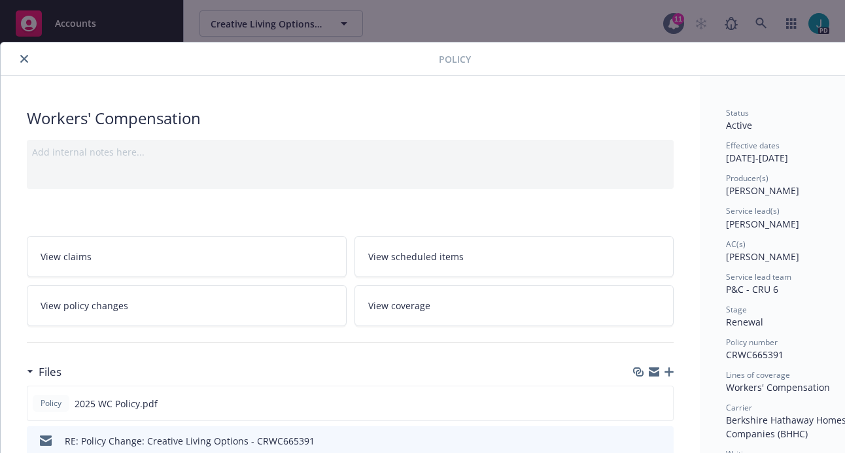
click at [27, 61] on icon "close" at bounding box center [24, 59] width 8 height 8
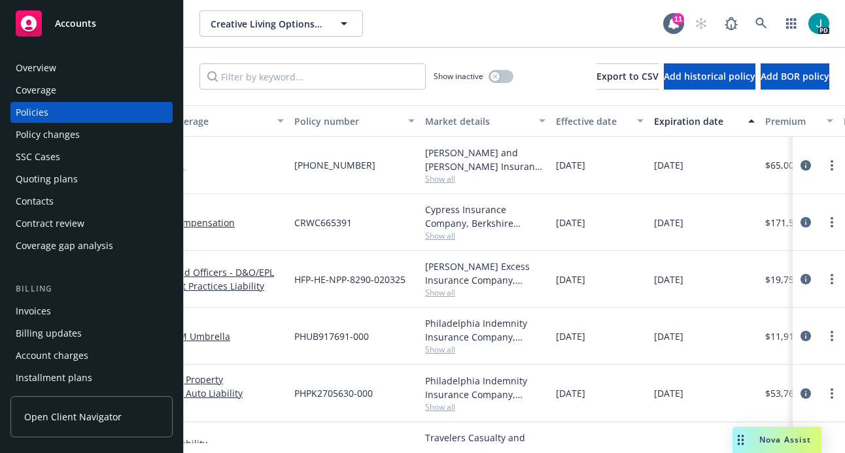
scroll to position [0, 260]
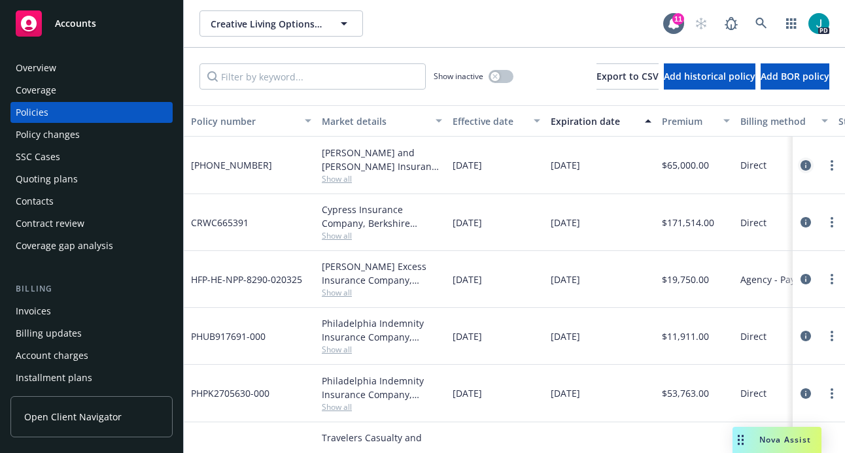
click at [800, 166] on icon "circleInformation" at bounding box center [805, 165] width 10 height 10
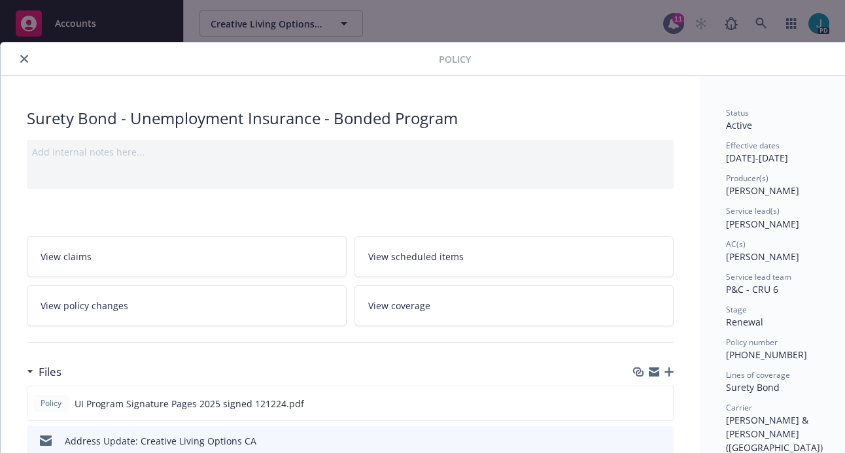
click at [26, 58] on icon "close" at bounding box center [24, 59] width 8 height 8
